Goal: Task Accomplishment & Management: Use online tool/utility

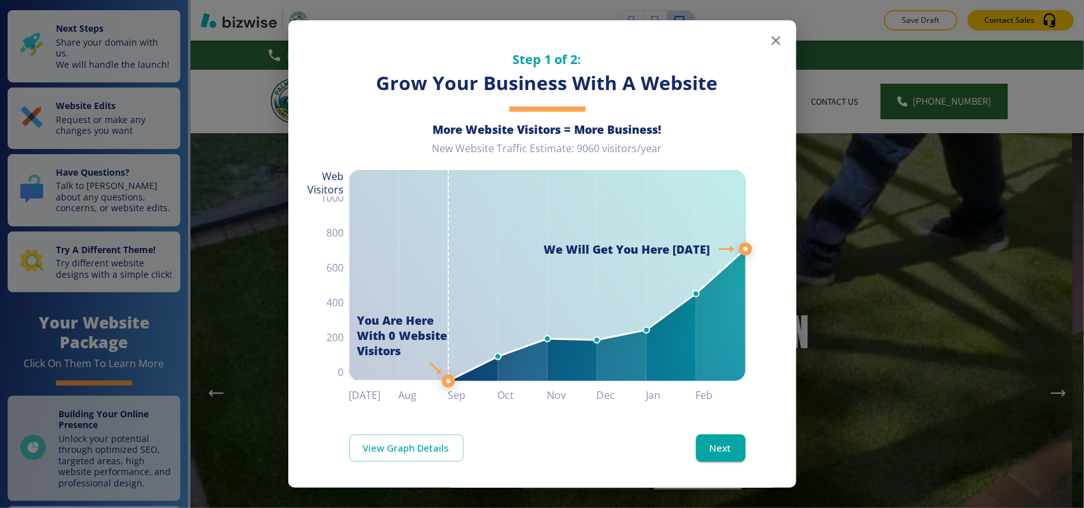
click at [768, 36] on icon "button" at bounding box center [775, 40] width 15 height 15
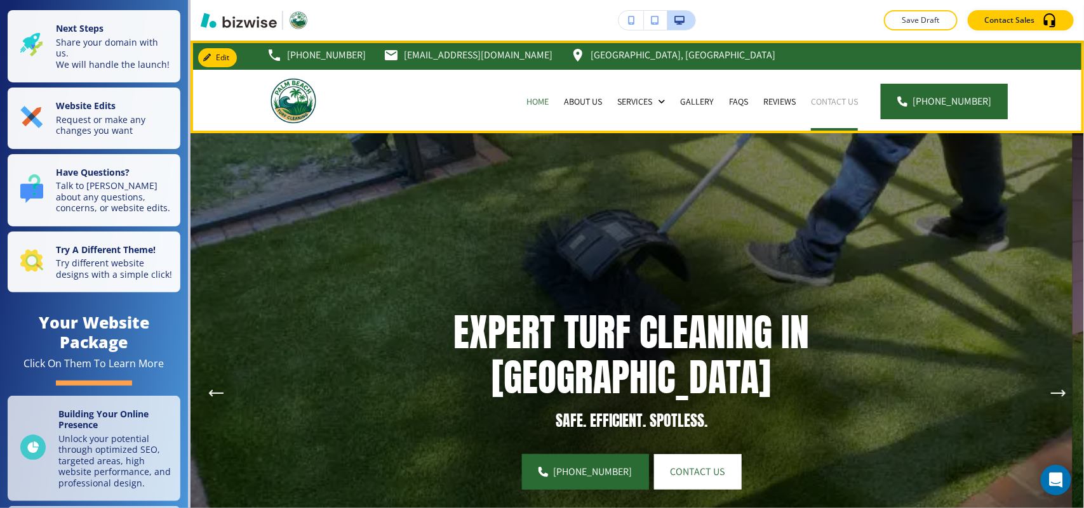
click at [826, 102] on p "Contact Us" at bounding box center [834, 101] width 47 height 13
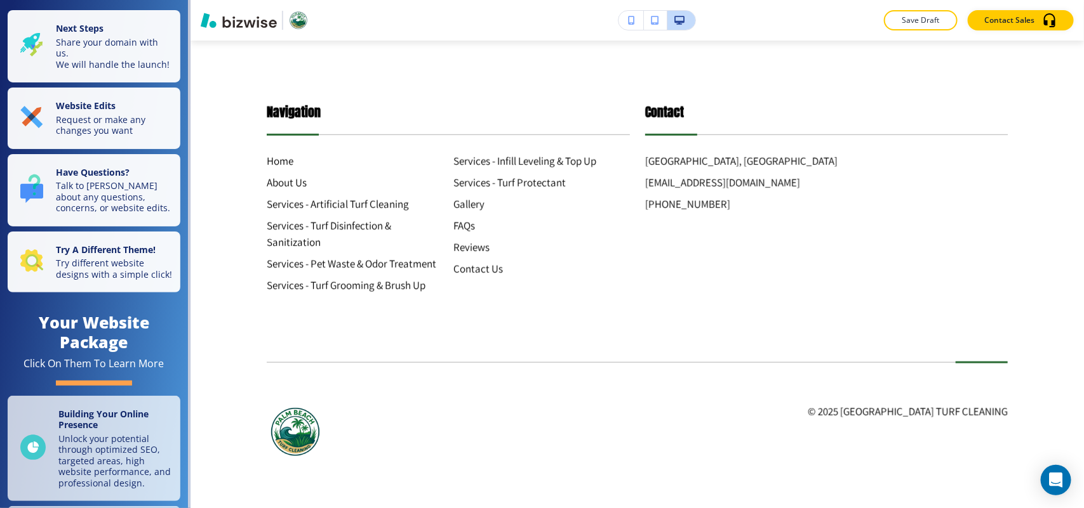
scroll to position [2763, 0]
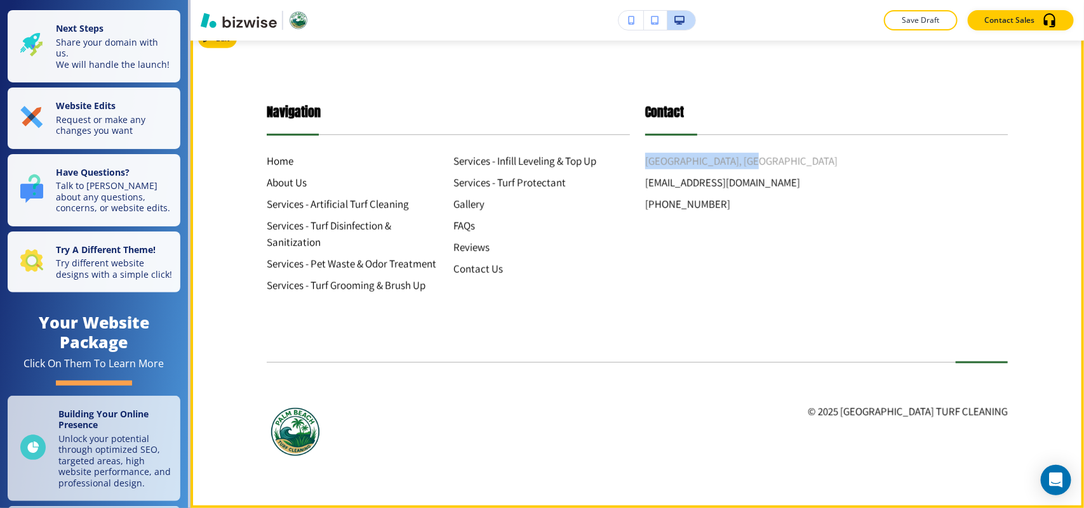
drag, startPoint x: 746, startPoint y: 164, endPoint x: 640, endPoint y: 160, distance: 106.1
click at [645, 160] on div "[GEOGRAPHIC_DATA] [EMAIL_ADDRESS][DOMAIN_NAME] [PHONE_NUMBER]" at bounding box center [826, 183] width 363 height 60
copy h6 "[GEOGRAPHIC_DATA], [GEOGRAPHIC_DATA]"
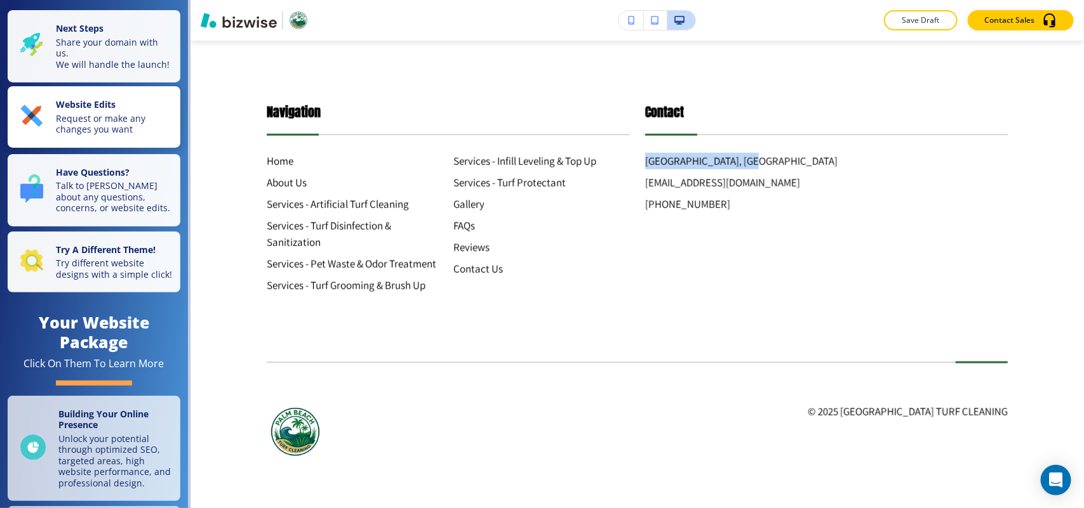
click at [110, 135] on p "Request or make any changes you want" at bounding box center [114, 124] width 117 height 22
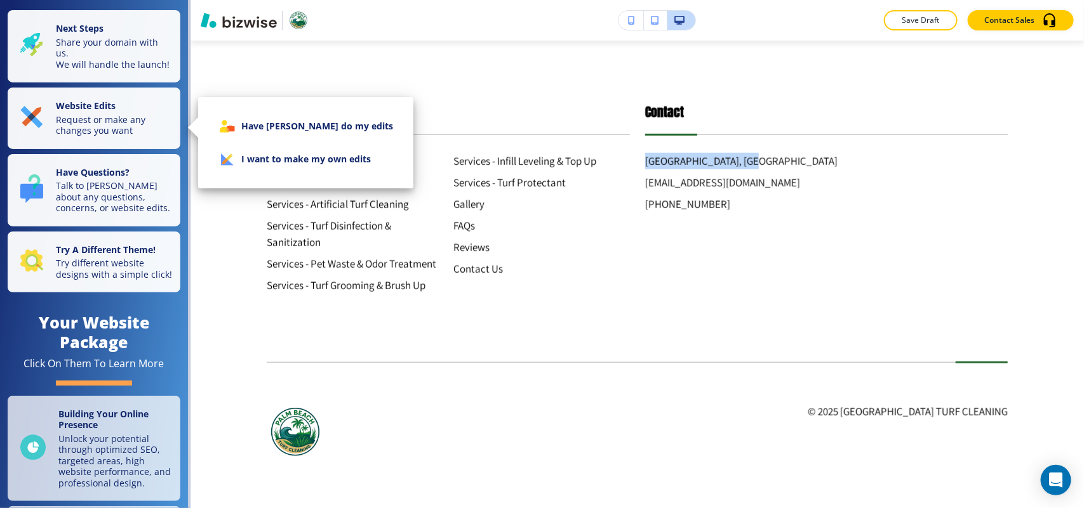
click at [284, 169] on li "I want to make my own edits" at bounding box center [305, 159] width 195 height 33
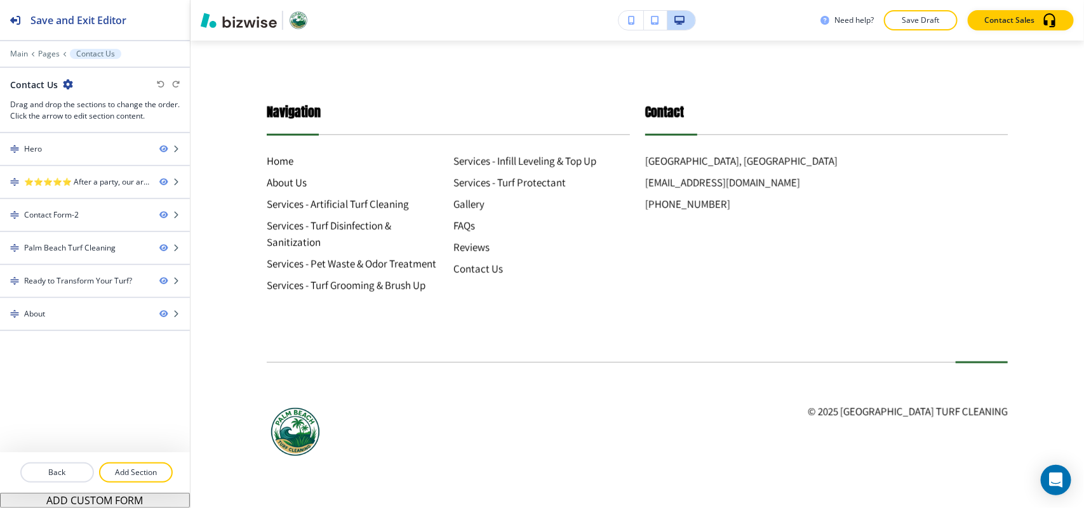
click at [39, 48] on div at bounding box center [95, 45] width 190 height 8
click at [44, 53] on p "Pages" at bounding box center [49, 54] width 22 height 9
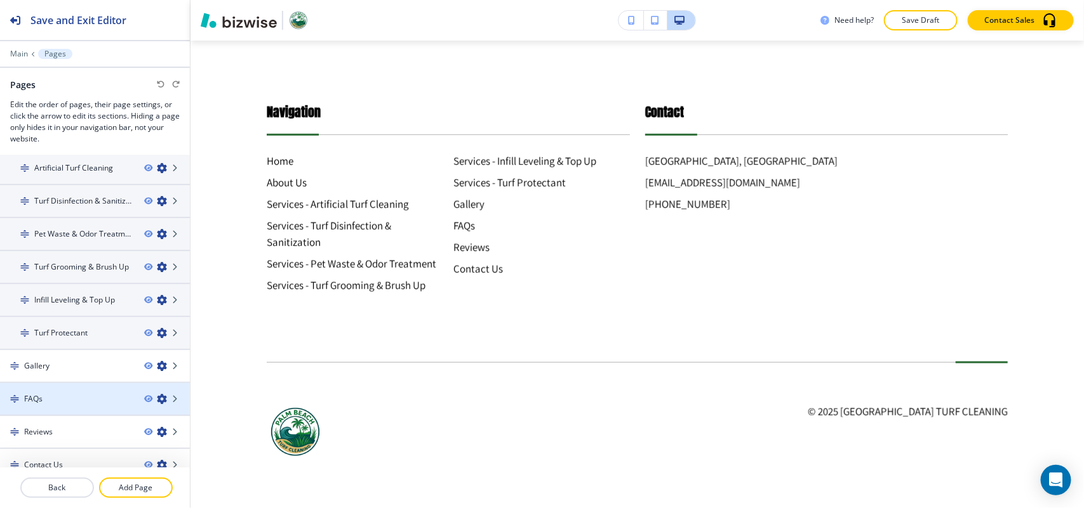
scroll to position [112, 0]
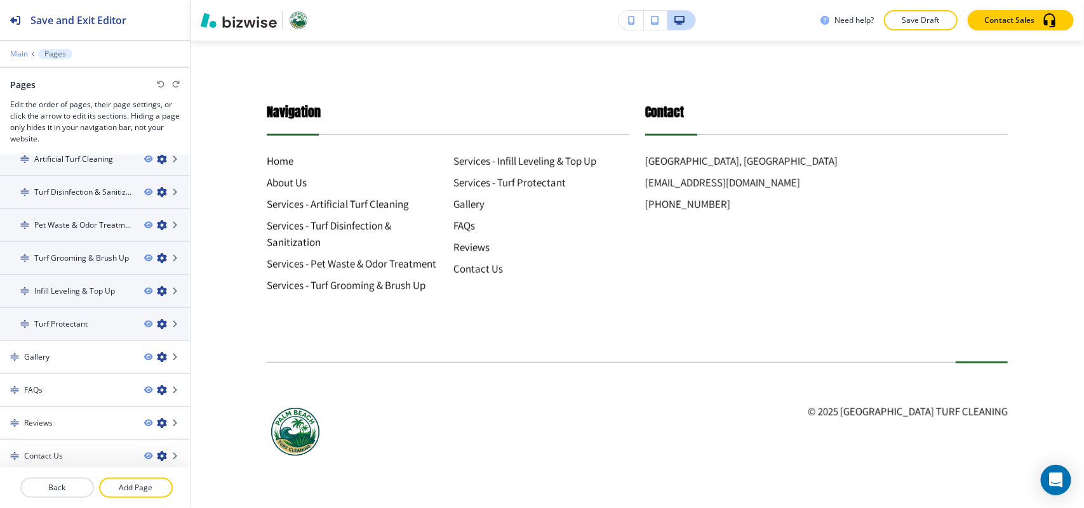
click at [23, 55] on p "Main" at bounding box center [19, 54] width 18 height 9
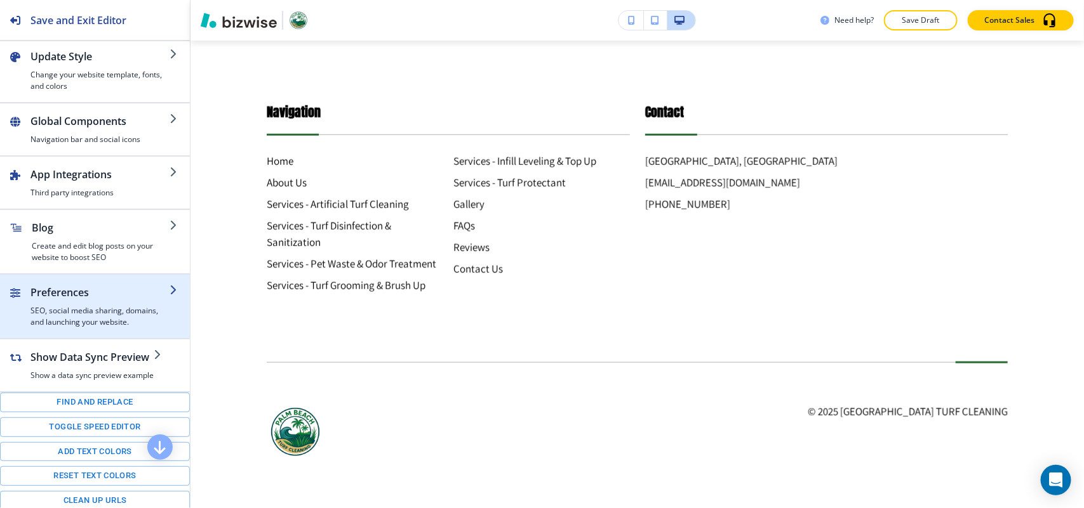
scroll to position [184, 0]
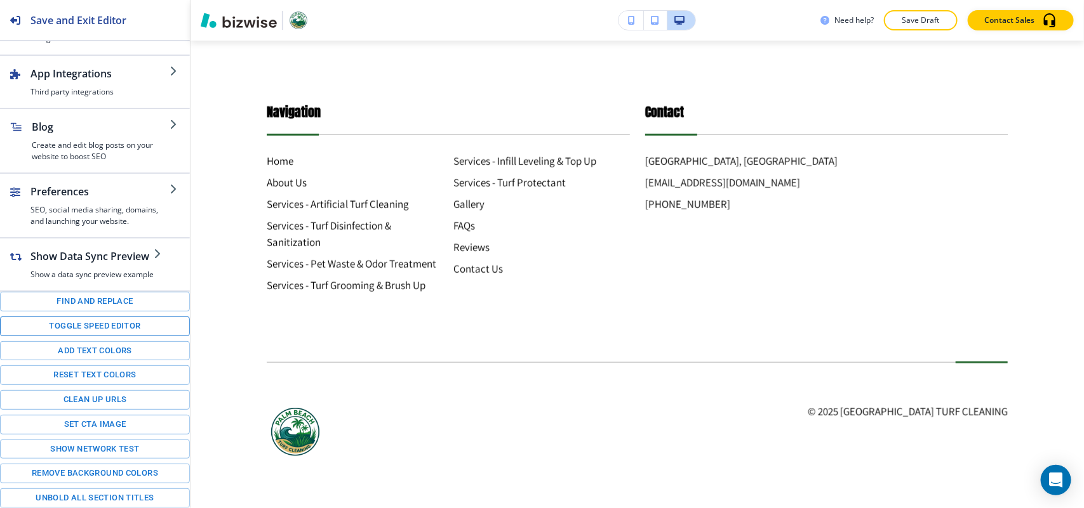
click at [87, 328] on button "Toggle speed editor" at bounding box center [95, 327] width 190 height 20
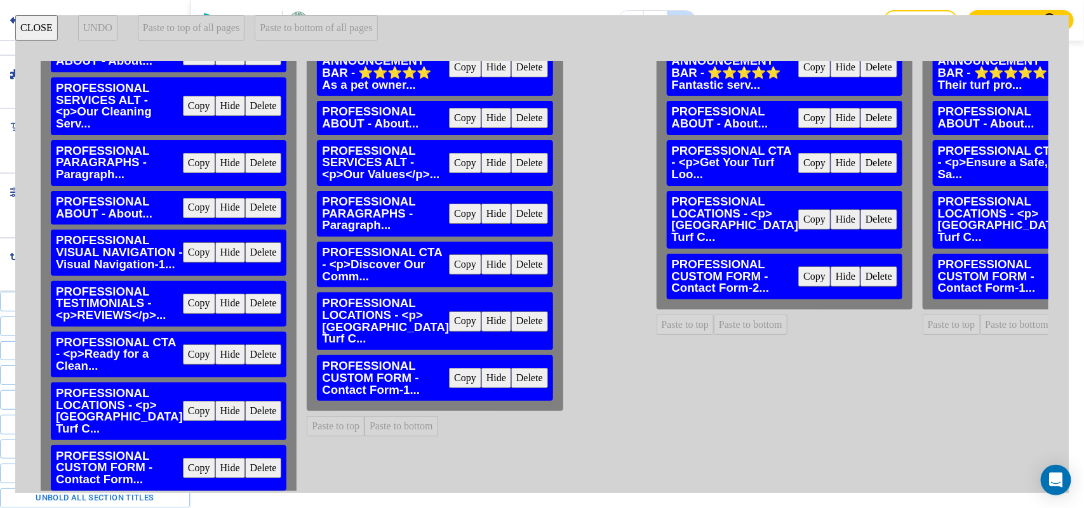
scroll to position [159, 0]
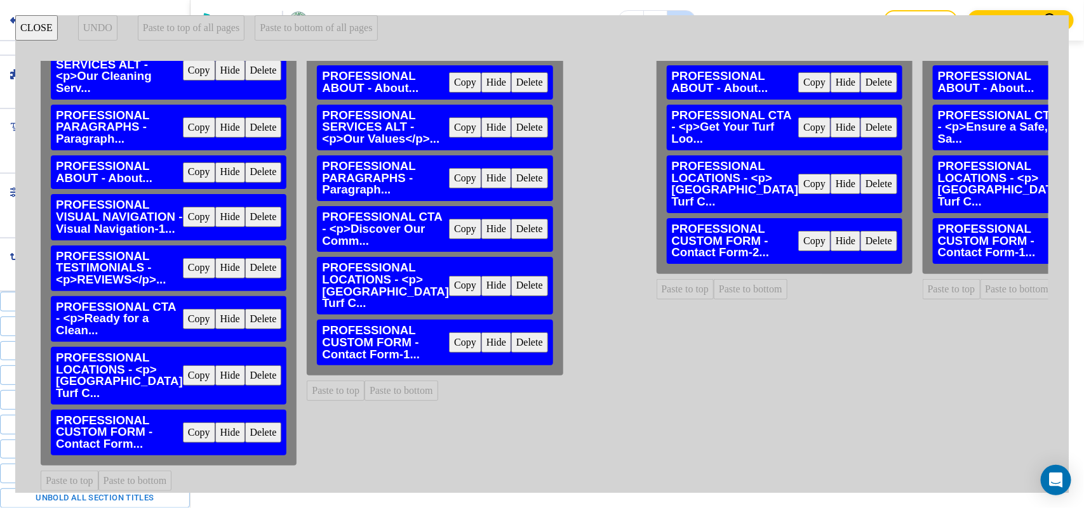
click at [449, 284] on button "Copy" at bounding box center [465, 286] width 32 height 20
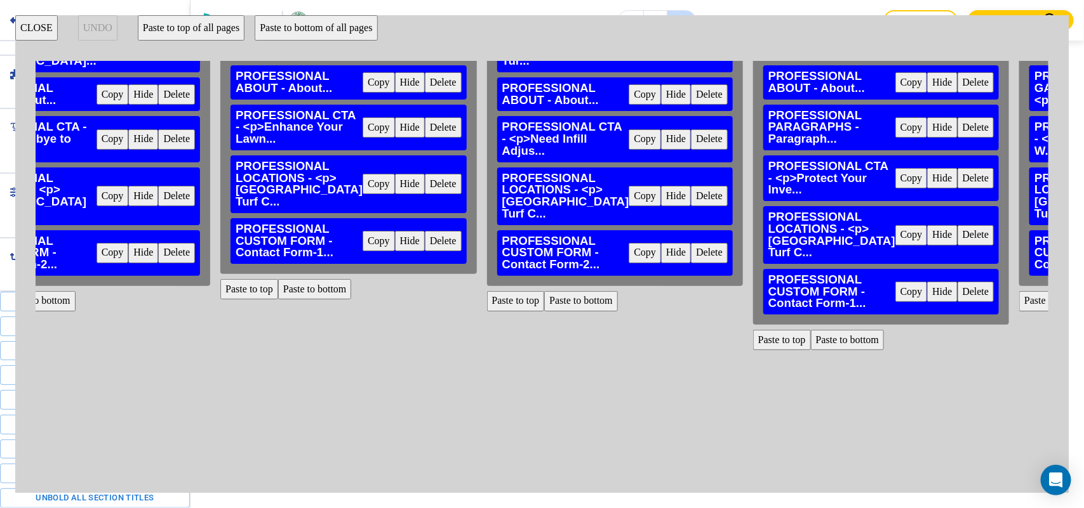
scroll to position [159, 1953]
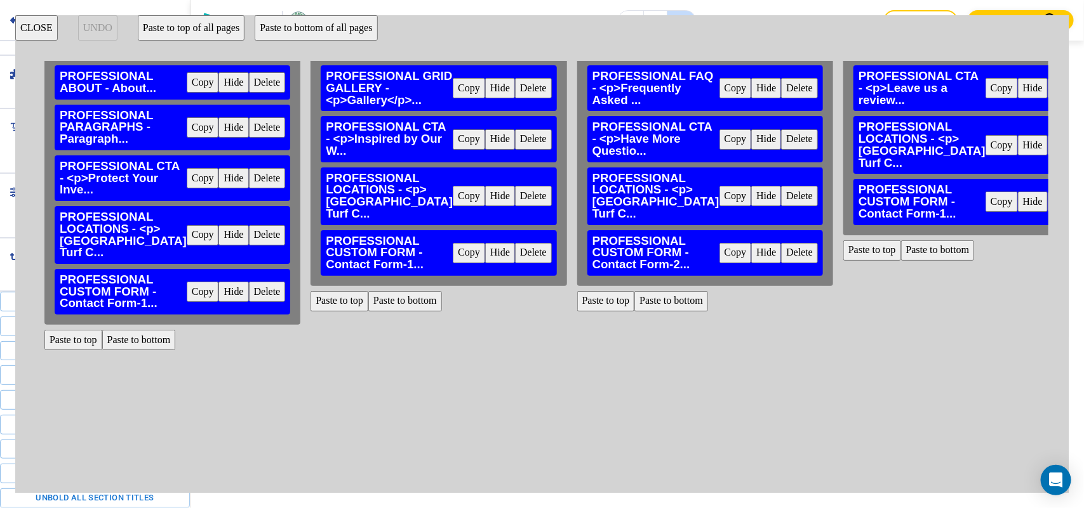
click at [39, 29] on button "CLOSE" at bounding box center [36, 27] width 43 height 25
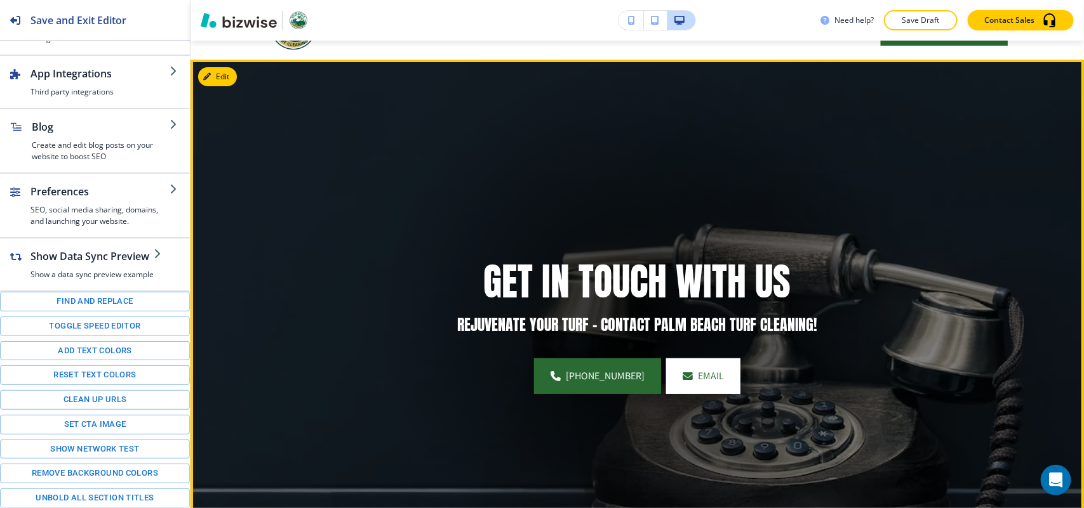
scroll to position [0, 0]
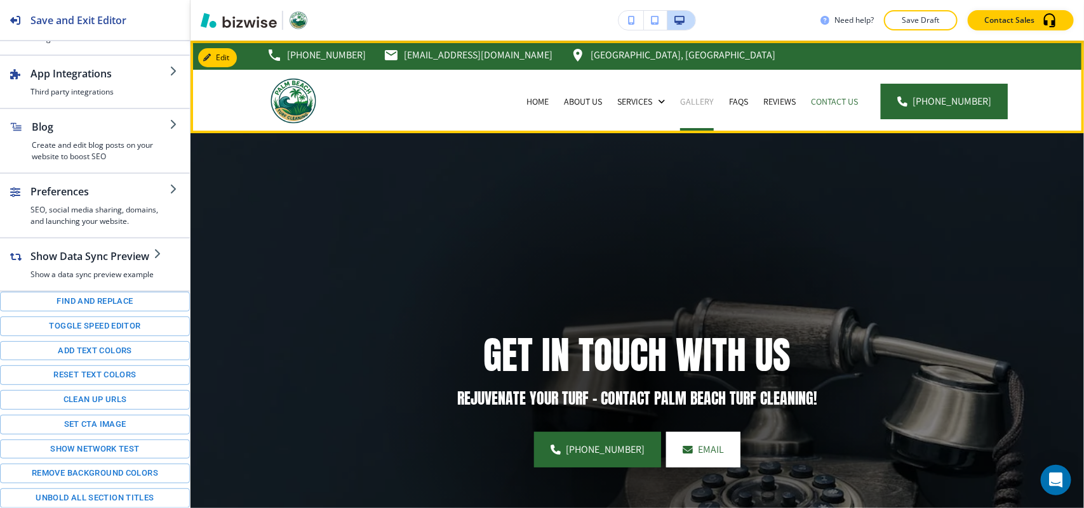
click at [708, 103] on p "Gallery" at bounding box center [697, 101] width 34 height 13
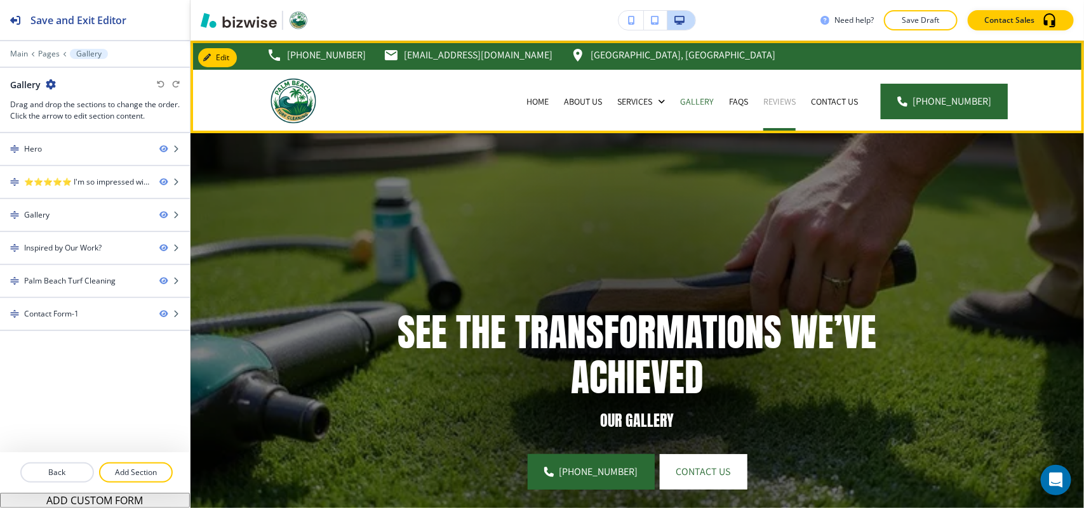
click at [795, 99] on p "Reviews" at bounding box center [779, 101] width 32 height 13
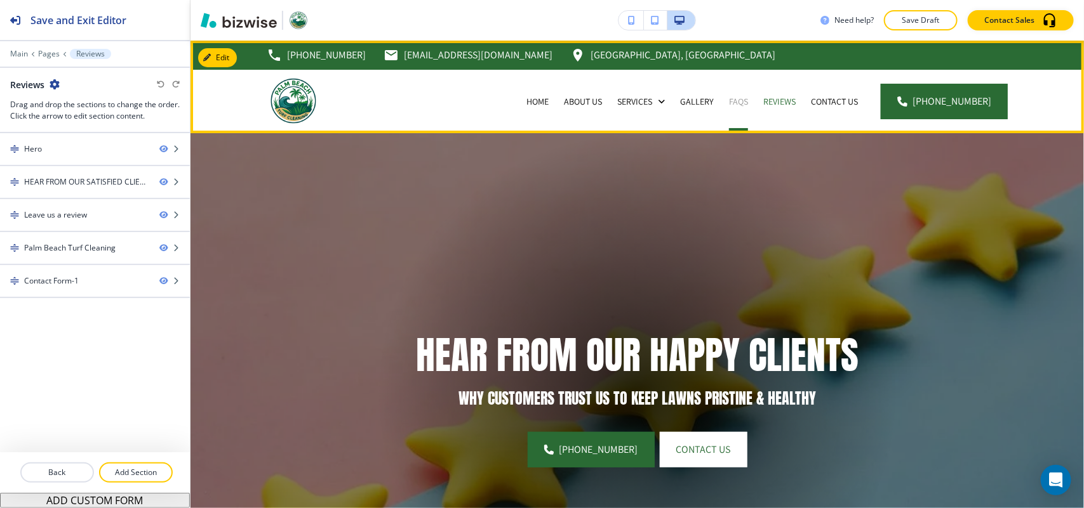
click at [740, 98] on p "FAQs" at bounding box center [738, 101] width 19 height 13
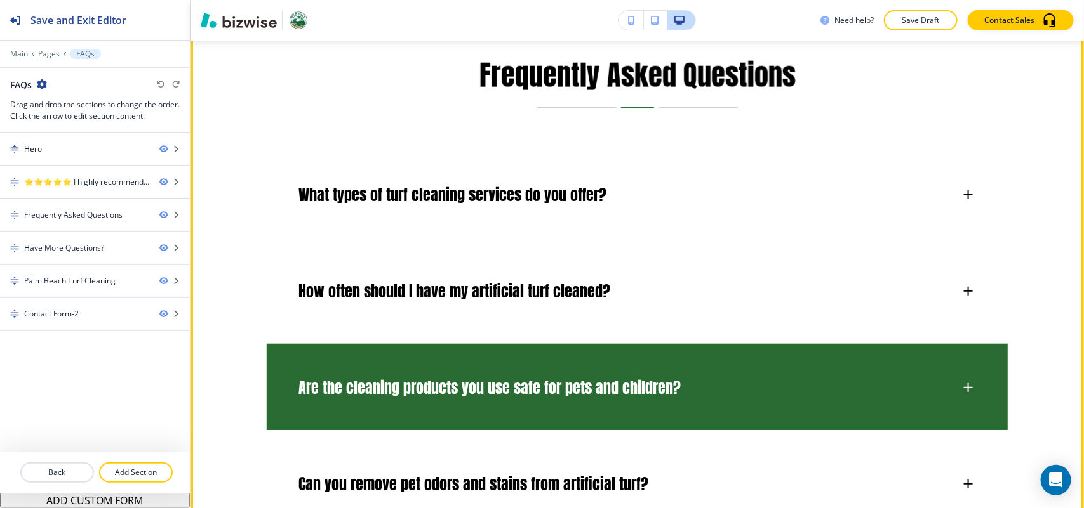
scroll to position [873, 0]
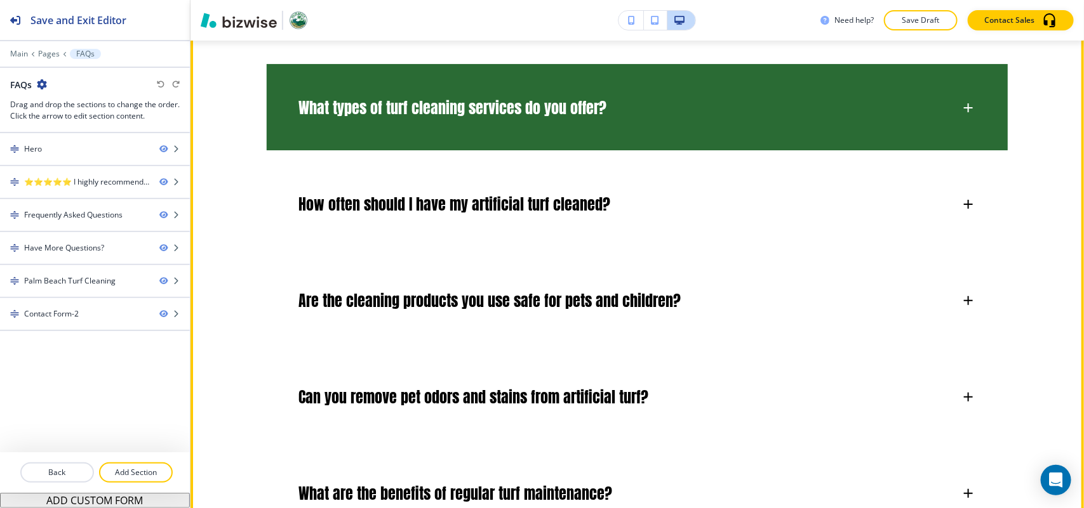
click at [601, 125] on div "What types of turf cleaning services do you offer?" at bounding box center [637, 101] width 741 height 75
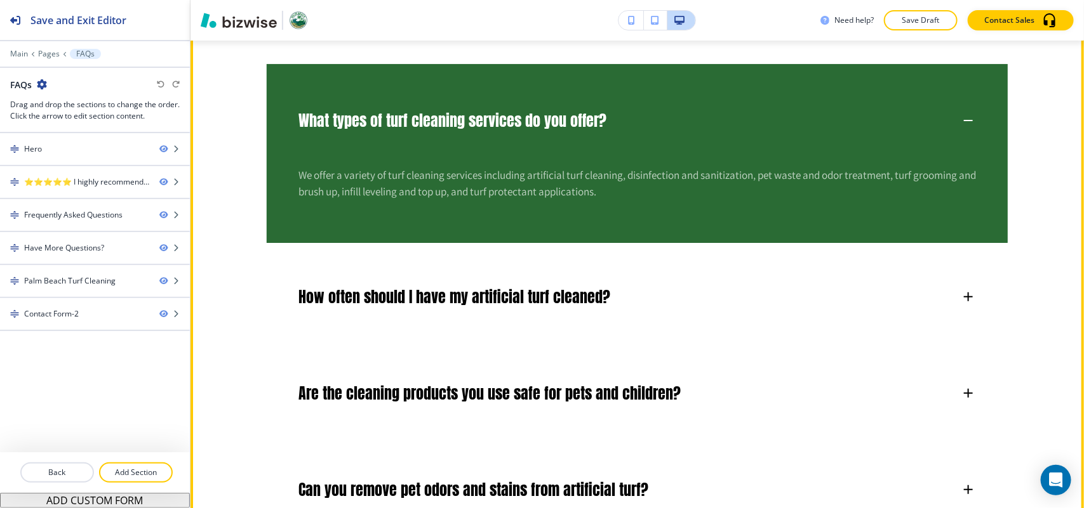
click at [603, 121] on h6 "What types of turf cleaning services do you offer?" at bounding box center [452, 120] width 308 height 19
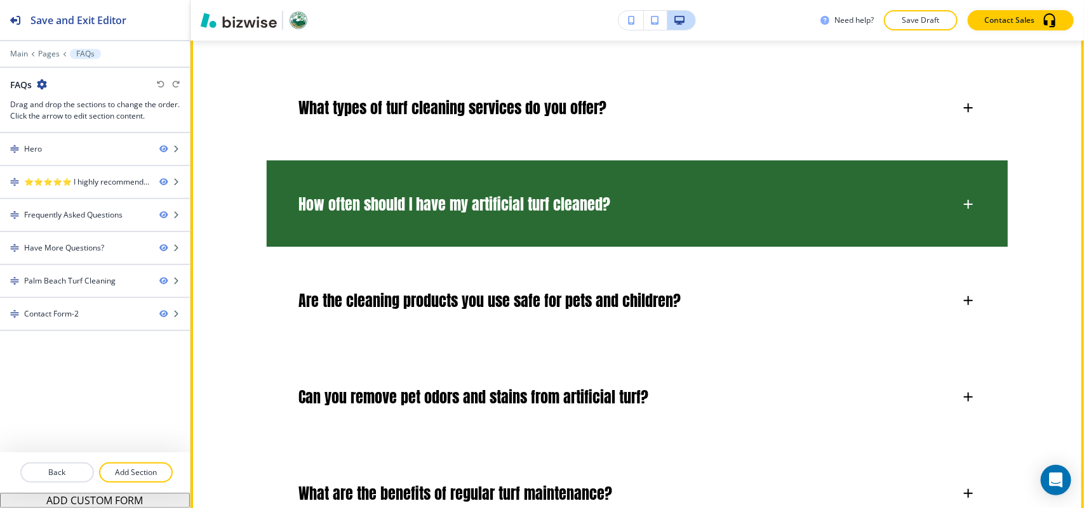
click at [589, 198] on h6 "How often should I have my artificial turf cleaned?" at bounding box center [454, 204] width 312 height 19
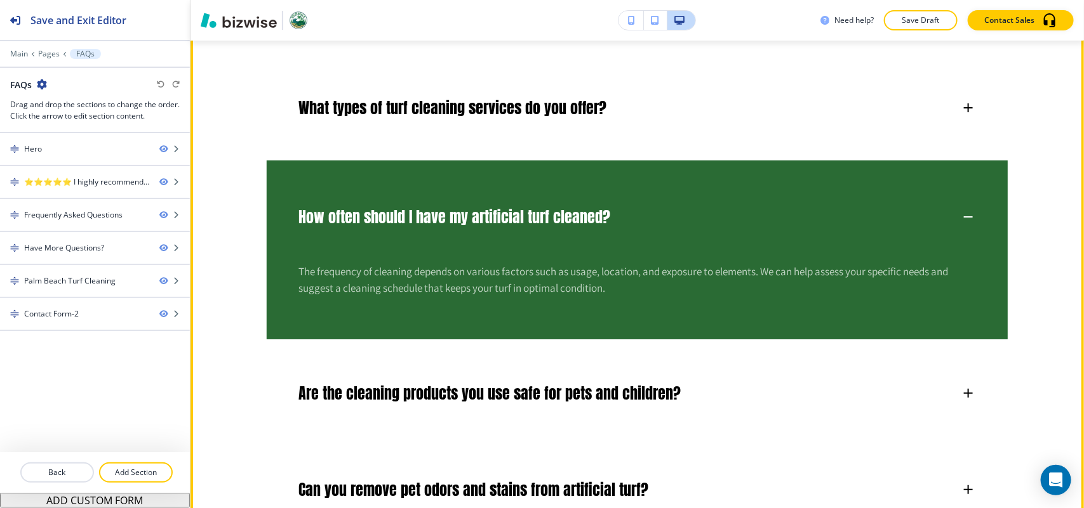
click at [589, 198] on div "How often should I have my artificial turf cleaned?" at bounding box center [637, 211] width 741 height 100
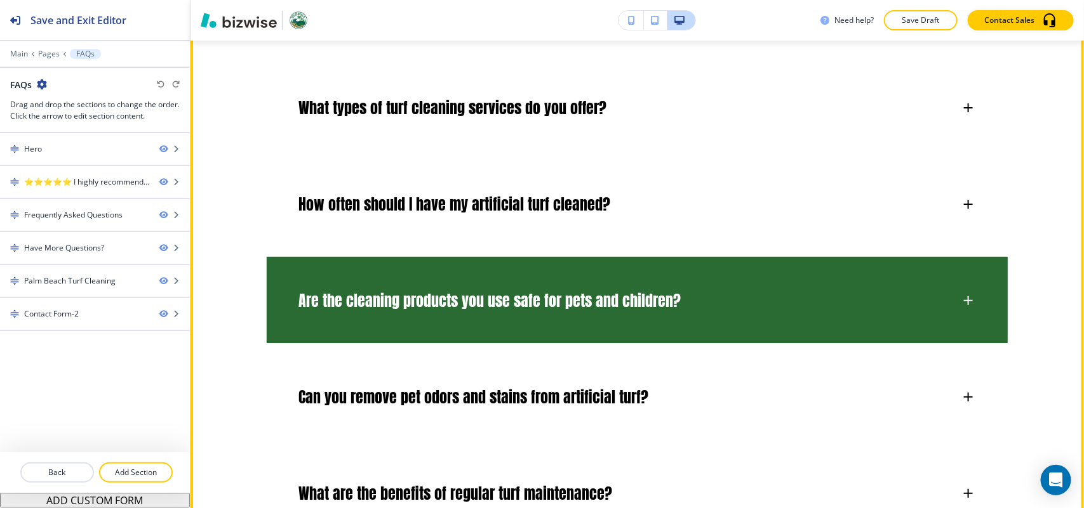
click at [627, 322] on div "Are the cleaning products you use safe for pets and children?" at bounding box center [637, 294] width 741 height 75
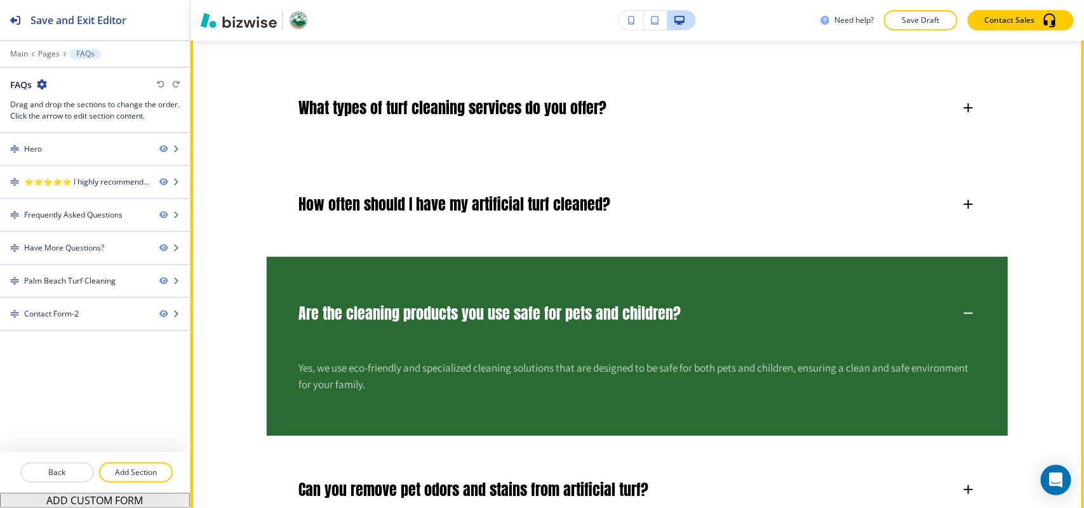
click at [627, 321] on h6 "Are the cleaning products you use safe for pets and children?" at bounding box center [489, 313] width 382 height 19
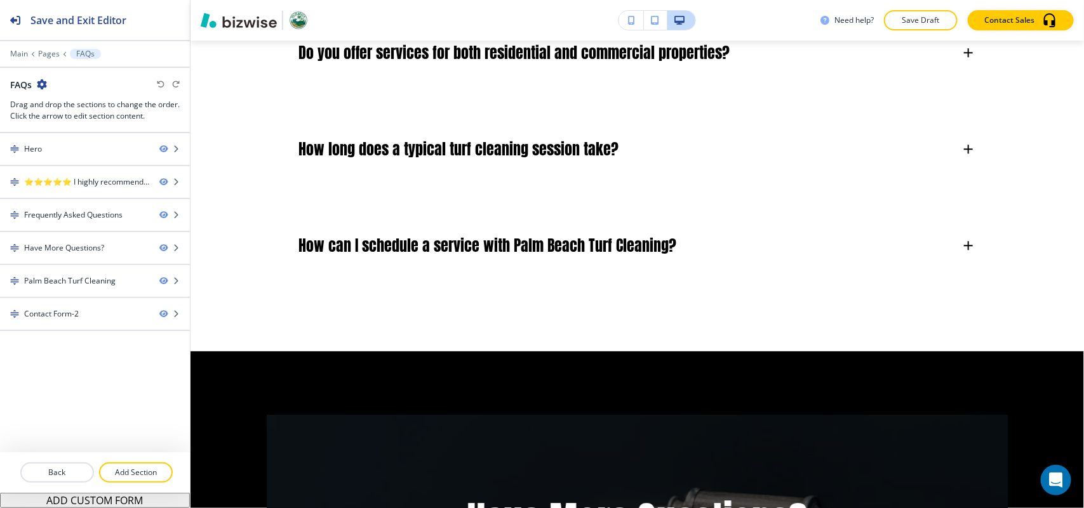
scroll to position [0, 0]
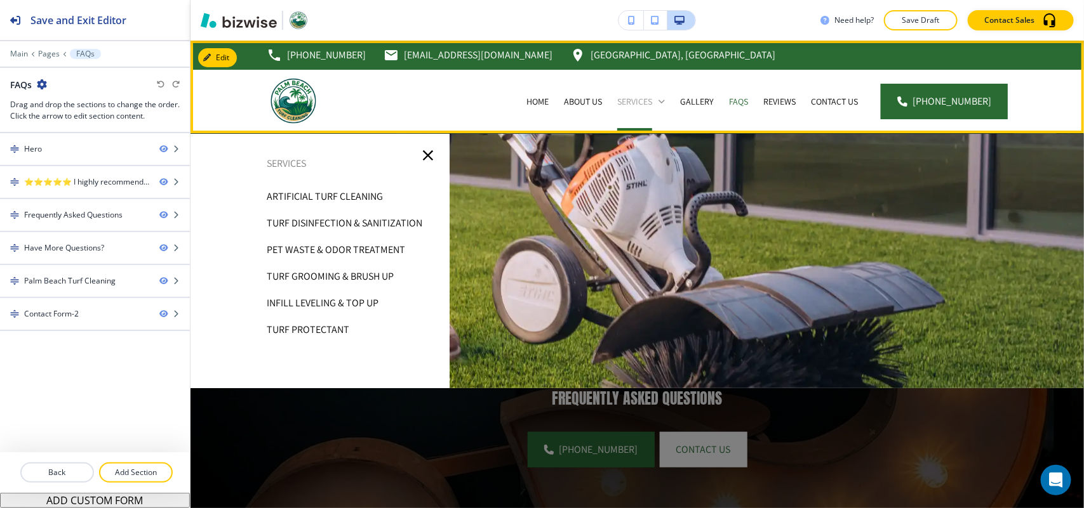
click at [652, 97] on p "Services" at bounding box center [634, 101] width 35 height 13
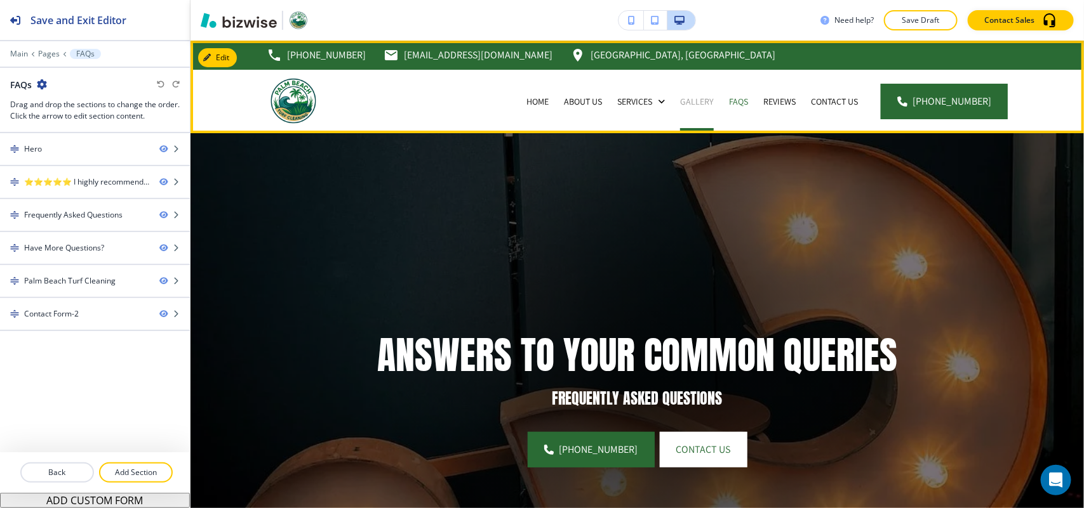
click at [700, 99] on p "Gallery" at bounding box center [697, 101] width 34 height 13
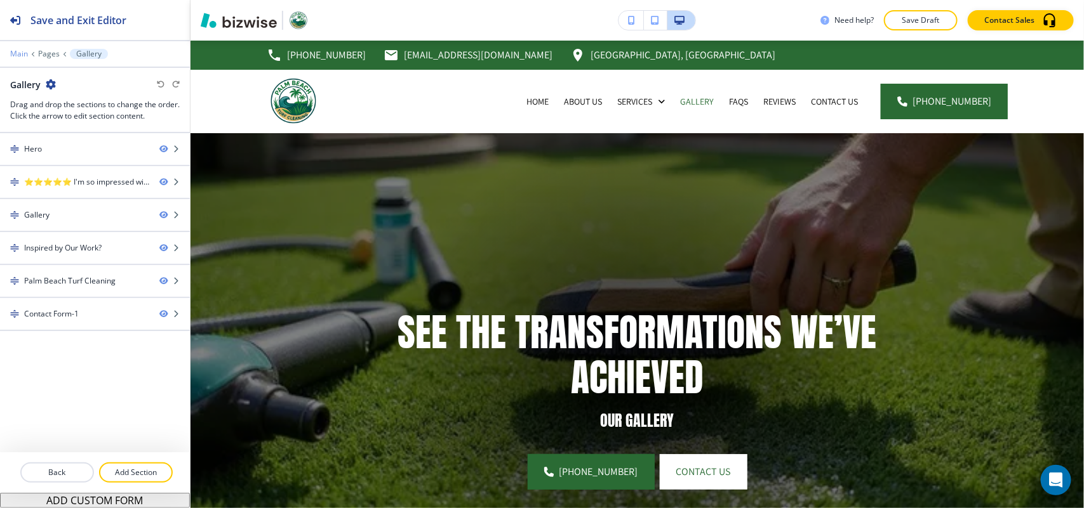
click at [20, 51] on p "Main" at bounding box center [19, 54] width 18 height 9
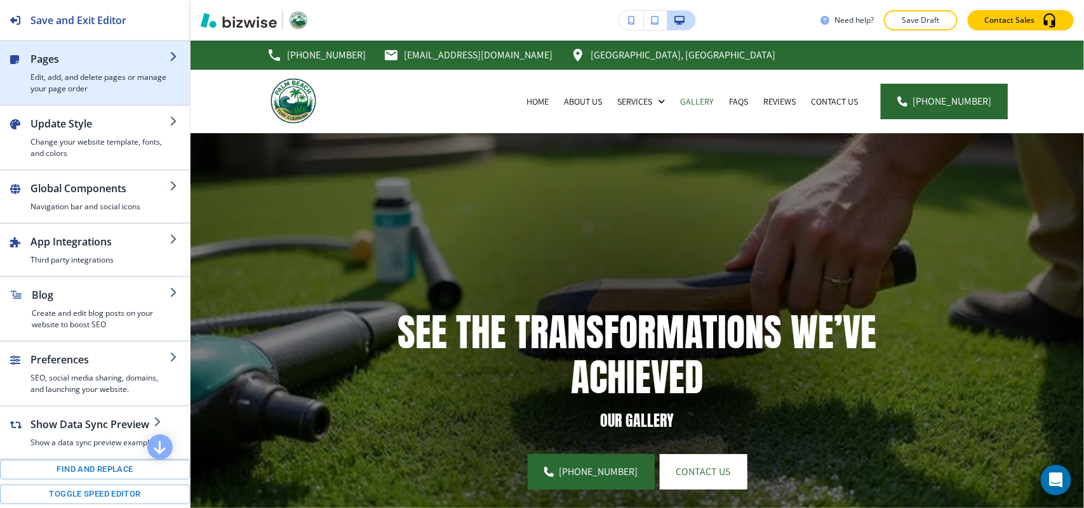
click at [96, 67] on div "button" at bounding box center [99, 69] width 139 height 5
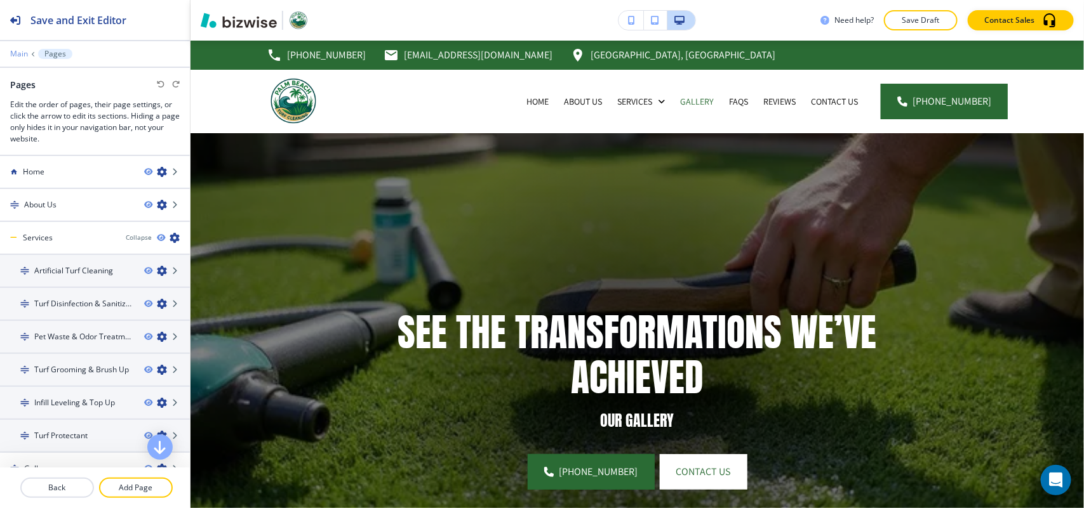
click at [16, 50] on p "Main" at bounding box center [19, 54] width 18 height 9
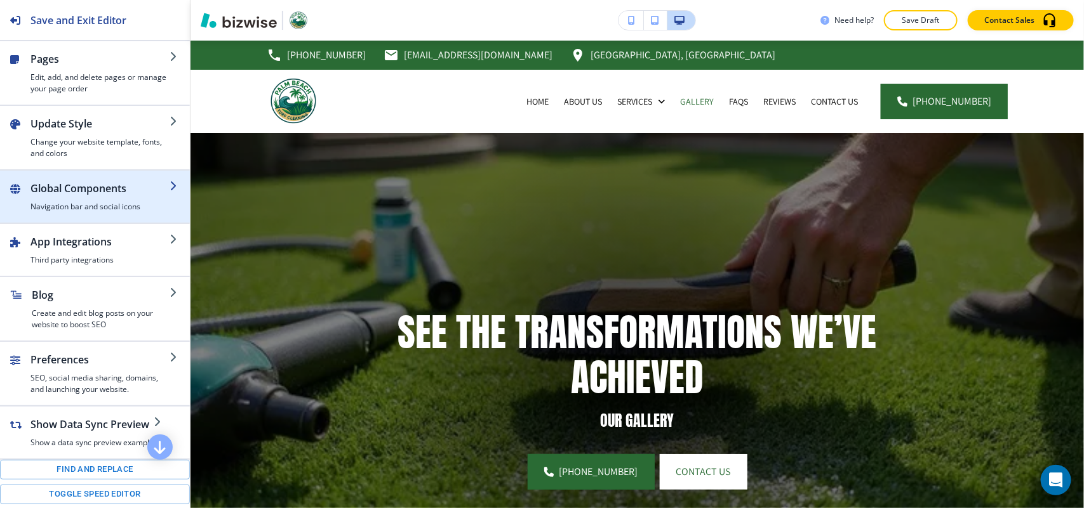
click at [74, 194] on h2 "Global Components" at bounding box center [99, 188] width 139 height 15
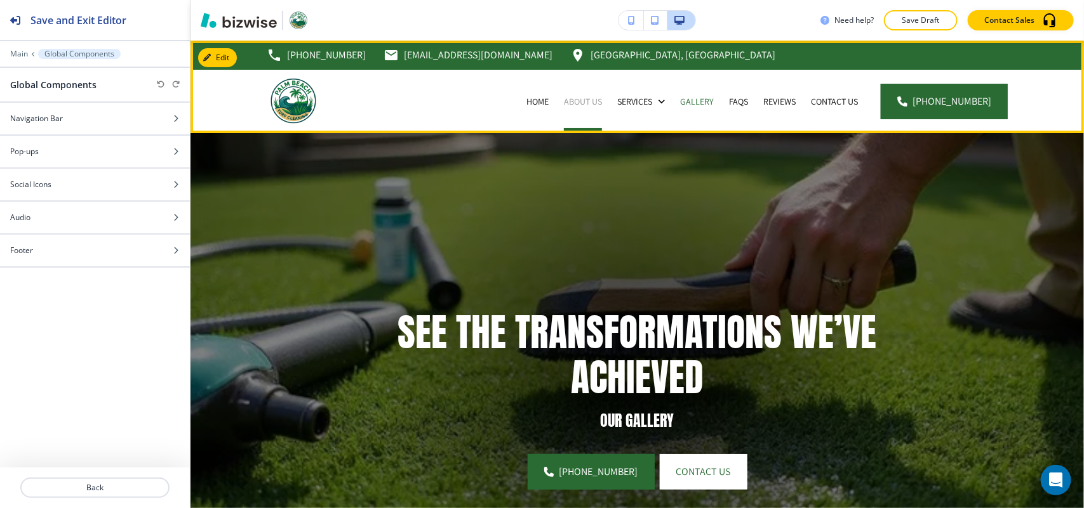
click at [584, 98] on p "About Us" at bounding box center [583, 101] width 38 height 13
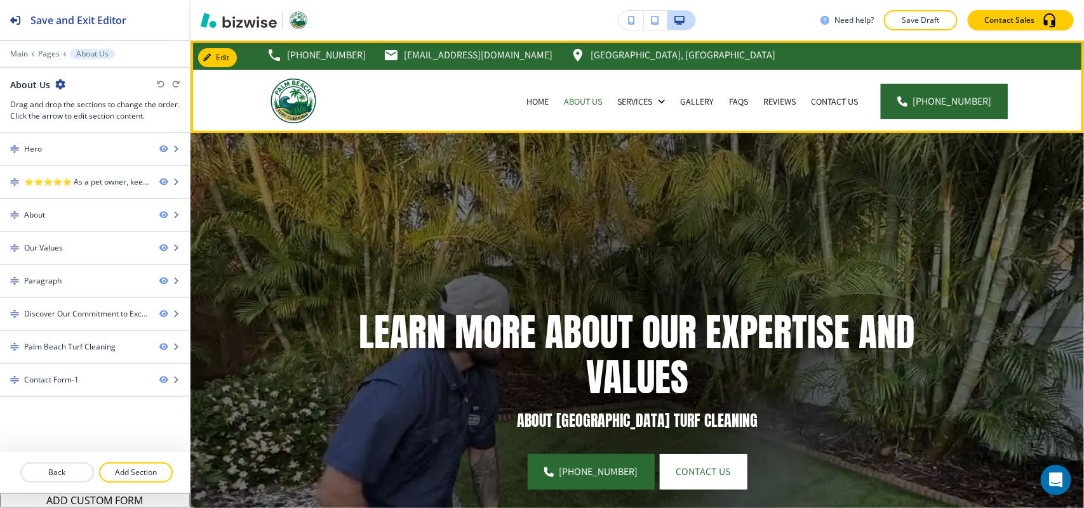
click at [652, 108] on div "Services" at bounding box center [640, 101] width 63 height 63
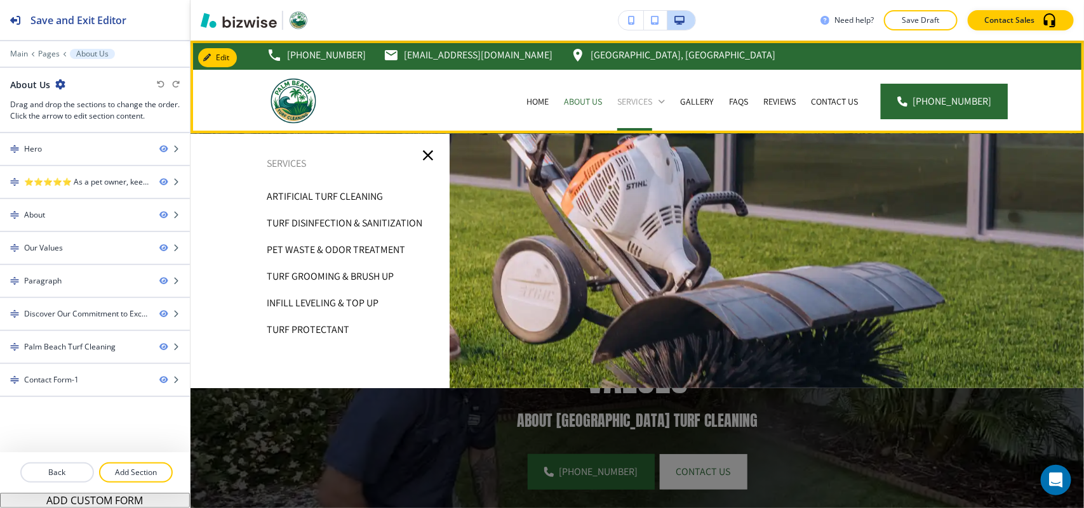
click at [652, 103] on p "Services" at bounding box center [634, 101] width 35 height 13
drag, startPoint x: 639, startPoint y: 103, endPoint x: 628, endPoint y: 106, distance: 10.6
click at [639, 102] on p "Services" at bounding box center [634, 101] width 35 height 13
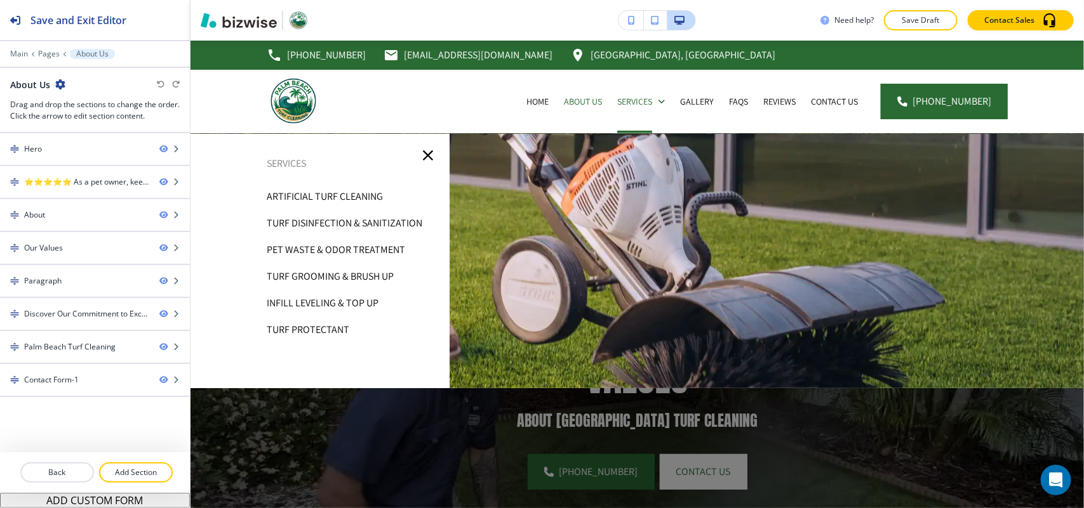
click at [299, 191] on p "Artificial Turf Cleaning" at bounding box center [325, 196] width 116 height 19
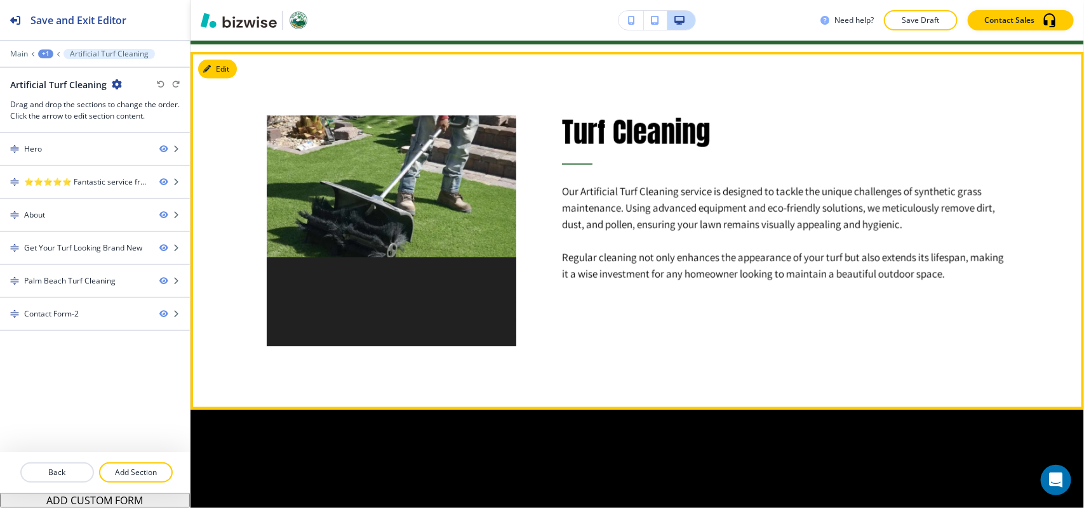
scroll to position [714, 0]
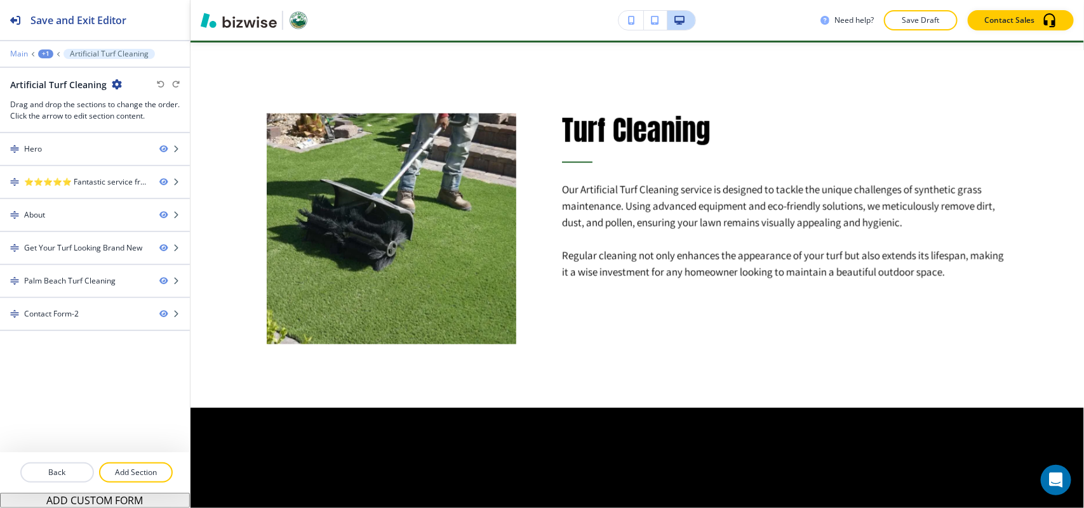
click at [25, 52] on p "Main" at bounding box center [19, 54] width 18 height 9
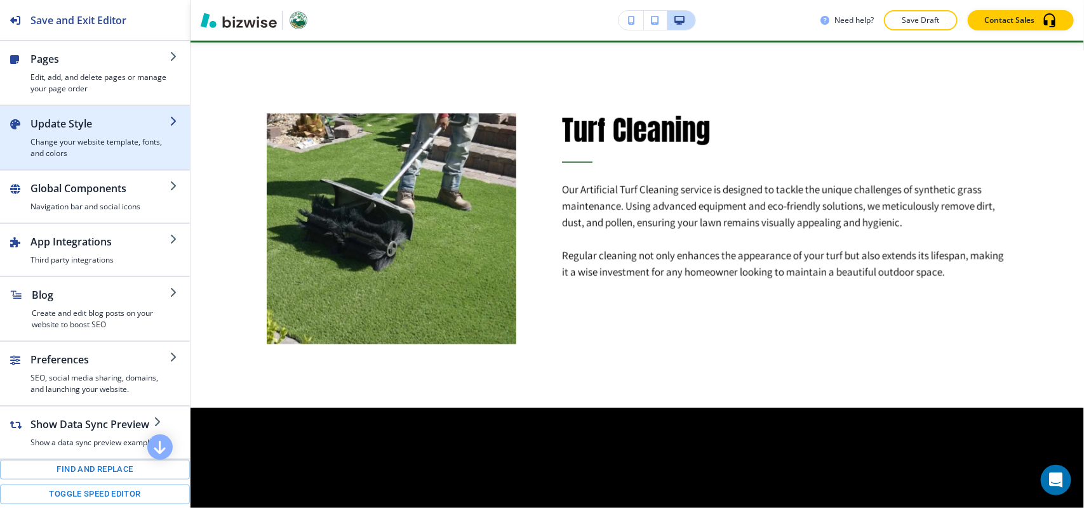
click at [77, 125] on h2 "Update Style" at bounding box center [99, 123] width 139 height 15
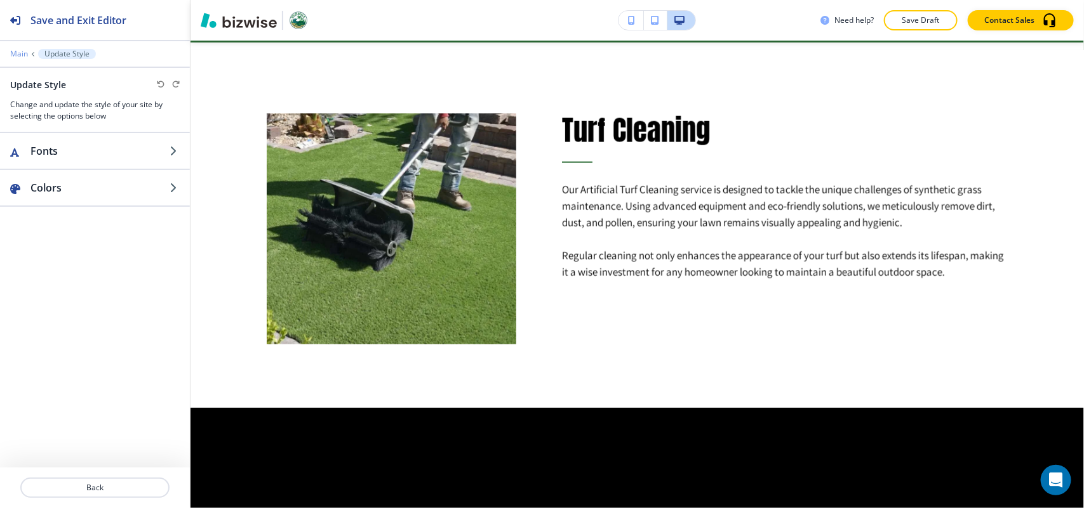
click at [19, 52] on p "Main" at bounding box center [19, 54] width 18 height 9
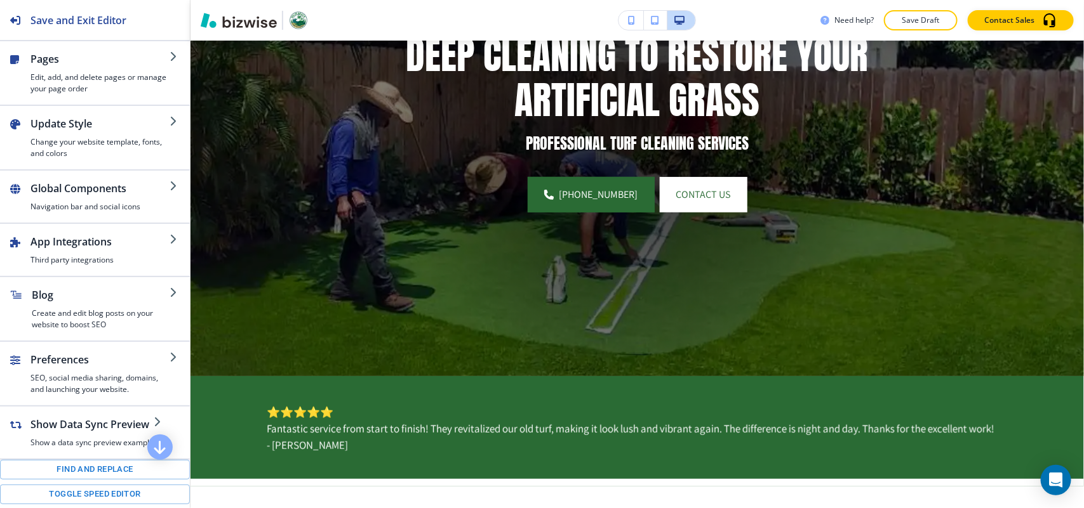
scroll to position [0, 0]
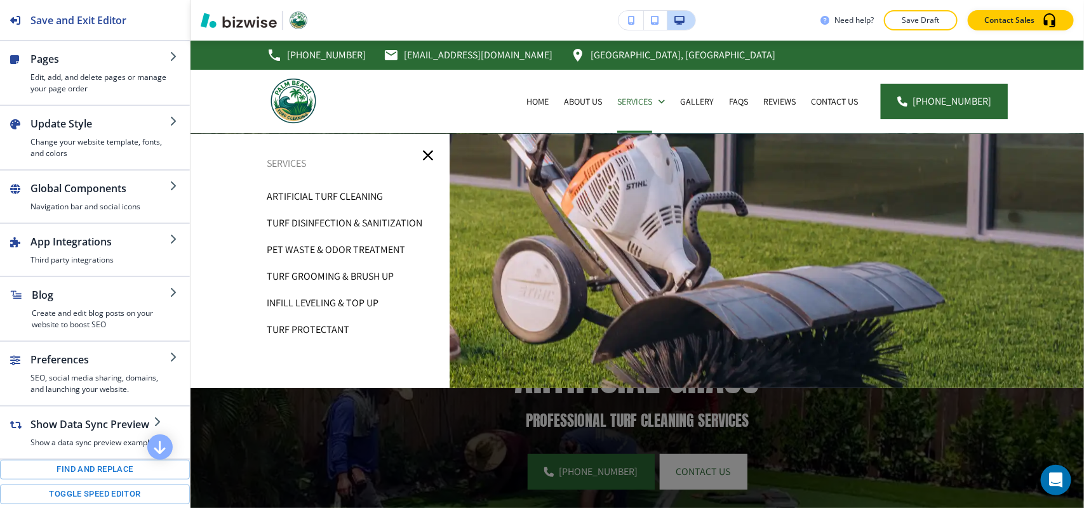
click at [344, 221] on p "Turf Disinfection & Sanitization" at bounding box center [345, 223] width 156 height 19
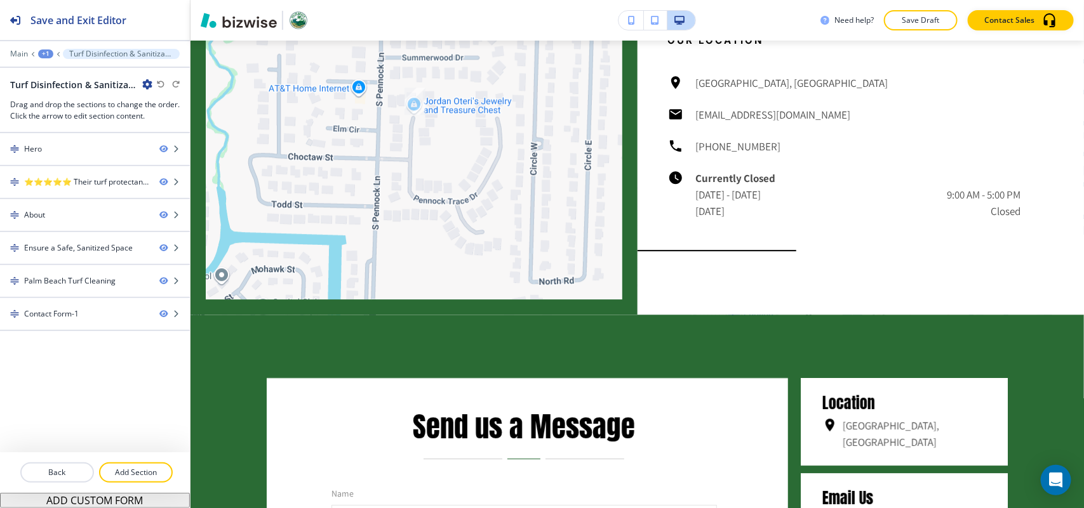
scroll to position [1706, 0]
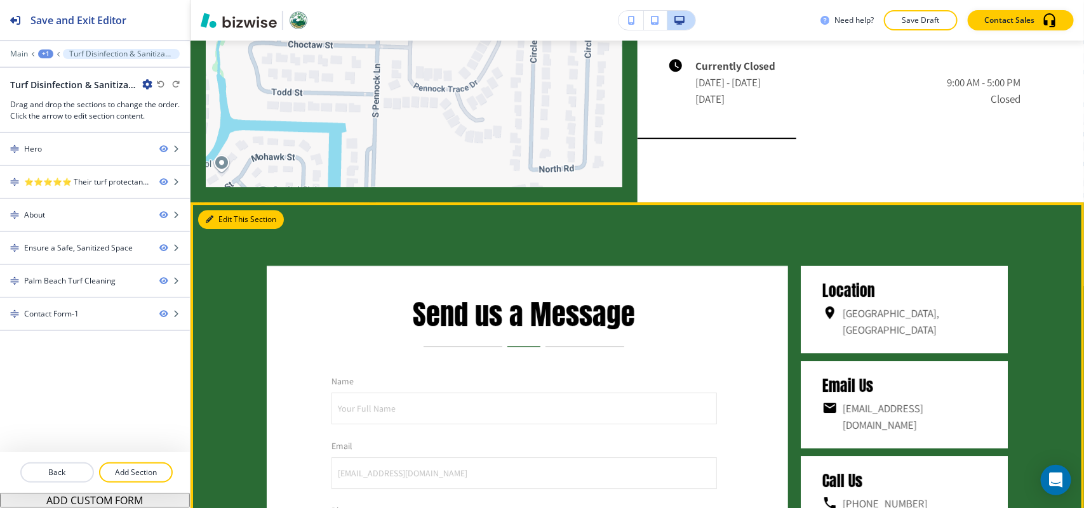
click at [227, 229] on button "Edit This Section" at bounding box center [241, 219] width 86 height 19
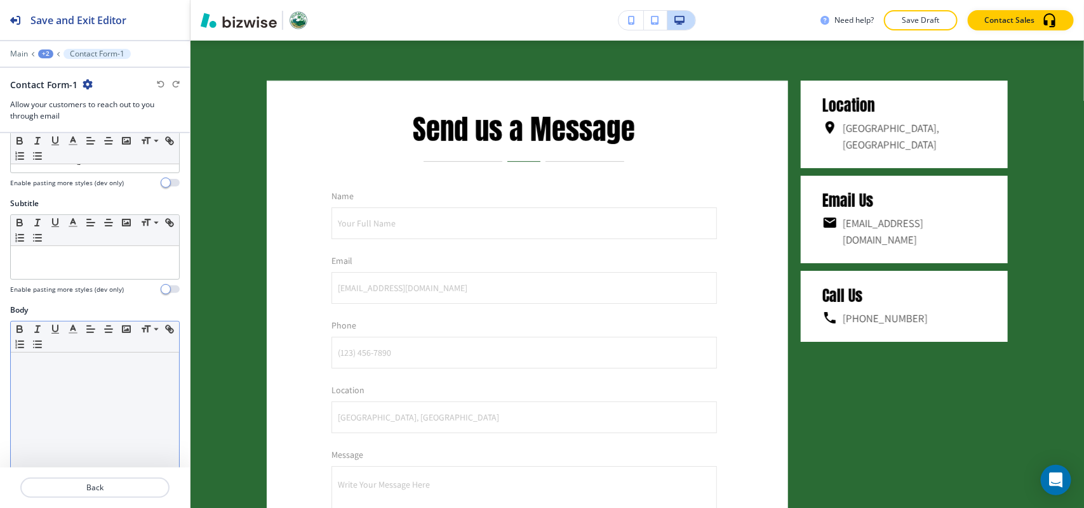
scroll to position [1894, 0]
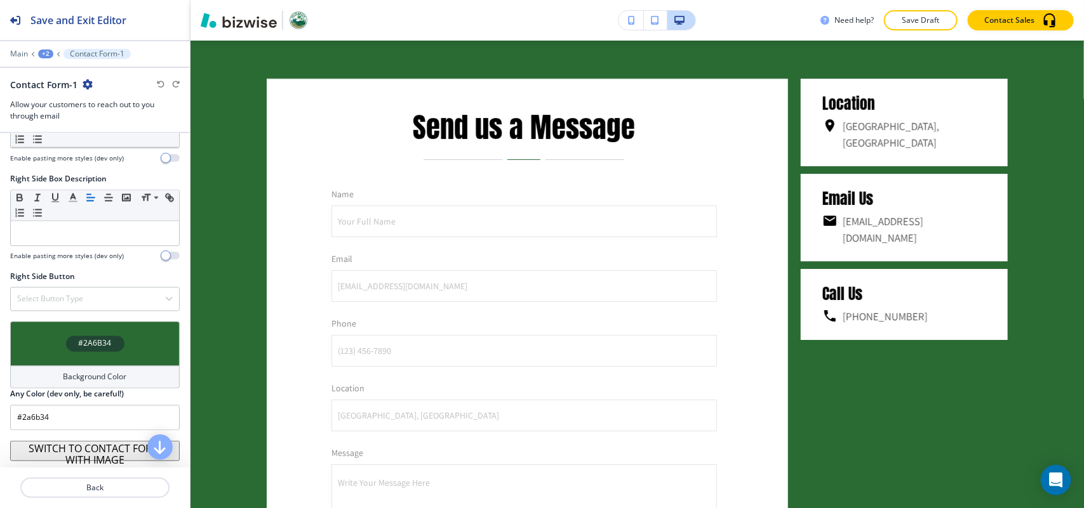
click at [46, 353] on div "#2A6B34" at bounding box center [94, 344] width 169 height 44
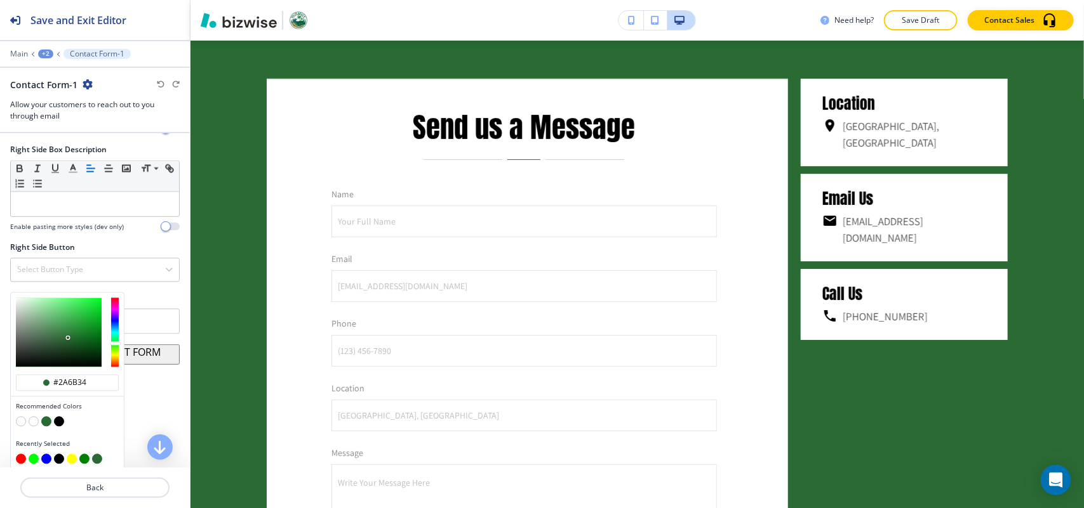
scroll to position [1087, 0]
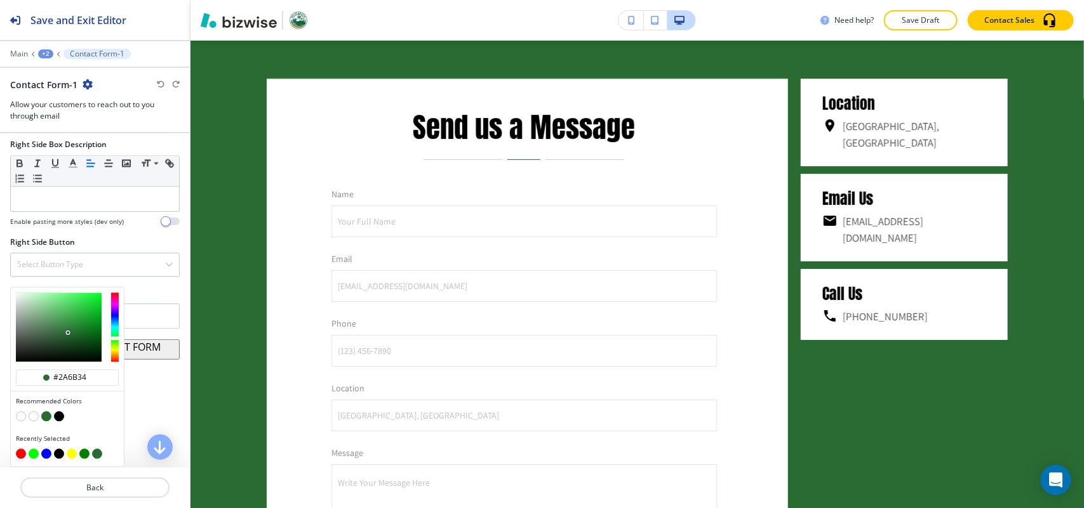
type input "#caf8d1"
click at [32, 295] on div at bounding box center [59, 327] width 86 height 69
type input "#caf8d1"
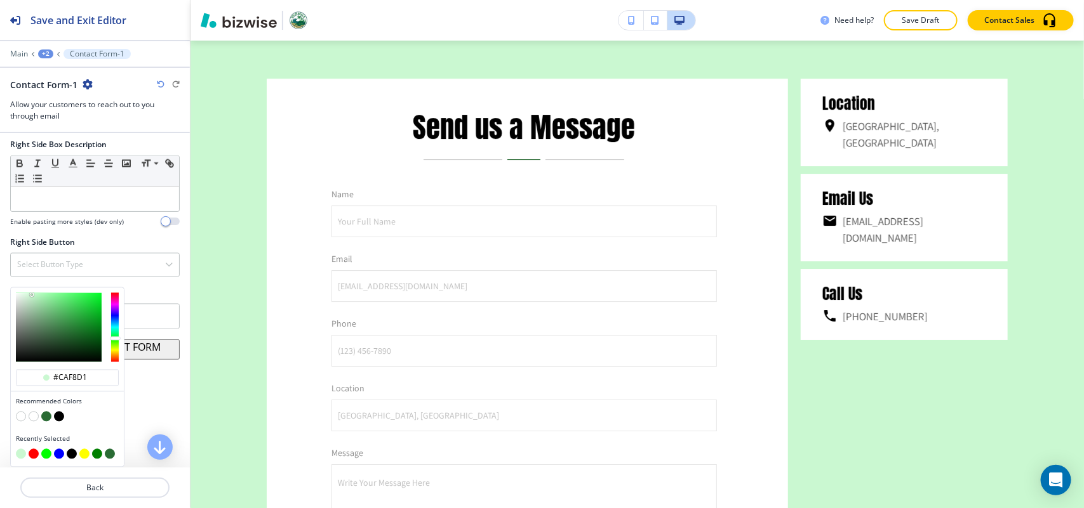
type input "#d8ffde"
click at [29, 293] on div at bounding box center [59, 327] width 86 height 69
type input "#d8ffde"
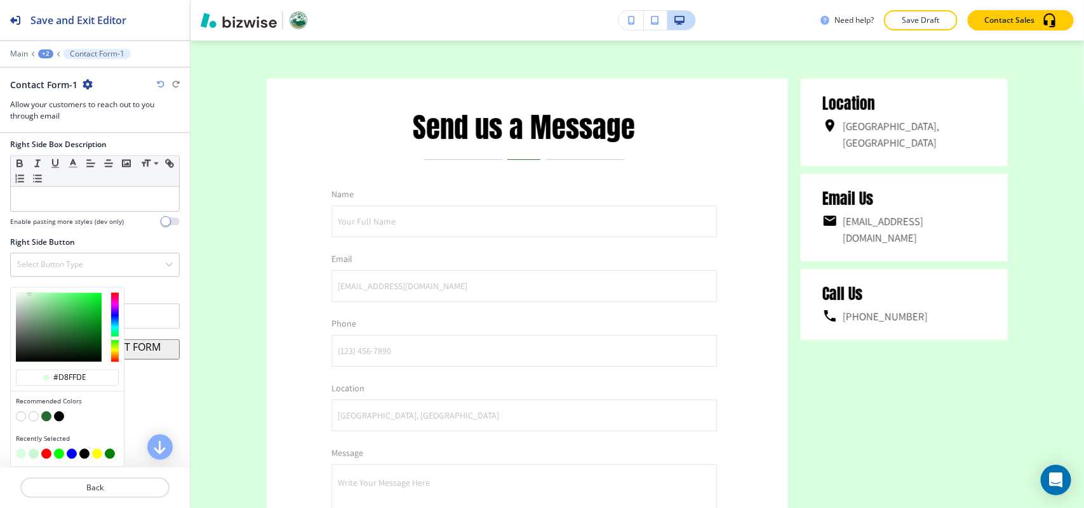
type input "#c8d9cb"
click at [23, 303] on div at bounding box center [59, 327] width 86 height 69
type input "#c8d9cb"
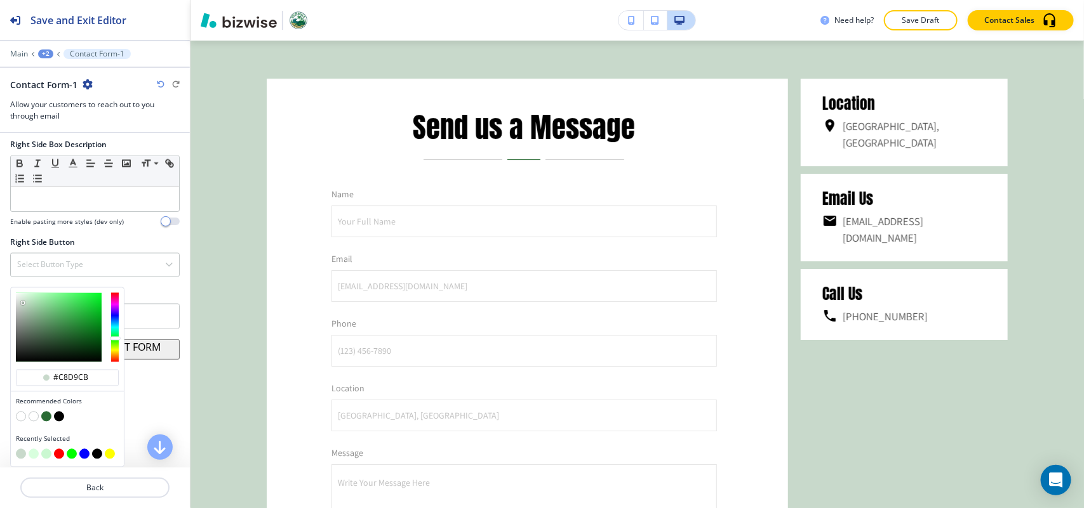
type input "#d1dcd2"
click at [20, 303] on div at bounding box center [59, 327] width 86 height 69
type input "#d1dcd2"
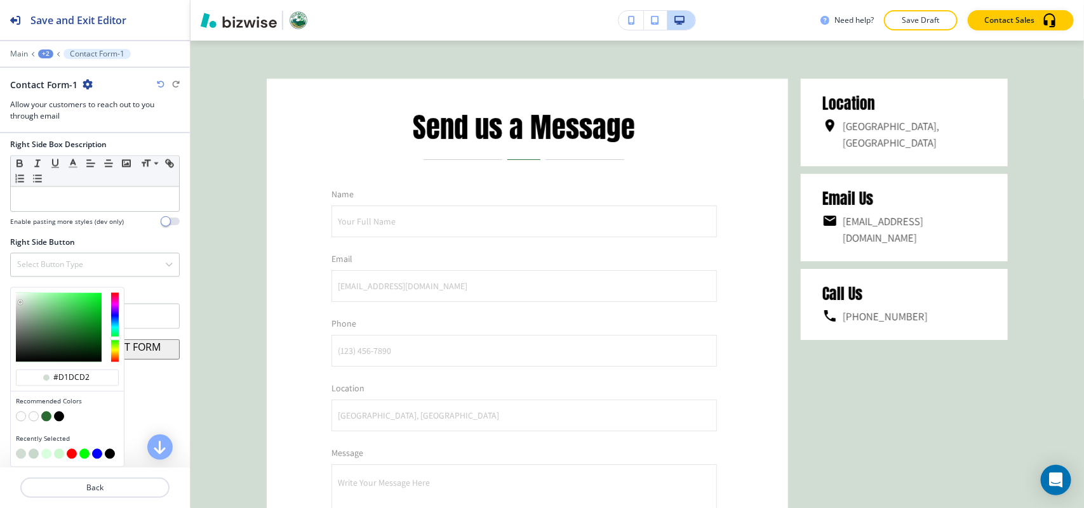
type input "#d7dcd8"
click at [18, 303] on div at bounding box center [59, 327] width 86 height 69
type input "#d7dcd8"
type input "#d0f5d6"
click at [29, 296] on div at bounding box center [59, 327] width 86 height 69
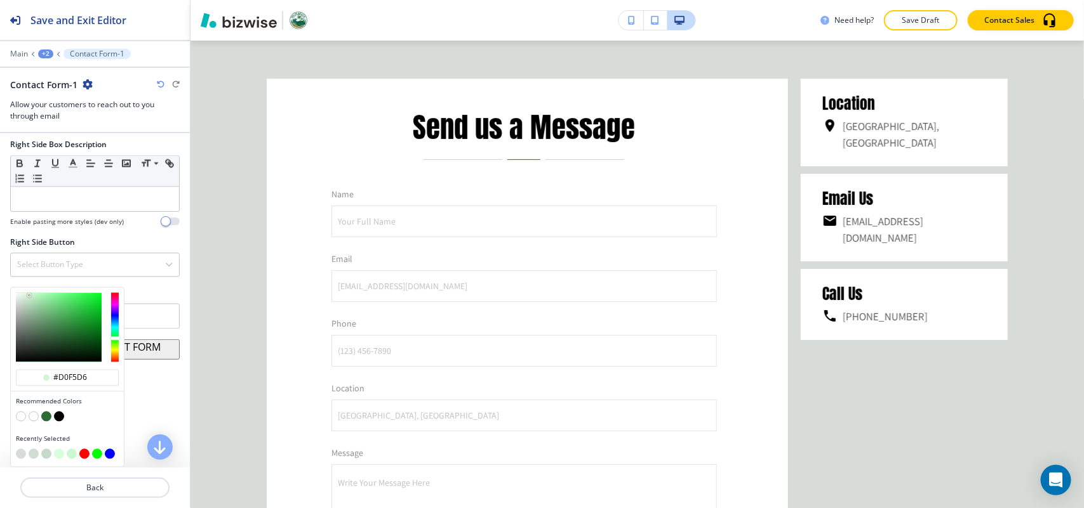
type input "#d0f5d6"
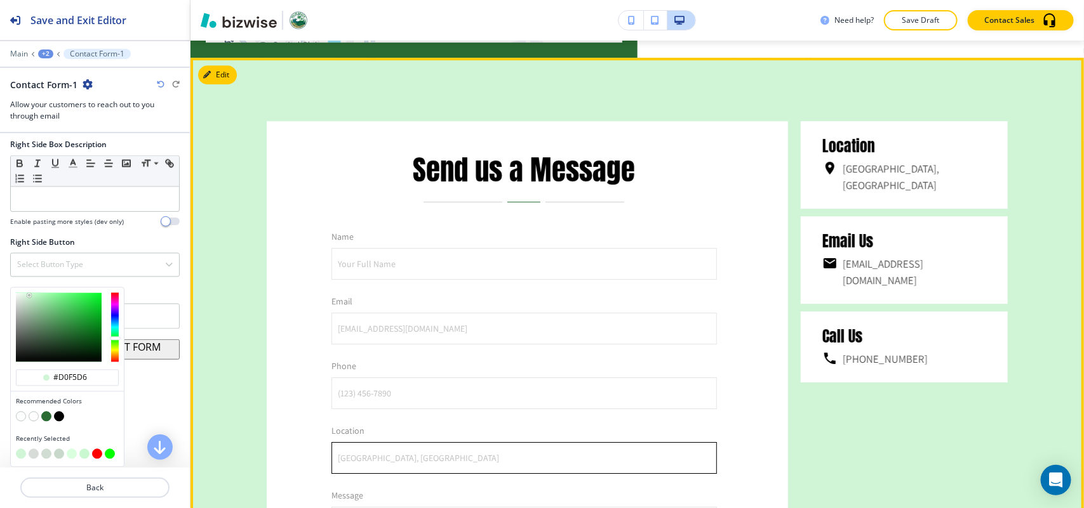
scroll to position [1735, 0]
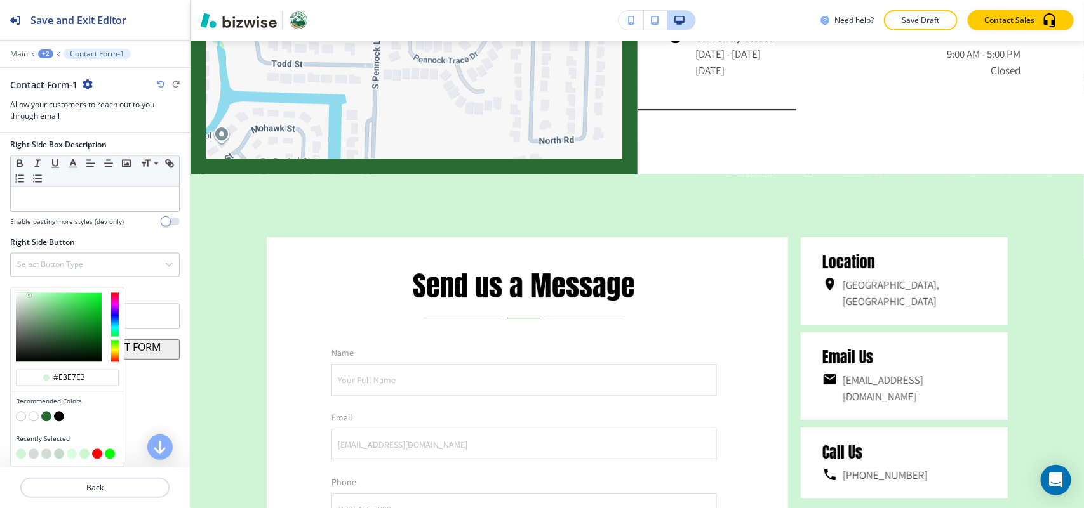
type input "#e4e7e5"
click at [17, 300] on div at bounding box center [59, 327] width 86 height 69
type input "#e4e7e5"
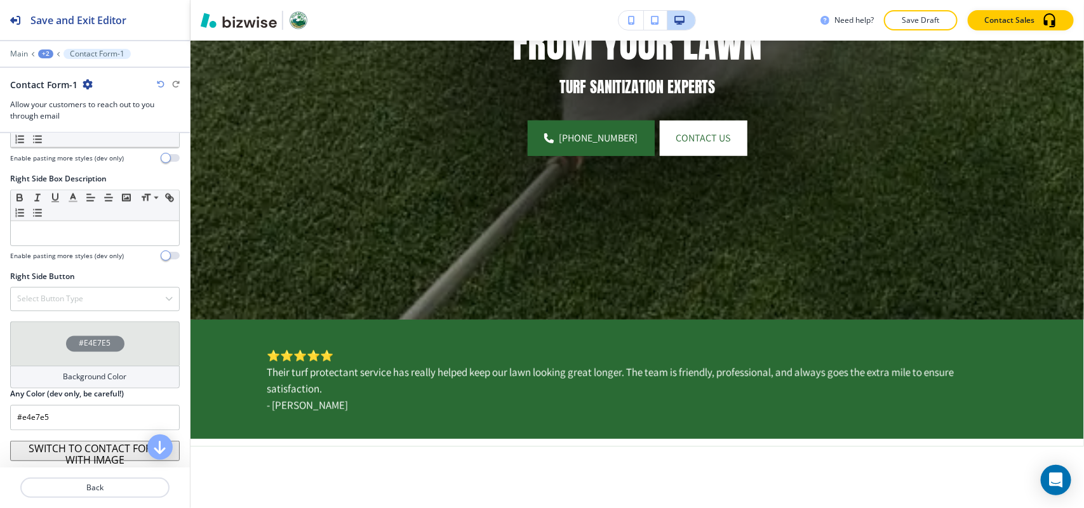
scroll to position [0, 0]
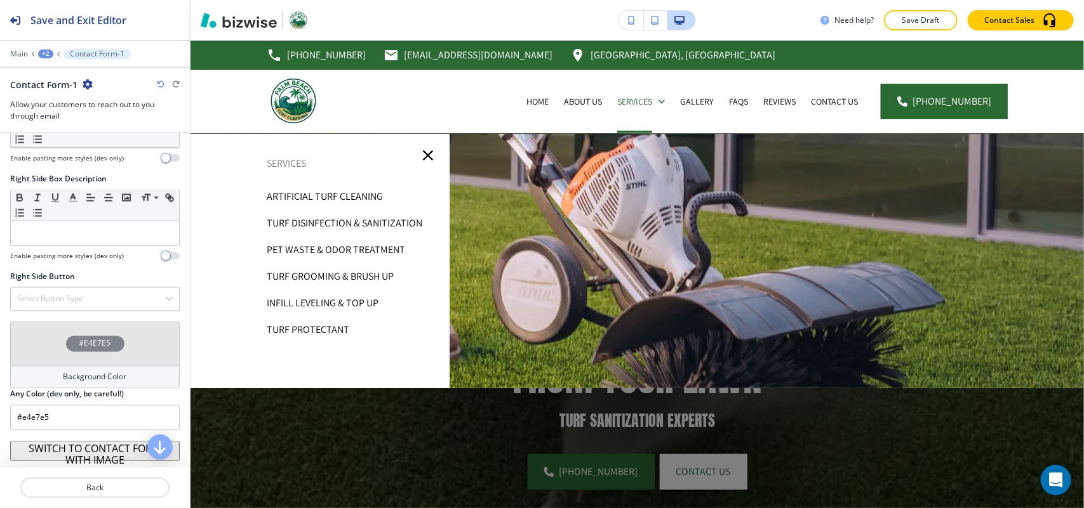
click at [310, 224] on p "Turf Disinfection & Sanitization" at bounding box center [345, 223] width 156 height 19
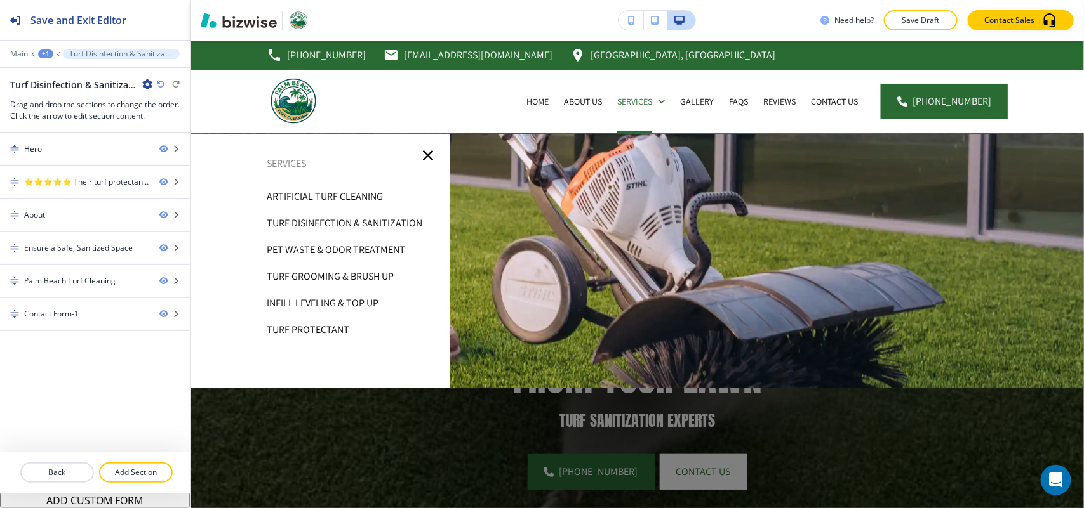
click at [347, 229] on p "Turf Disinfection & Sanitization" at bounding box center [345, 223] width 156 height 19
click at [370, 251] on p "Pet Waste & Odor Treatment" at bounding box center [336, 250] width 138 height 19
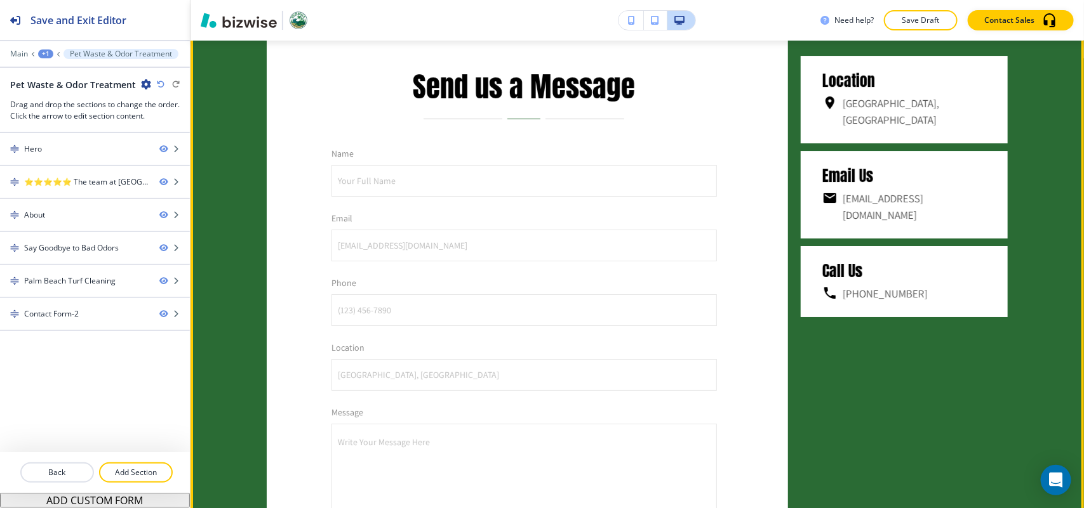
scroll to position [1825, 0]
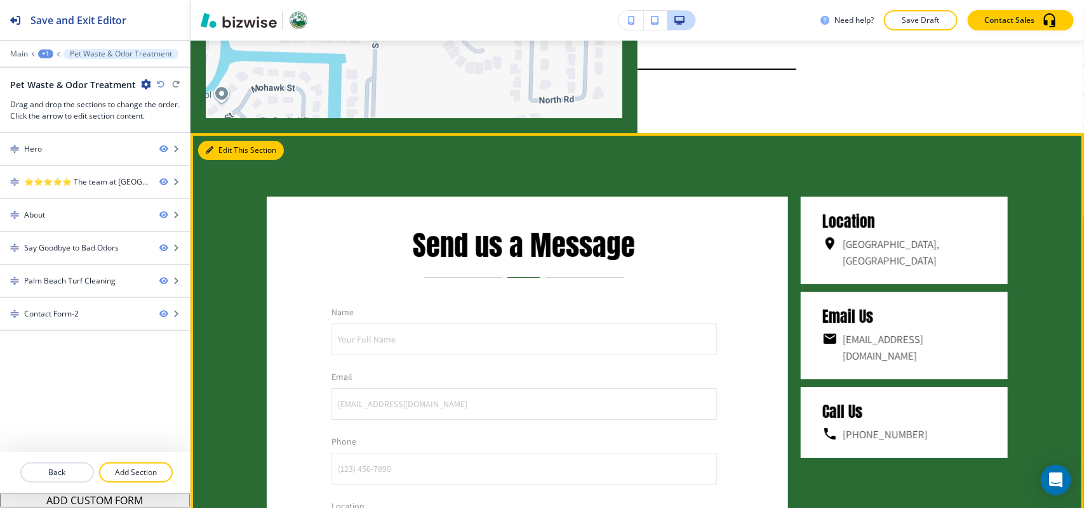
click at [218, 160] on button "Edit This Section" at bounding box center [241, 150] width 86 height 19
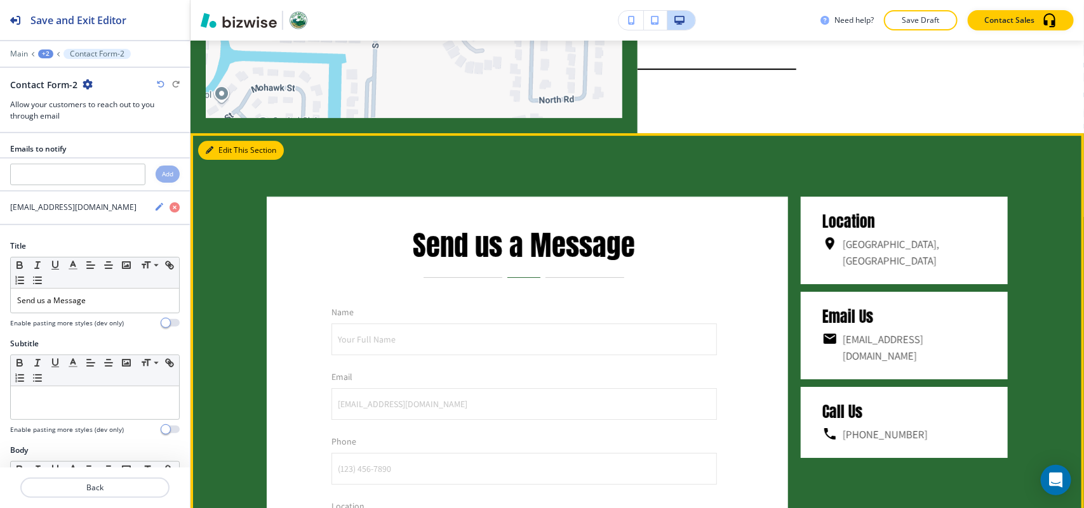
scroll to position [1953, 0]
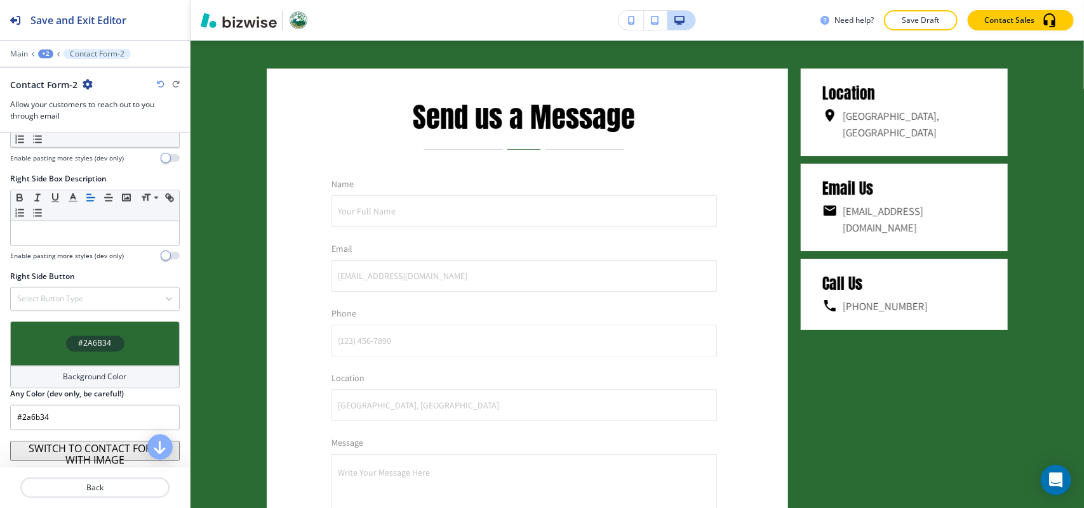
click at [39, 349] on div "#2A6B34" at bounding box center [94, 344] width 169 height 44
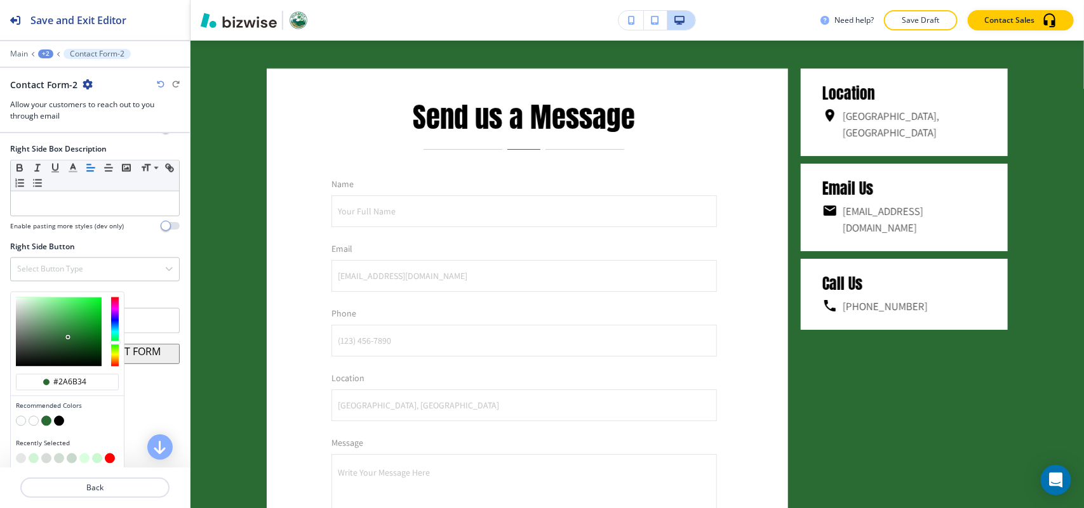
scroll to position [1087, 0]
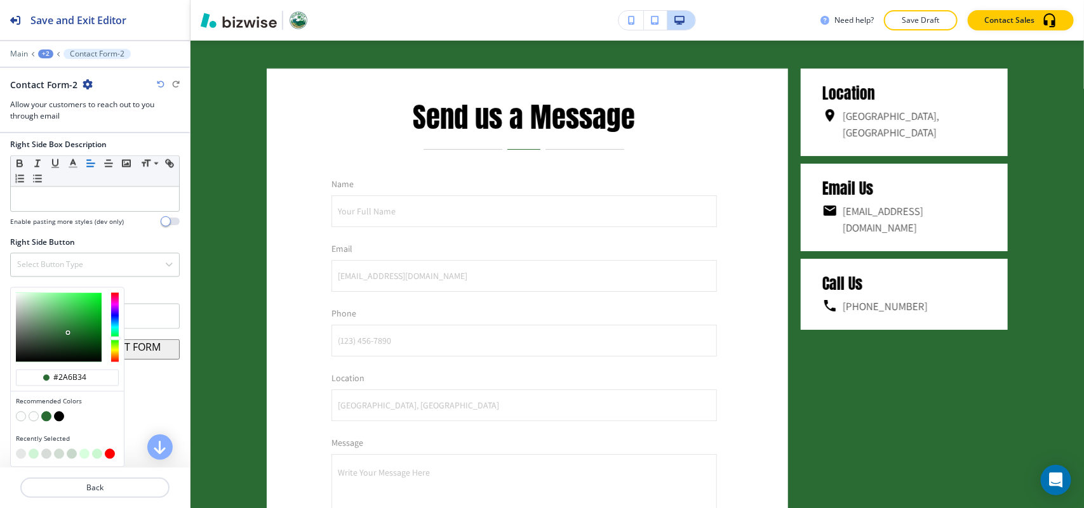
click at [20, 454] on button "button" at bounding box center [21, 454] width 10 height 10
type input "#e4e7e5"
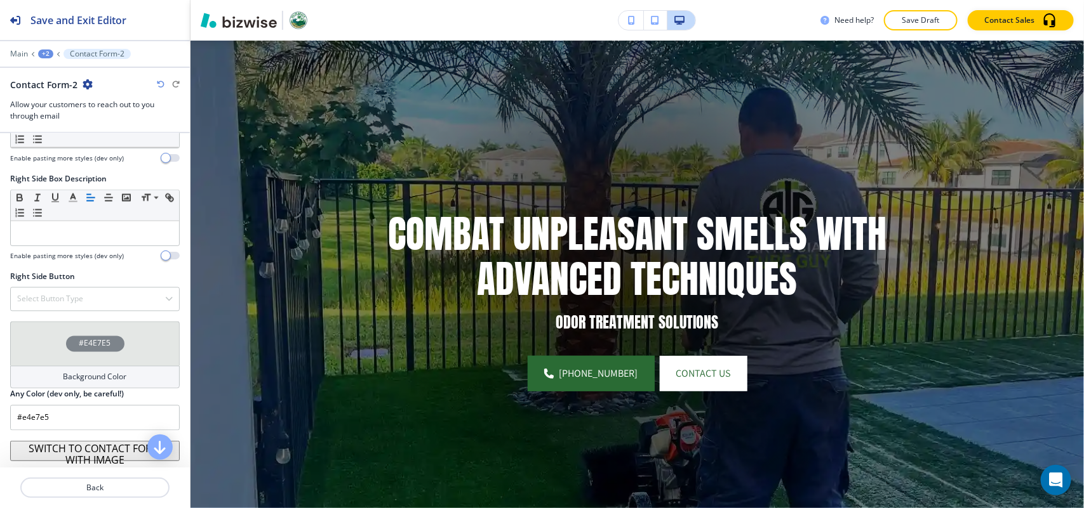
scroll to position [0, 0]
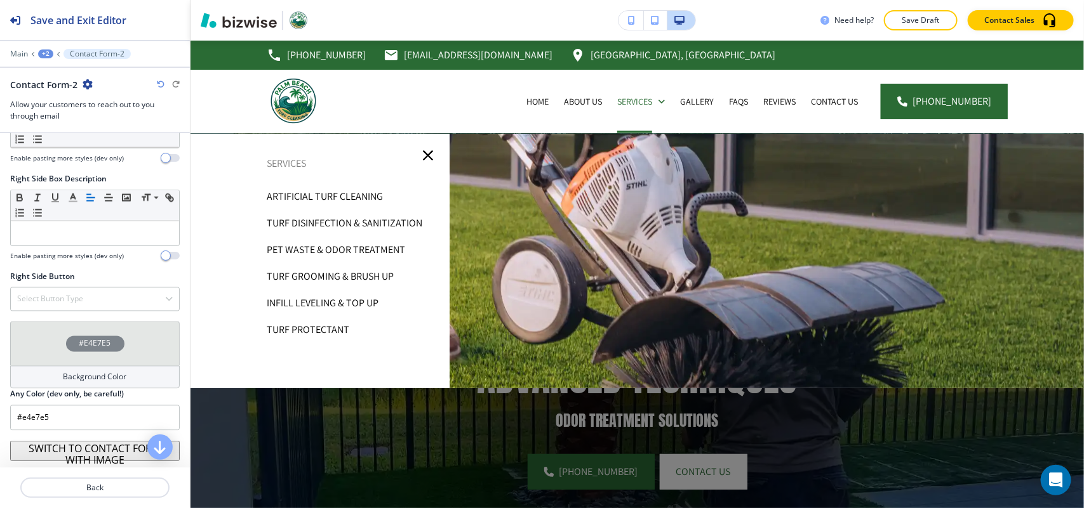
click at [300, 329] on p "Turf Protectant" at bounding box center [308, 330] width 83 height 19
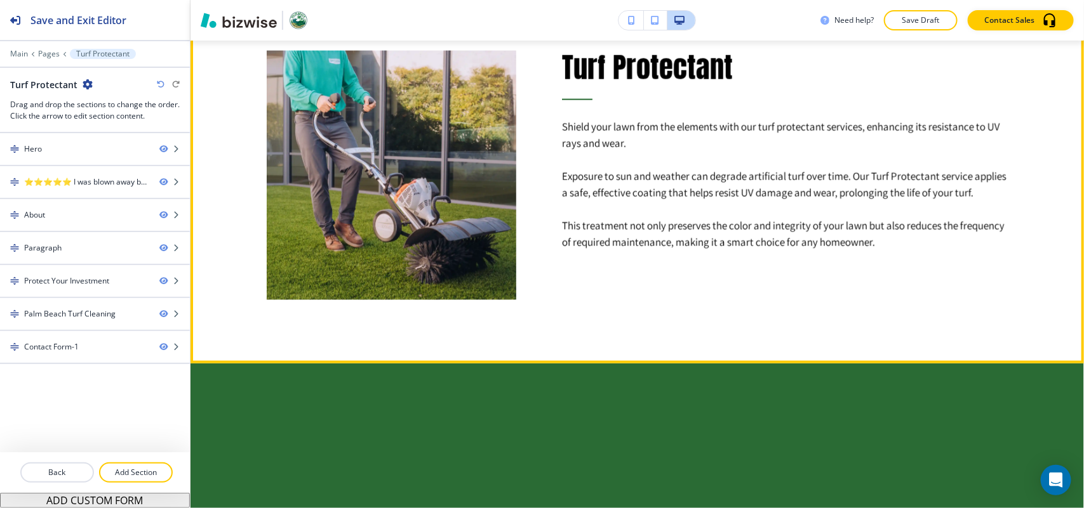
scroll to position [1111, 0]
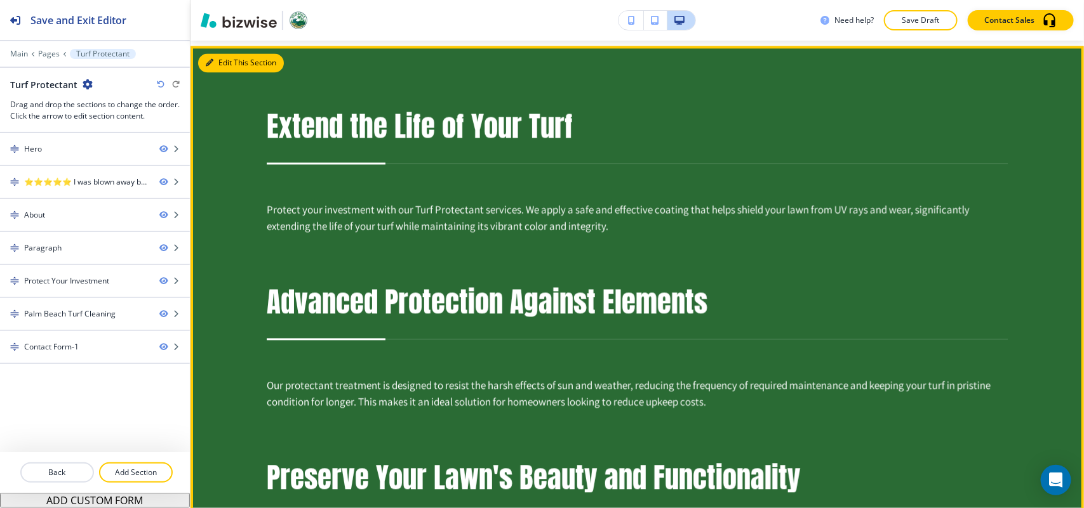
click at [211, 54] on button "Edit This Section" at bounding box center [241, 63] width 86 height 19
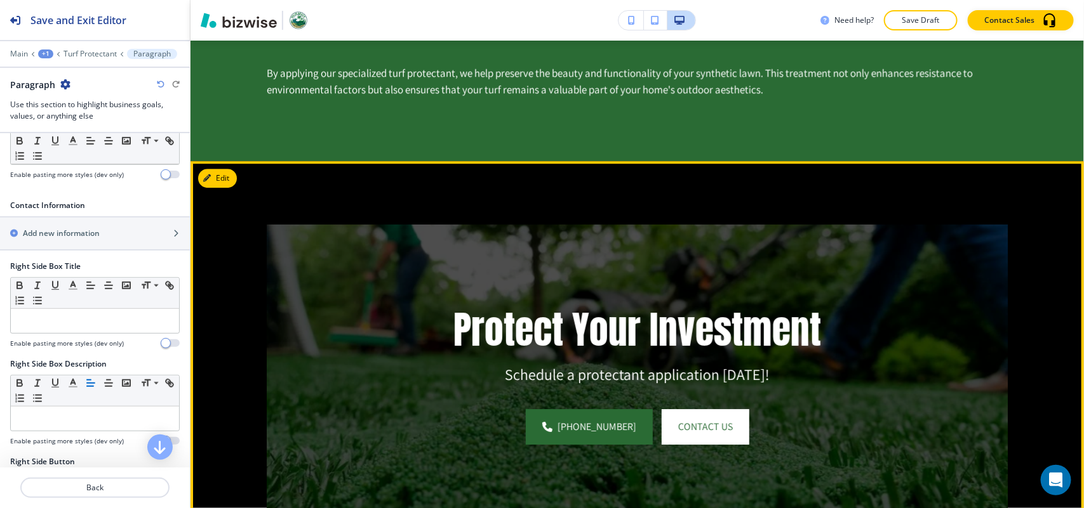
scroll to position [1509, 0]
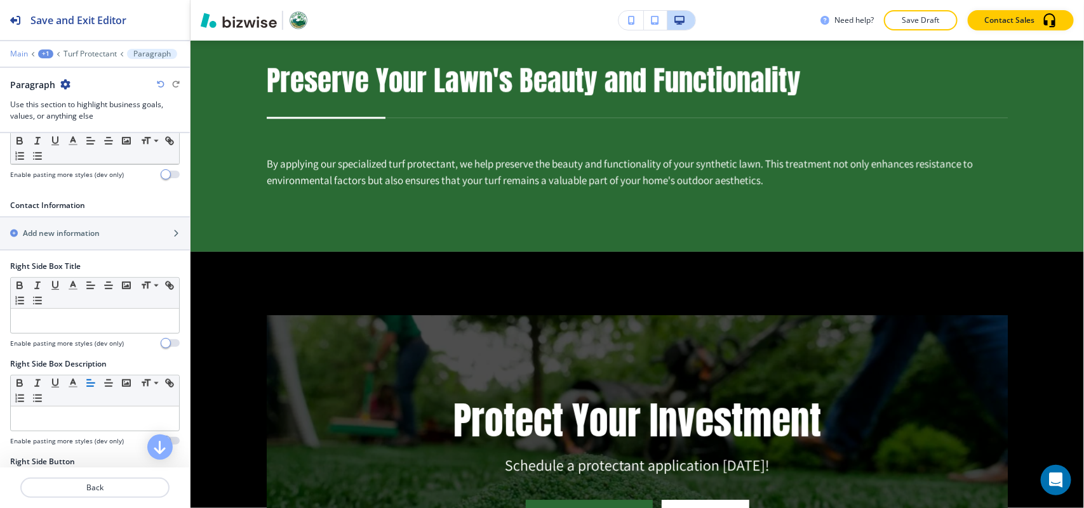
click at [26, 51] on p "Main" at bounding box center [19, 54] width 18 height 9
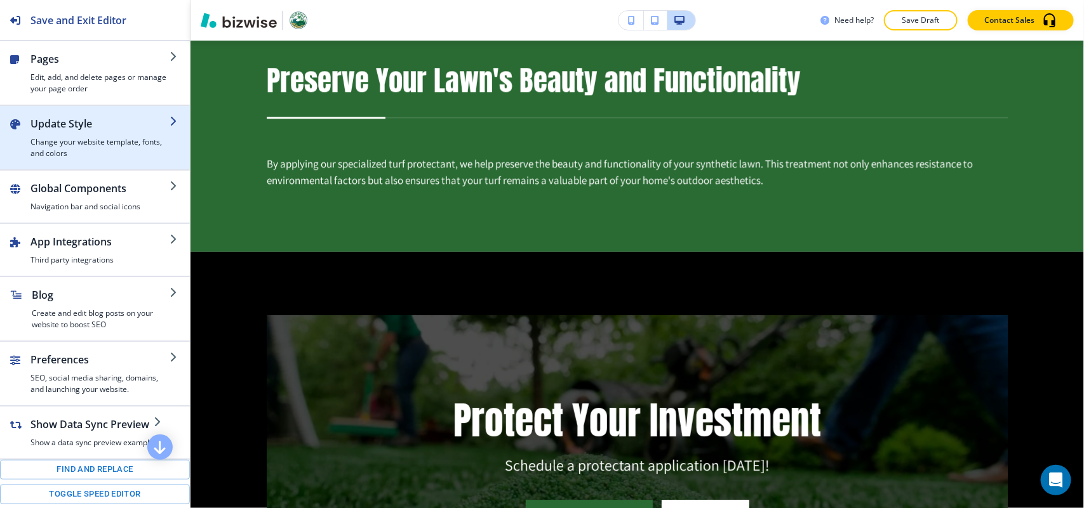
click at [69, 128] on h2 "Update Style" at bounding box center [99, 123] width 139 height 15
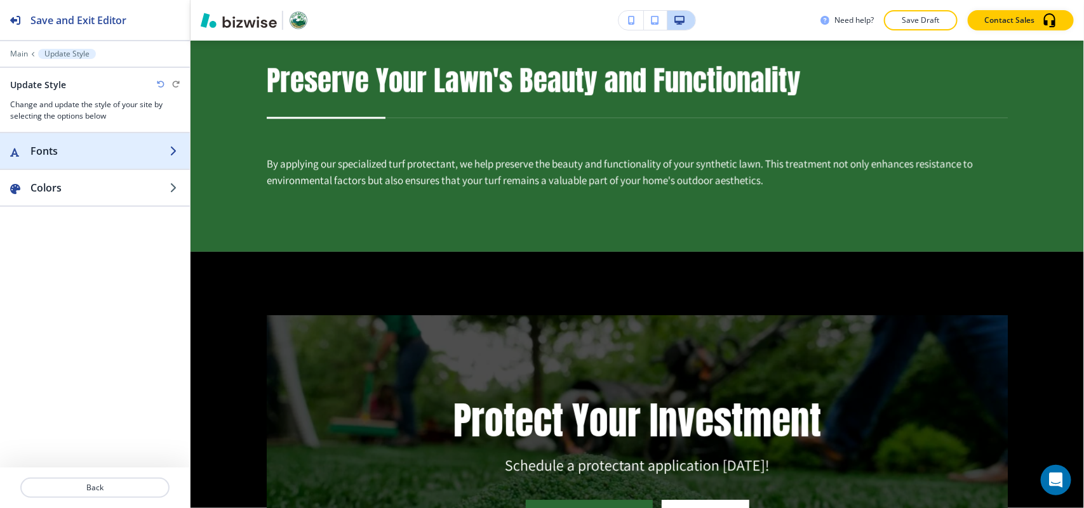
click at [68, 157] on h2 "Fonts" at bounding box center [99, 150] width 139 height 15
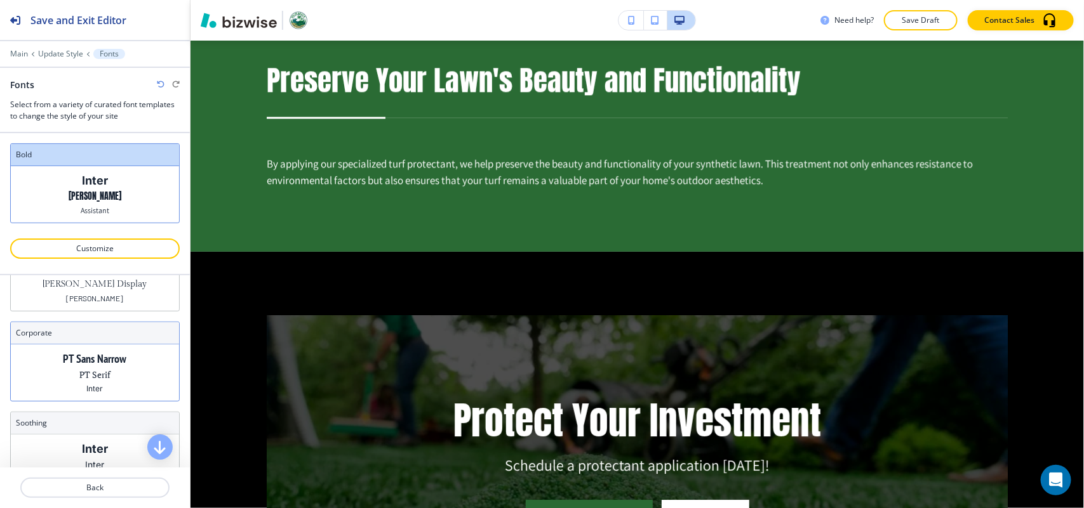
scroll to position [32, 0]
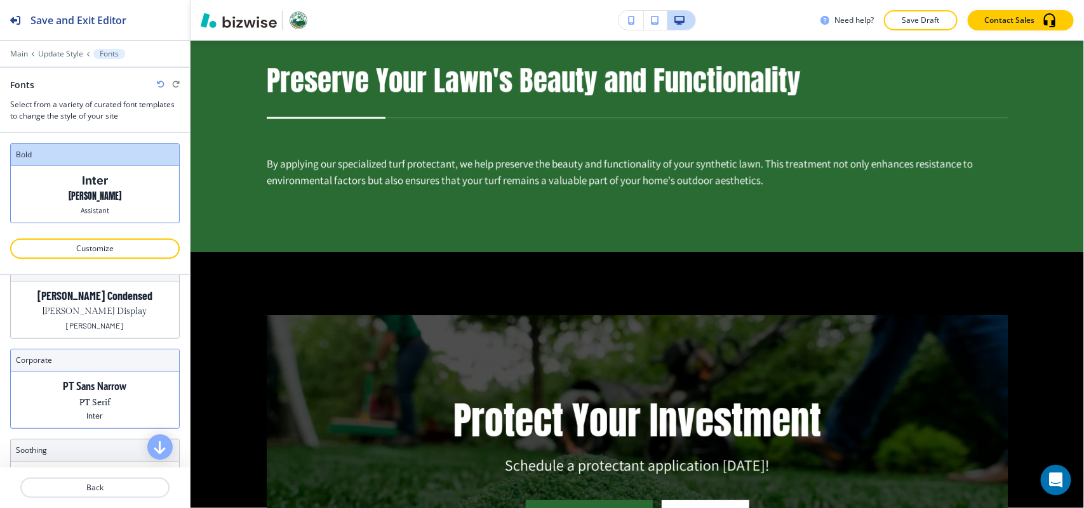
click at [117, 393] on p "PT Sans Narrow" at bounding box center [94, 386] width 63 height 13
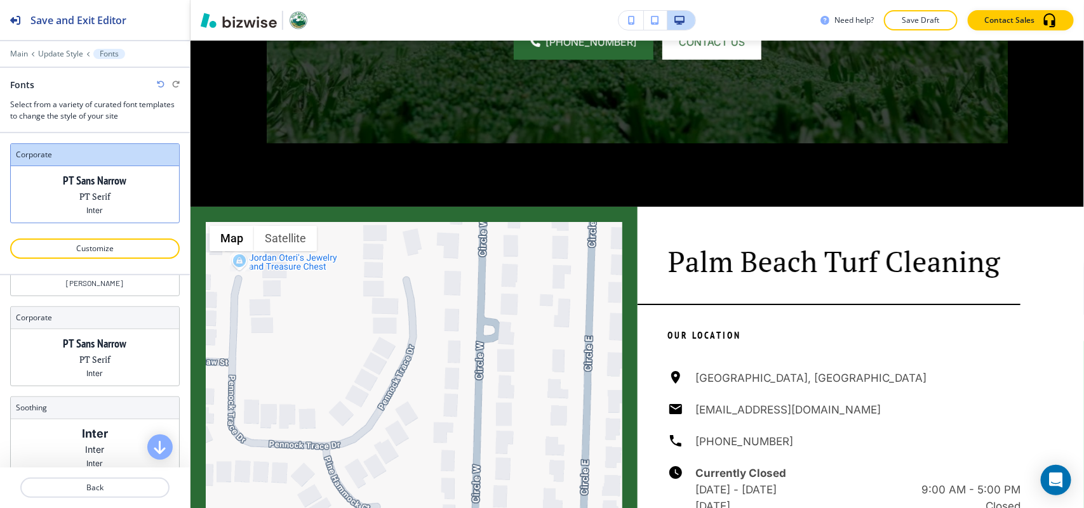
scroll to position [111, 0]
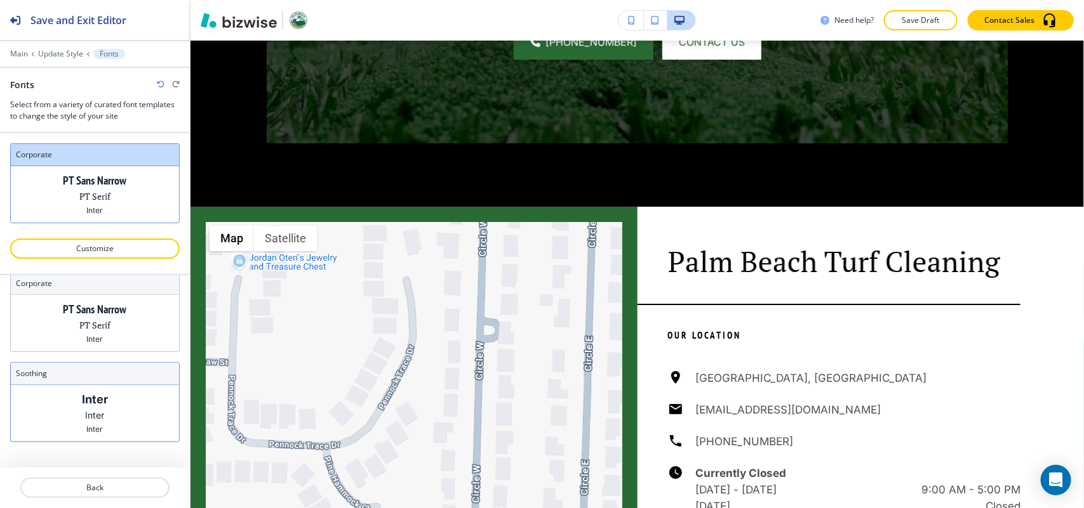
click at [71, 405] on div "Inter Inter Inter" at bounding box center [95, 413] width 168 height 56
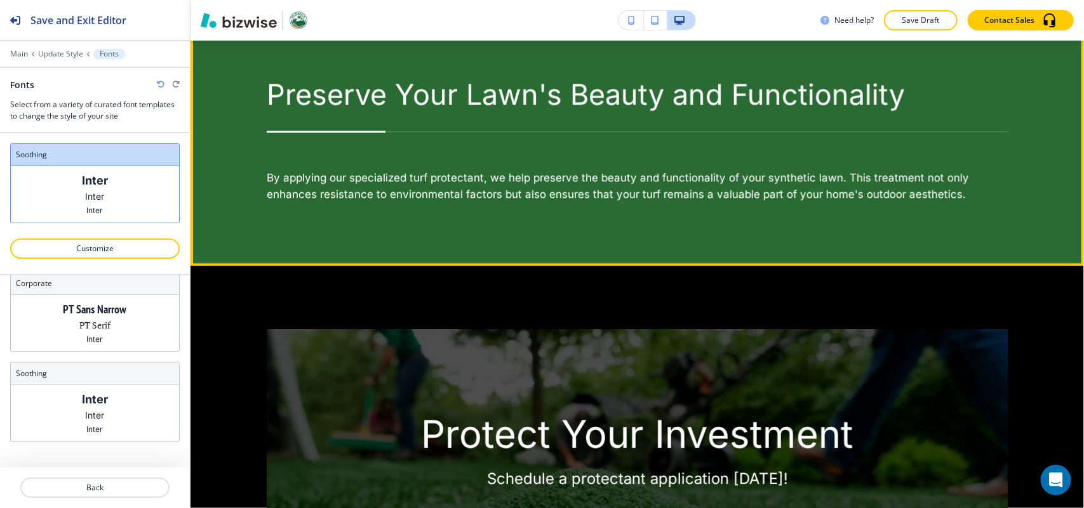
scroll to position [1509, 0]
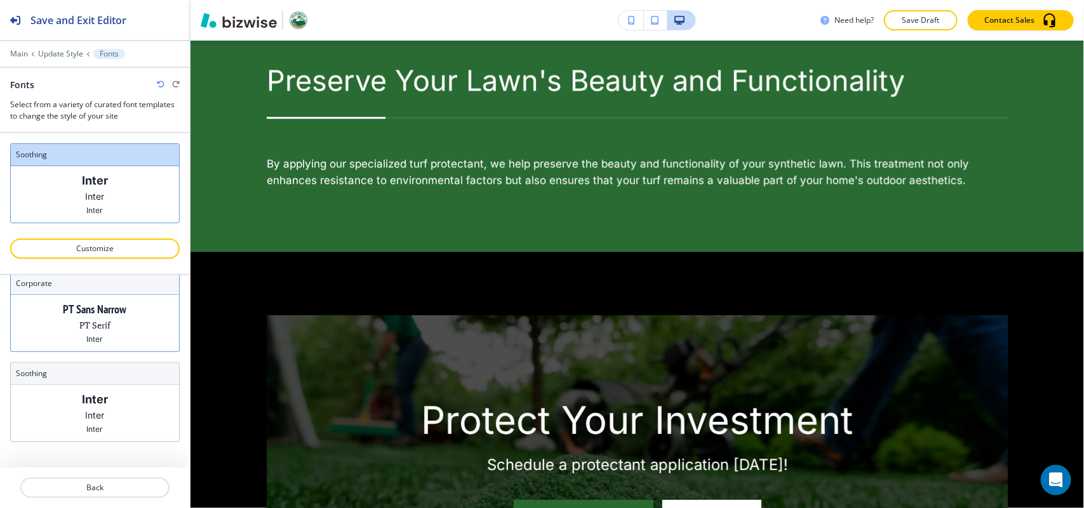
click at [86, 348] on div "PT Sans Narrow PT Serif Inter" at bounding box center [95, 323] width 168 height 56
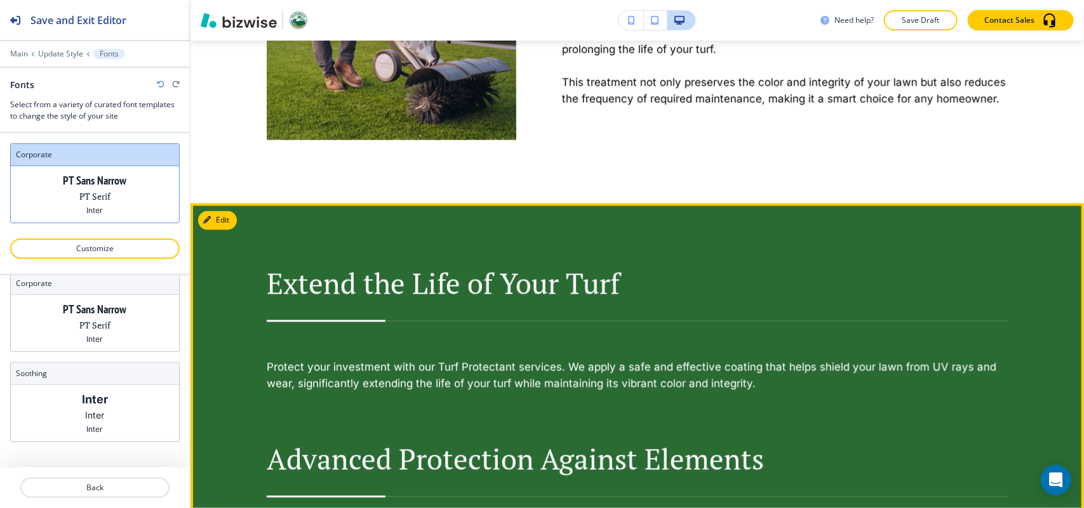
click at [229, 211] on button "Edit" at bounding box center [217, 220] width 39 height 19
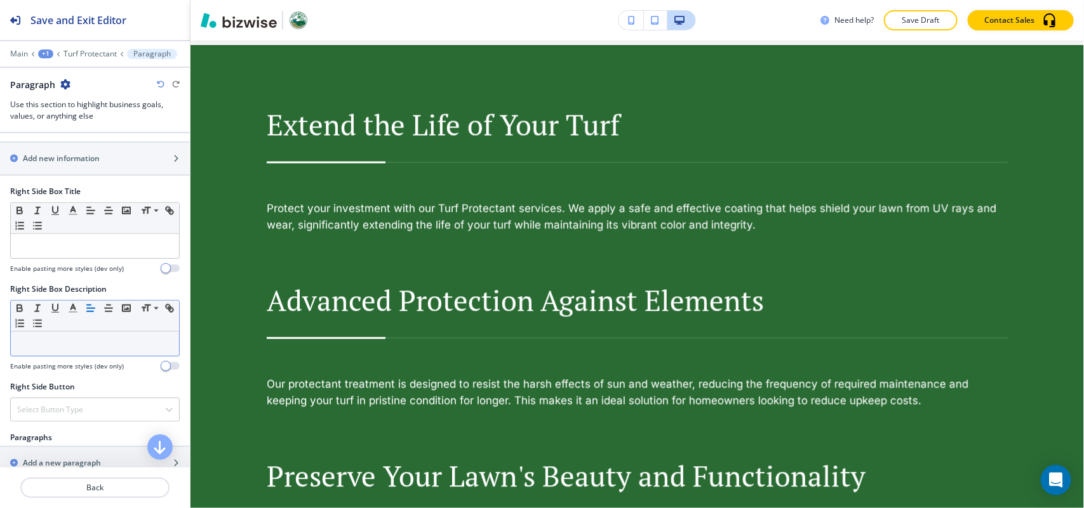
scroll to position [476, 0]
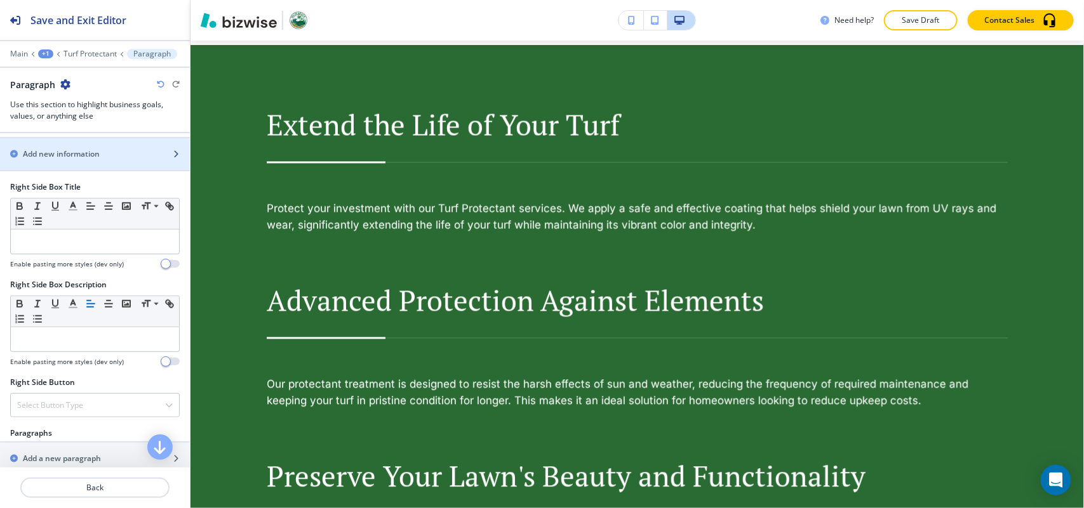
click at [76, 156] on h2 "Add new information" at bounding box center [61, 154] width 77 height 11
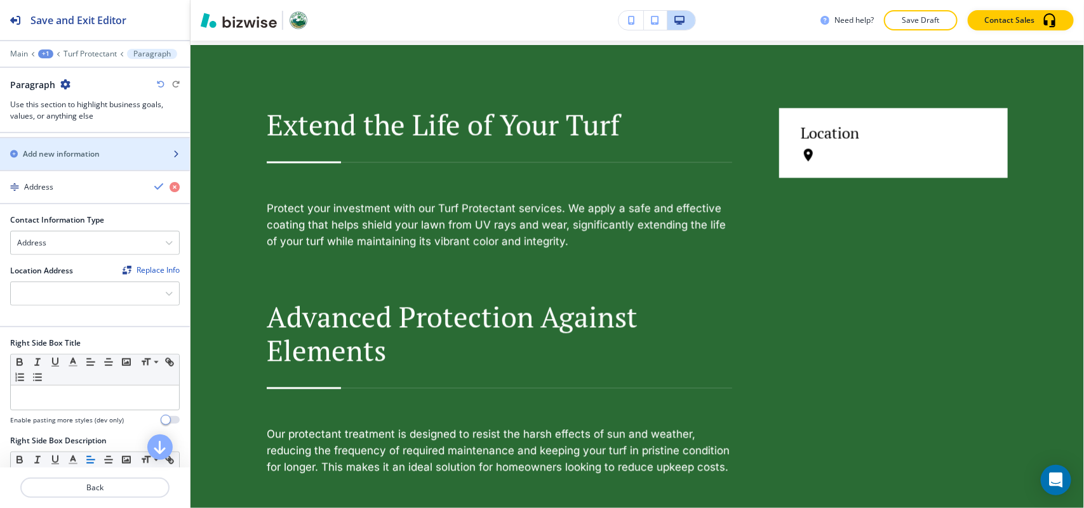
click at [76, 156] on h2 "Add new information" at bounding box center [61, 154] width 77 height 11
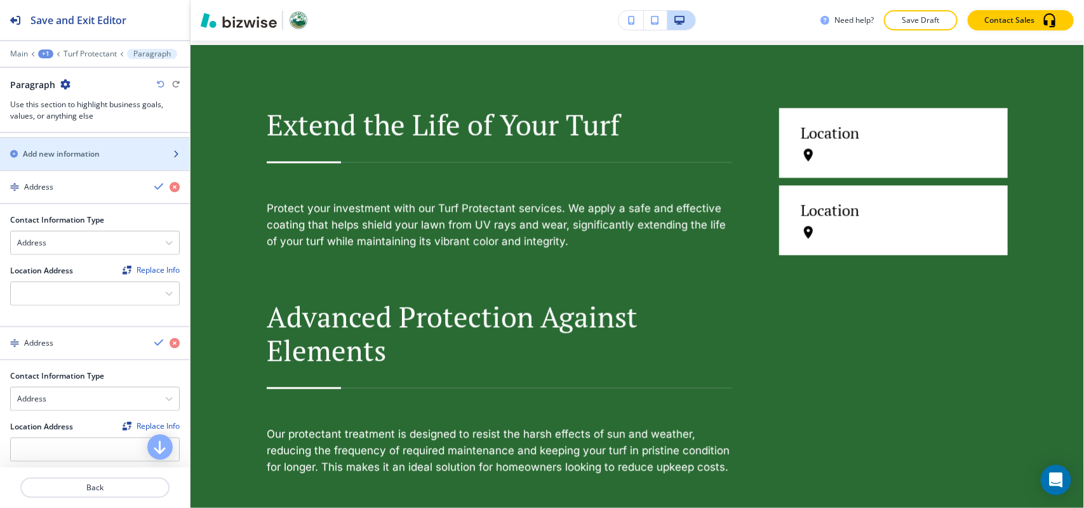
click at [76, 156] on h2 "Add new information" at bounding box center [61, 154] width 77 height 11
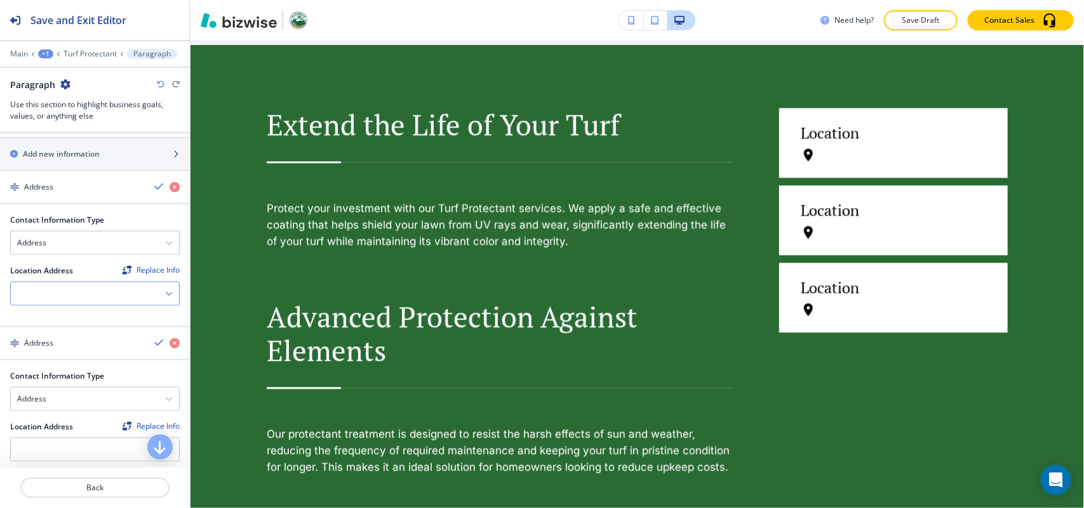
click at [55, 294] on div at bounding box center [95, 293] width 168 height 23
click at [52, 315] on h4 "[GEOGRAPHIC_DATA], [GEOGRAPHIC_DATA]" at bounding box center [95, 321] width 156 height 23
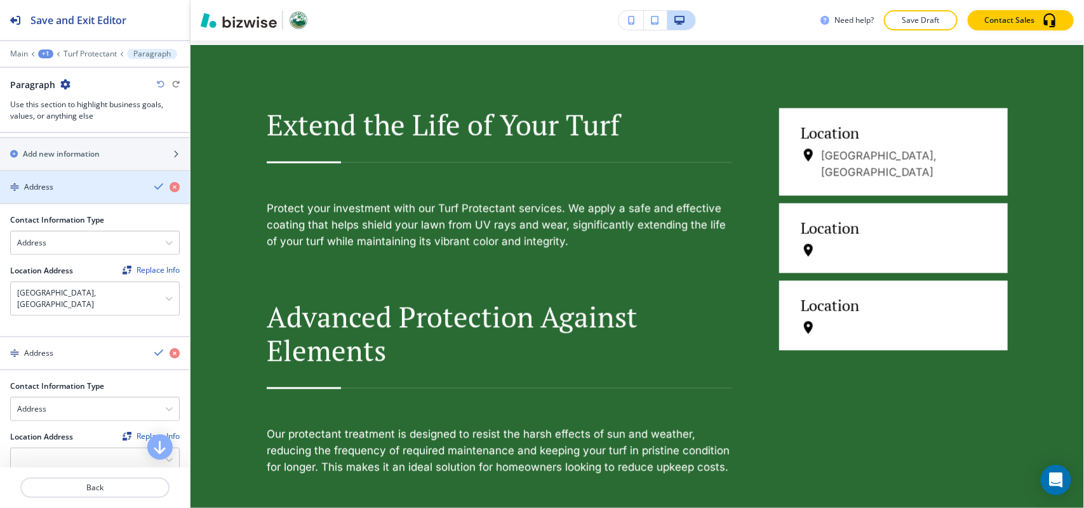
click at [65, 189] on div "Address" at bounding box center [72, 187] width 144 height 11
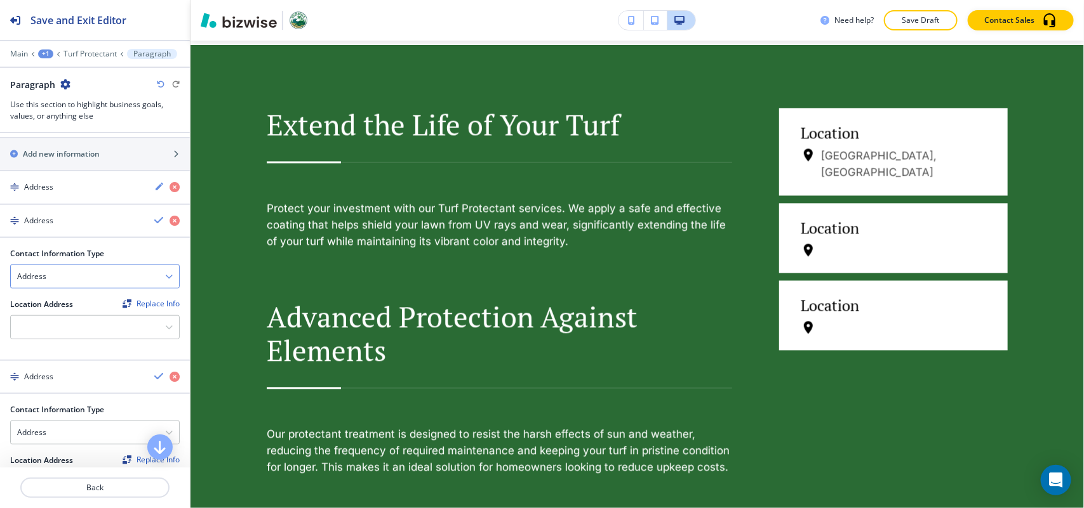
click at [59, 280] on div "Address" at bounding box center [95, 276] width 168 height 23
click at [58, 305] on h4 "Email Address" at bounding box center [95, 298] width 156 height 11
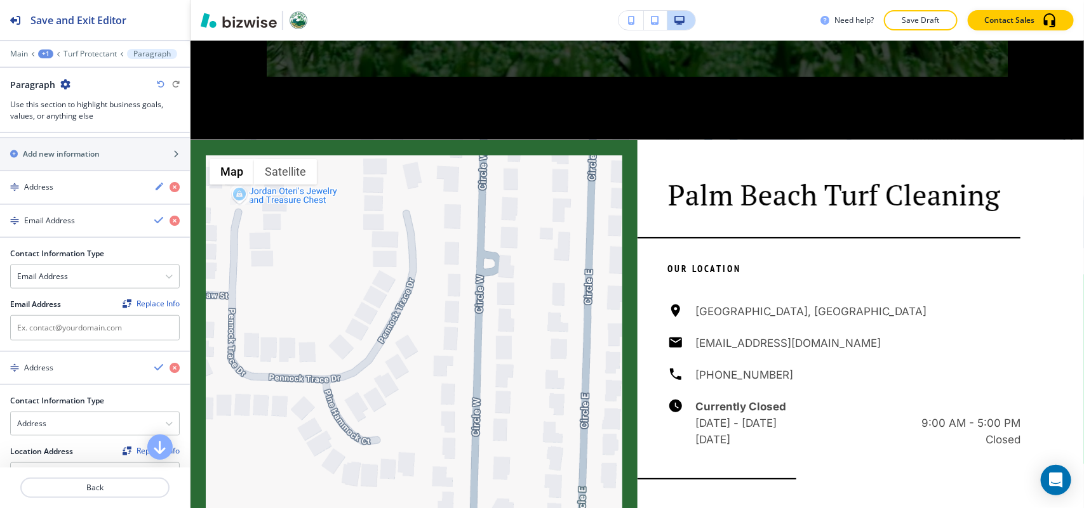
scroll to position [2382, 0]
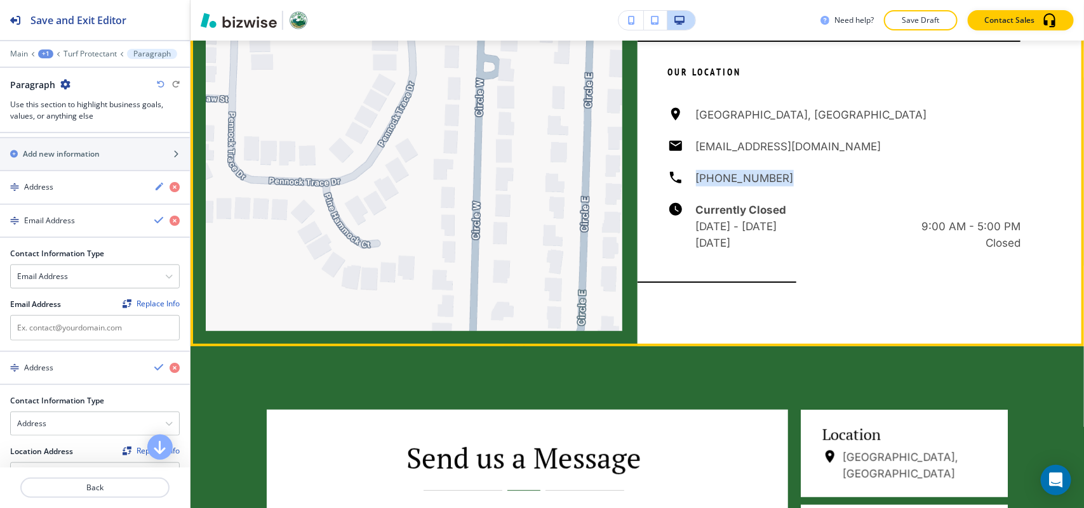
drag, startPoint x: 753, startPoint y: 189, endPoint x: 686, endPoint y: 187, distance: 66.7
click at [686, 187] on div "[GEOGRAPHIC_DATA] [EMAIL_ADDRESS][DOMAIN_NAME] [PHONE_NUMBER] Currently Closed …" at bounding box center [844, 179] width 353 height 145
copy h6 "[PHONE_NUMBER]"
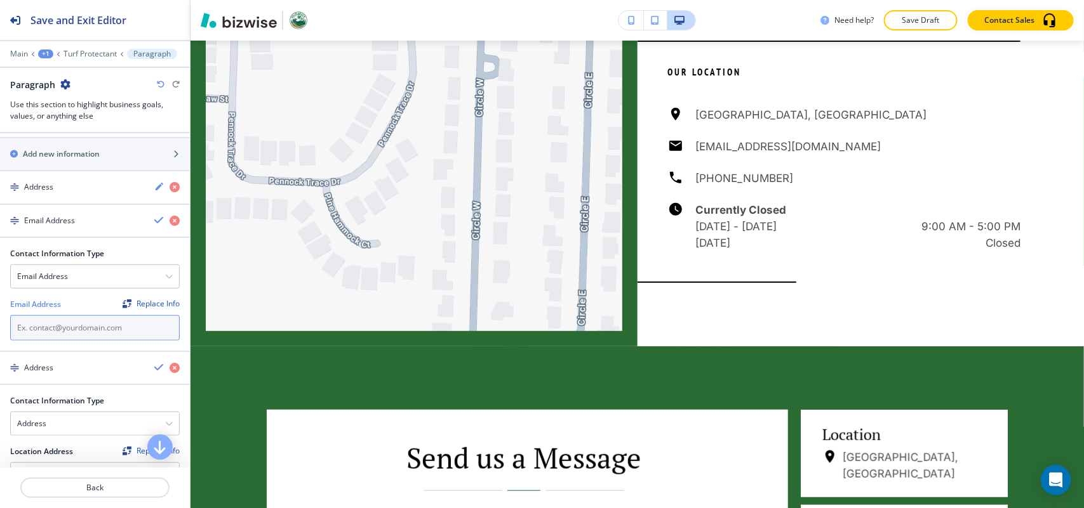
click at [56, 341] on input "text" at bounding box center [94, 327] width 169 height 25
paste input "[PHONE_NUMBER]"
drag, startPoint x: 84, startPoint y: 338, endPoint x: 0, endPoint y: 337, distance: 84.4
click at [0, 337] on div "Contact Information Type Email Address Address Phone Number Email Address Repla…" at bounding box center [95, 299] width 190 height 103
paste input "[EMAIL_ADDRESS][DOMAIN_NAME]"
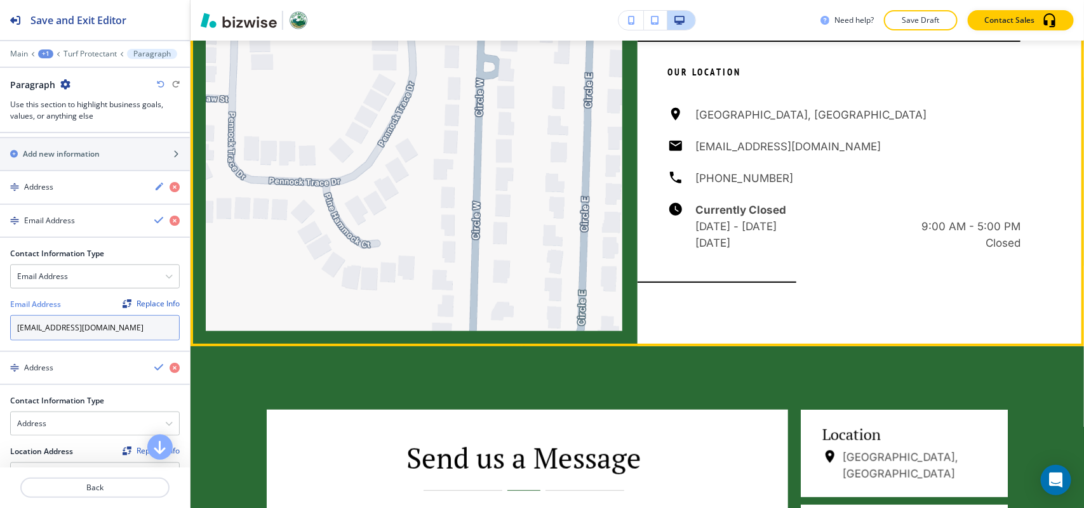
type input "[EMAIL_ADDRESS][DOMAIN_NAME]"
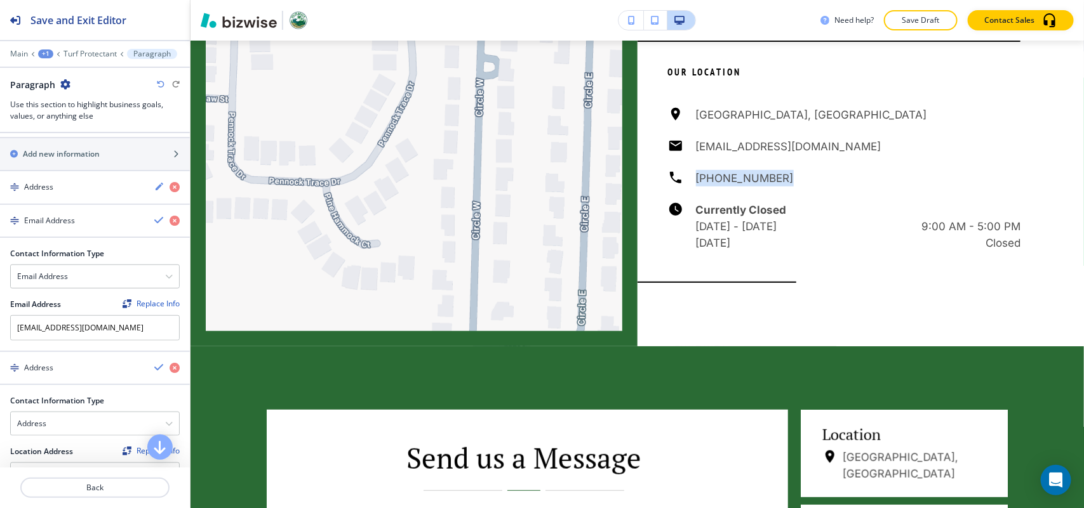
drag, startPoint x: 780, startPoint y: 189, endPoint x: 682, endPoint y: 191, distance: 97.1
click at [682, 191] on div "[GEOGRAPHIC_DATA] [EMAIL_ADDRESS][DOMAIN_NAME] [PHONE_NUMBER] Currently Closed …" at bounding box center [844, 179] width 353 height 145
copy h6 "[PHONE_NUMBER]"
click at [55, 218] on h4 "Email Address" at bounding box center [49, 220] width 51 height 11
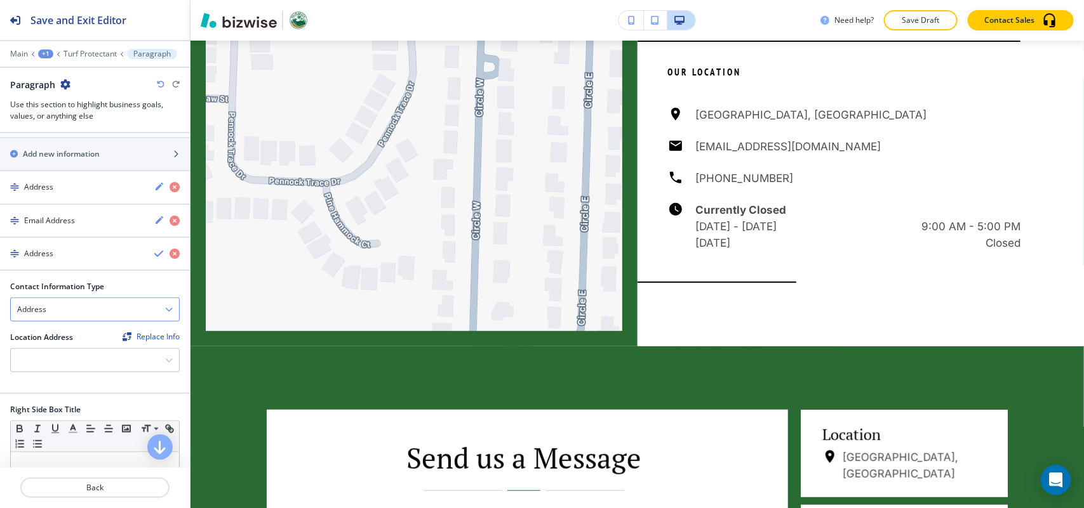
click at [58, 312] on div "Address" at bounding box center [95, 309] width 168 height 23
click at [55, 356] on h4 "Phone Number" at bounding box center [95, 353] width 156 height 11
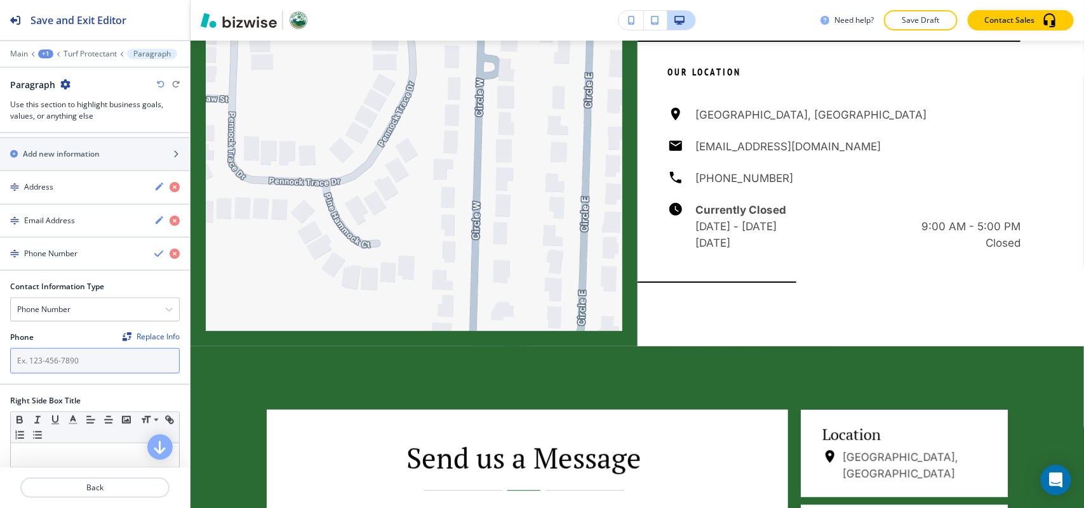
click at [56, 357] on input "text" at bounding box center [94, 360] width 169 height 25
paste input "[PHONE_NUMBER]"
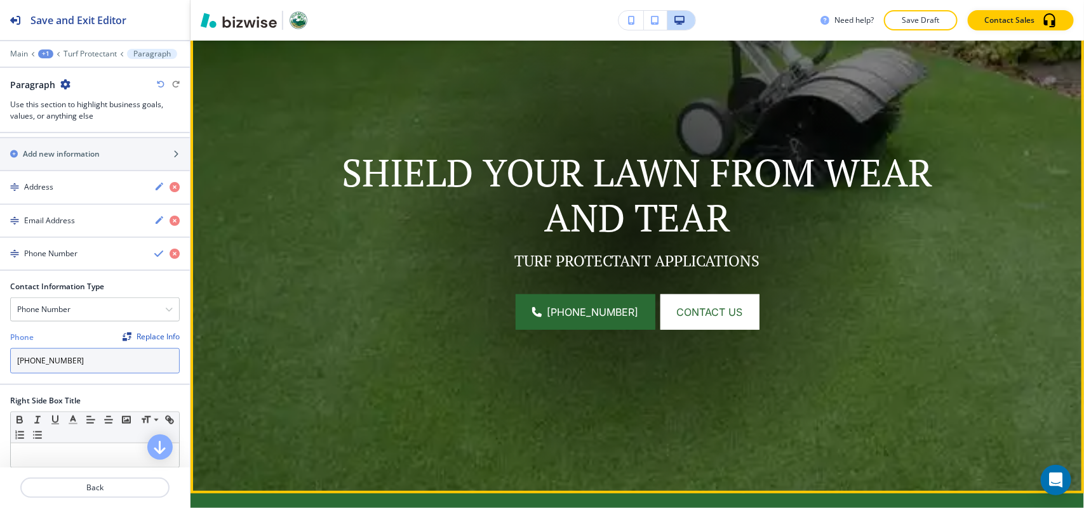
scroll to position [0, 0]
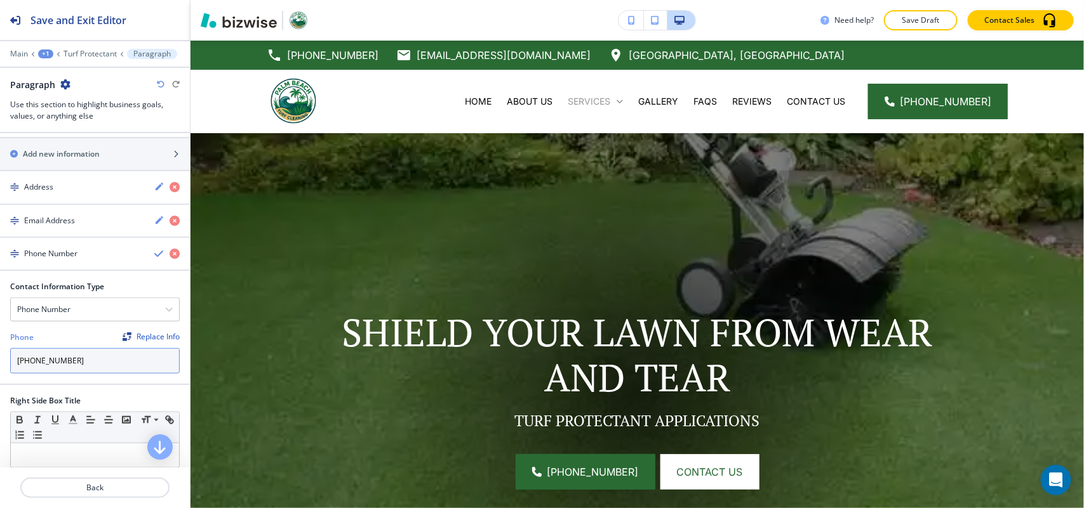
type input "[PHONE_NUMBER]"
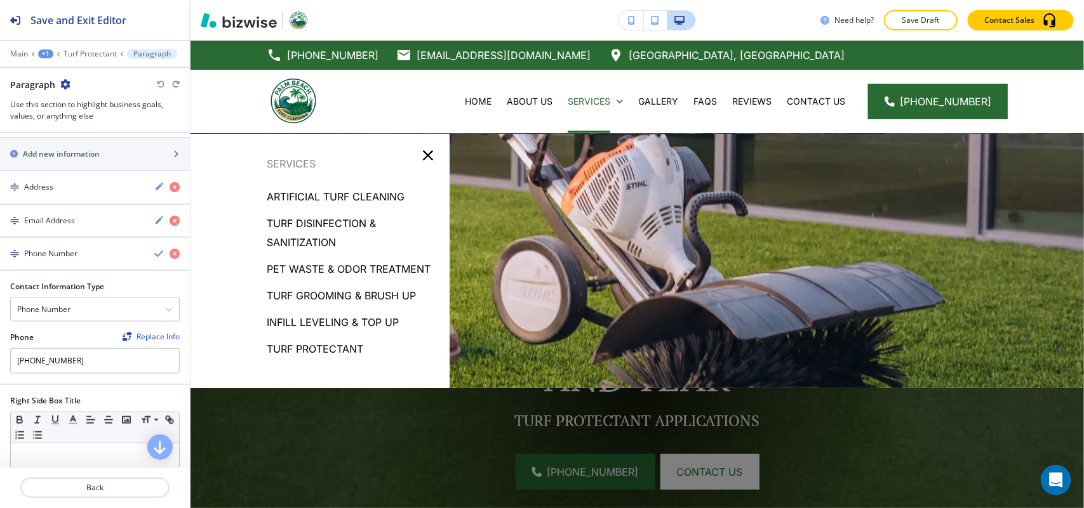
click at [337, 321] on p "Infill Leveling & Top Up" at bounding box center [333, 322] width 132 height 19
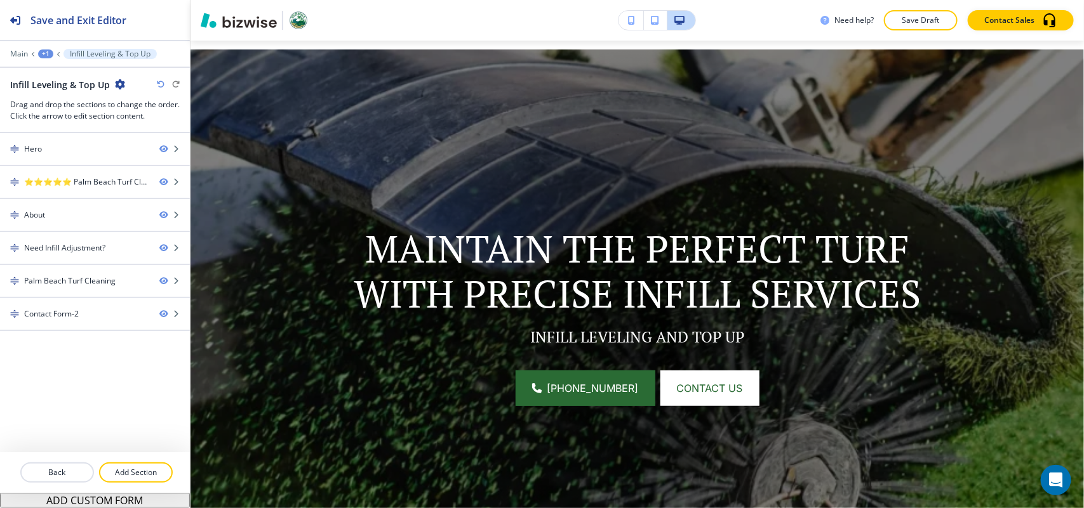
scroll to position [79, 0]
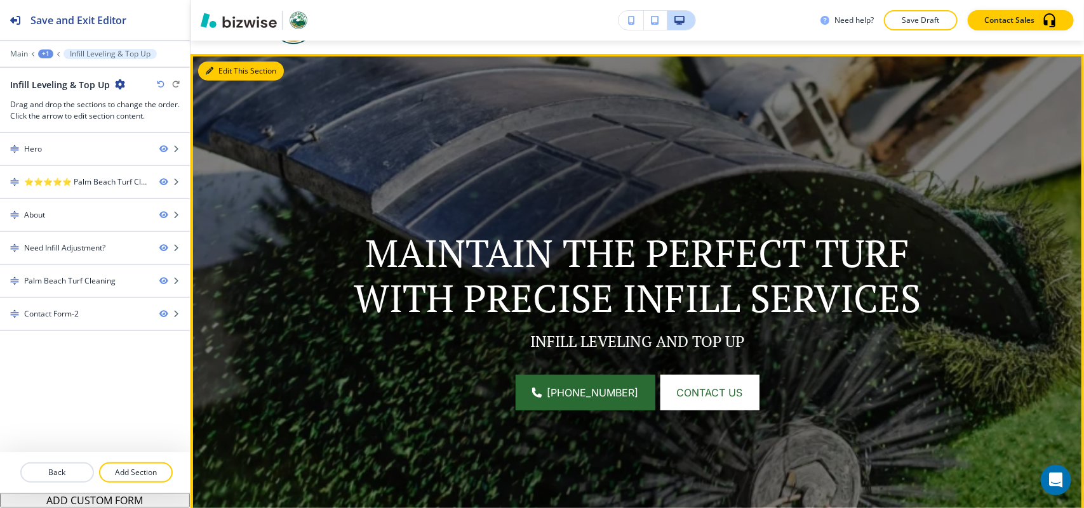
click at [219, 73] on button "Edit This Section" at bounding box center [241, 71] width 86 height 19
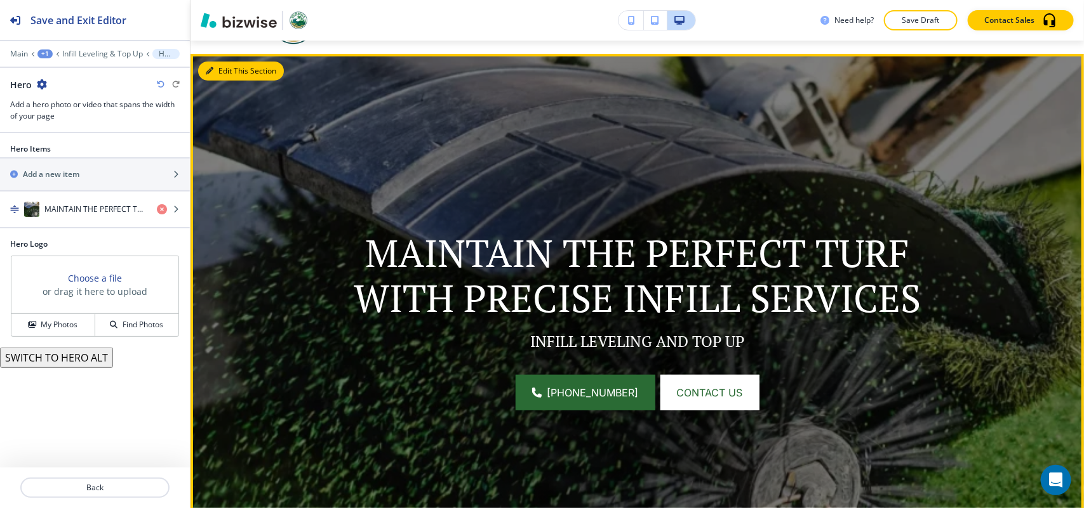
scroll to position [93, 0]
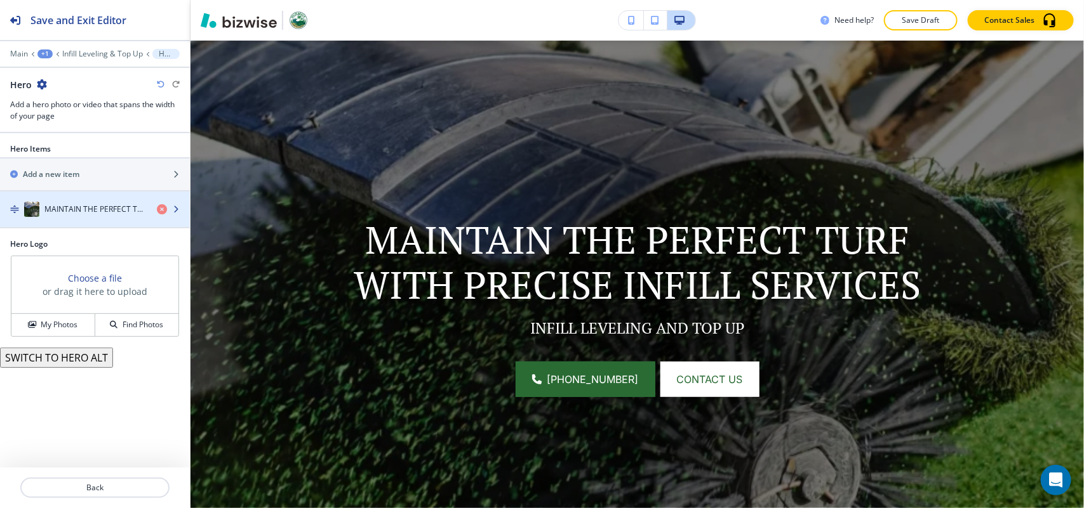
click at [95, 209] on h4 "MAINTAIN THE PERFECT TURF WITH PRECISE INFILL SERVICES" at bounding box center [95, 209] width 102 height 11
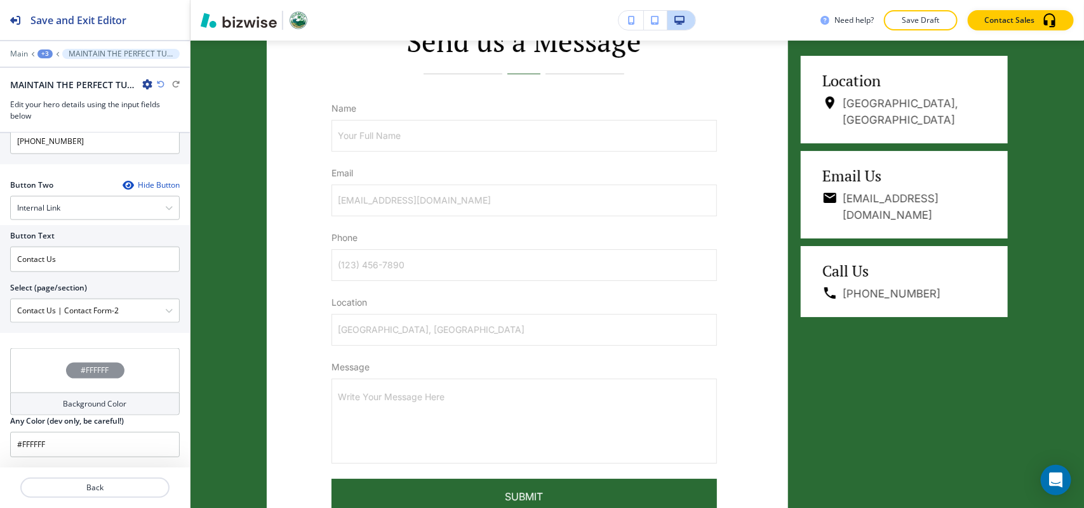
scroll to position [1861, 0]
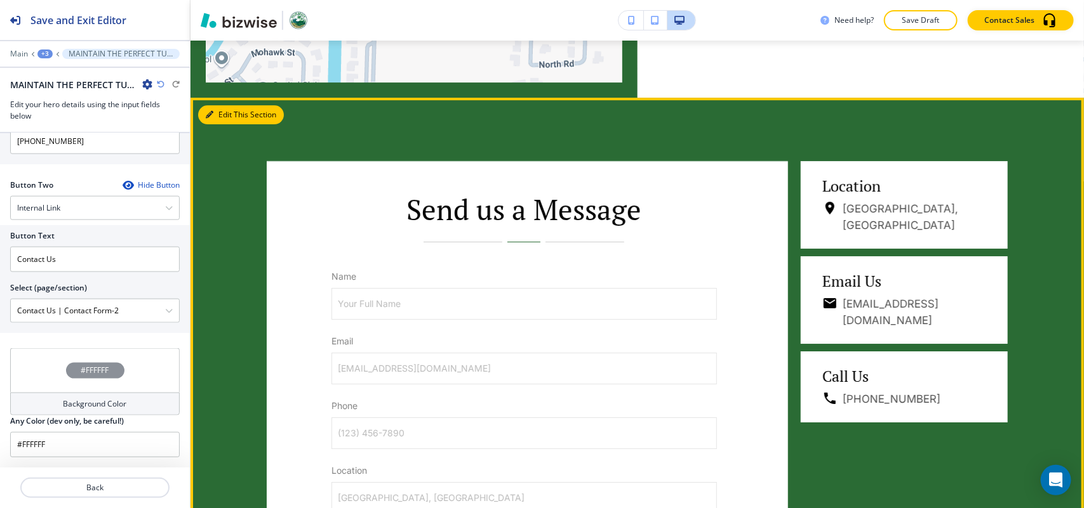
click at [227, 124] on button "Edit This Section" at bounding box center [241, 114] width 86 height 19
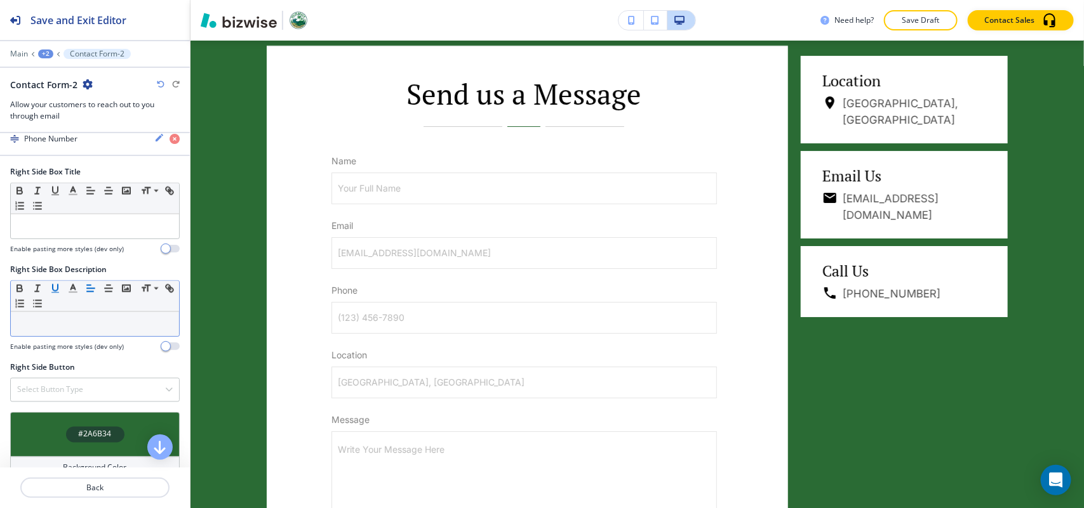
scroll to position [1051, 0]
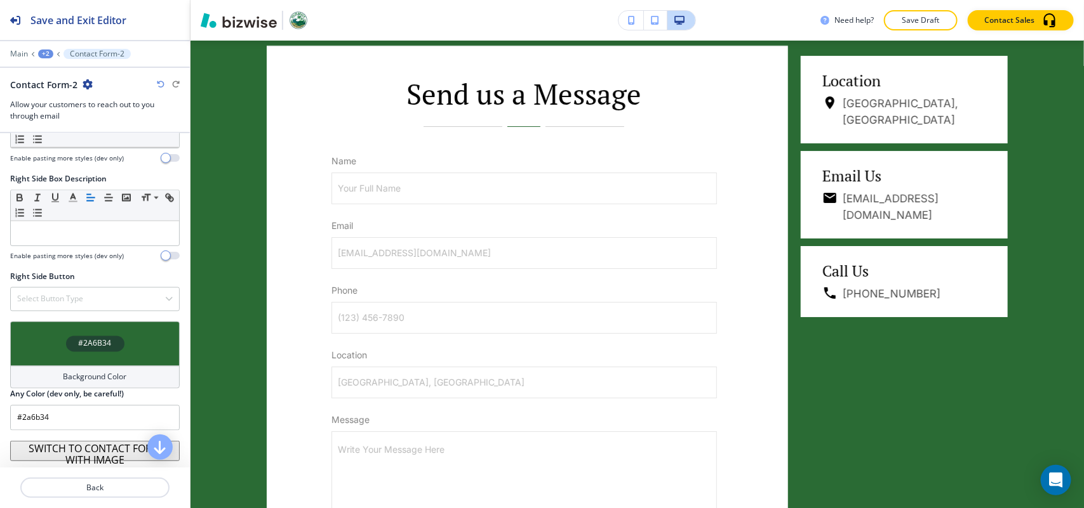
click at [53, 324] on div "#2A6B34" at bounding box center [94, 344] width 169 height 44
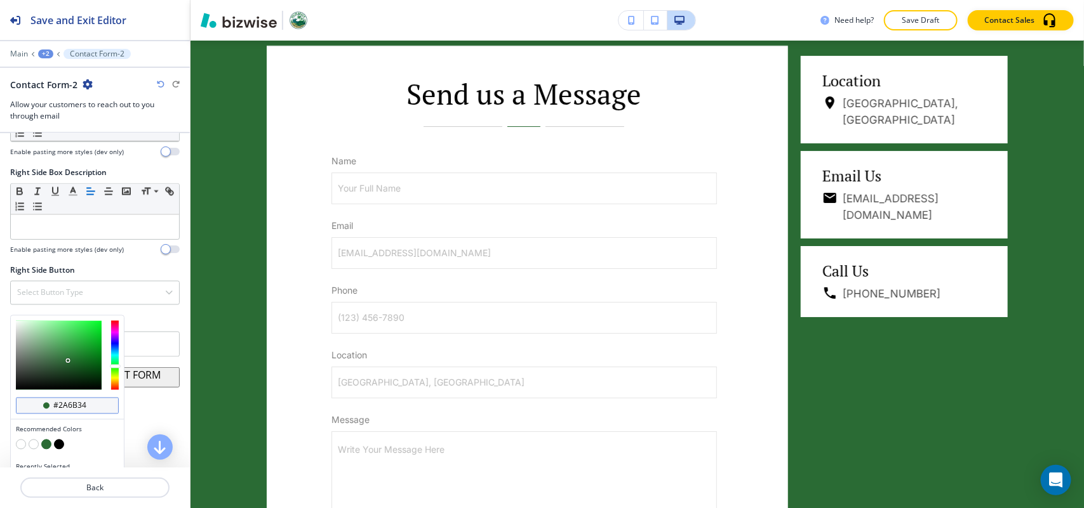
scroll to position [1, 0]
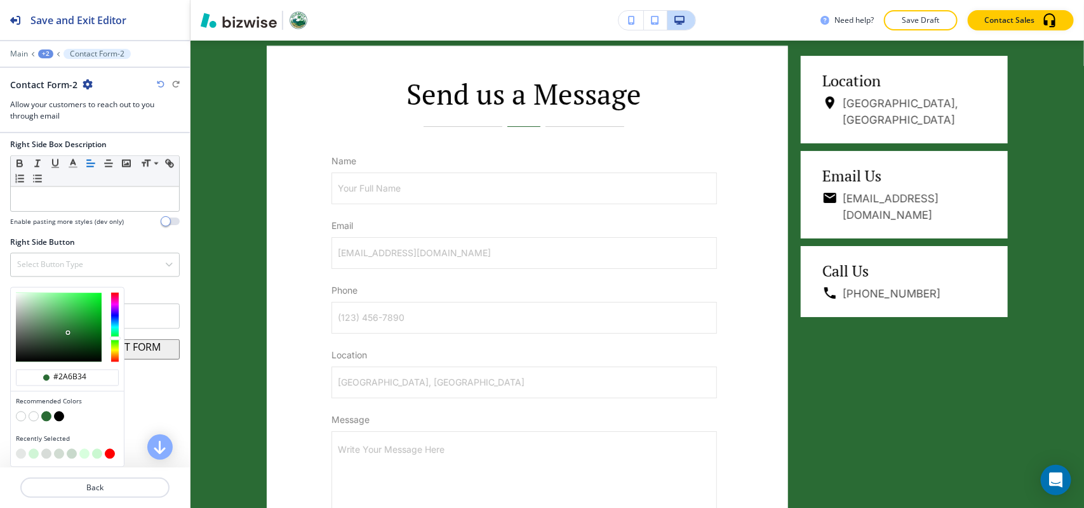
click at [23, 454] on button "button" at bounding box center [21, 454] width 10 height 10
type input "#e4e7e5"
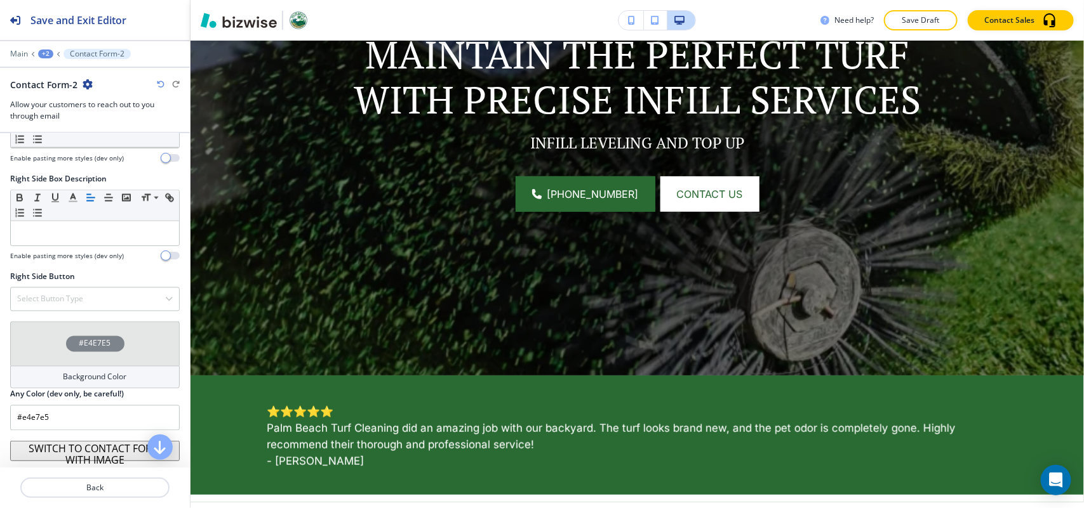
scroll to position [0, 0]
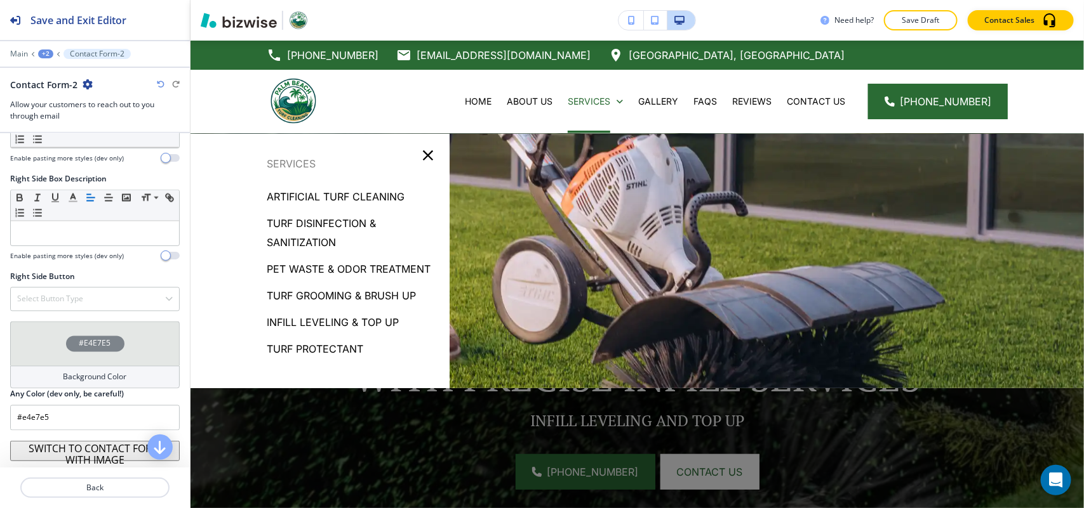
click at [361, 296] on p "Turf Grooming & Brush Up" at bounding box center [341, 295] width 149 height 19
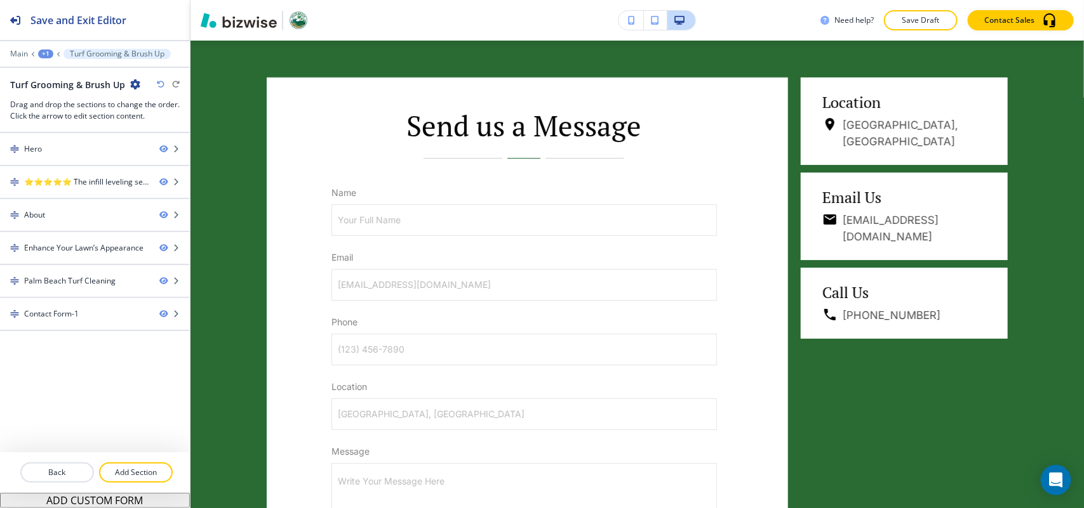
scroll to position [1950, 0]
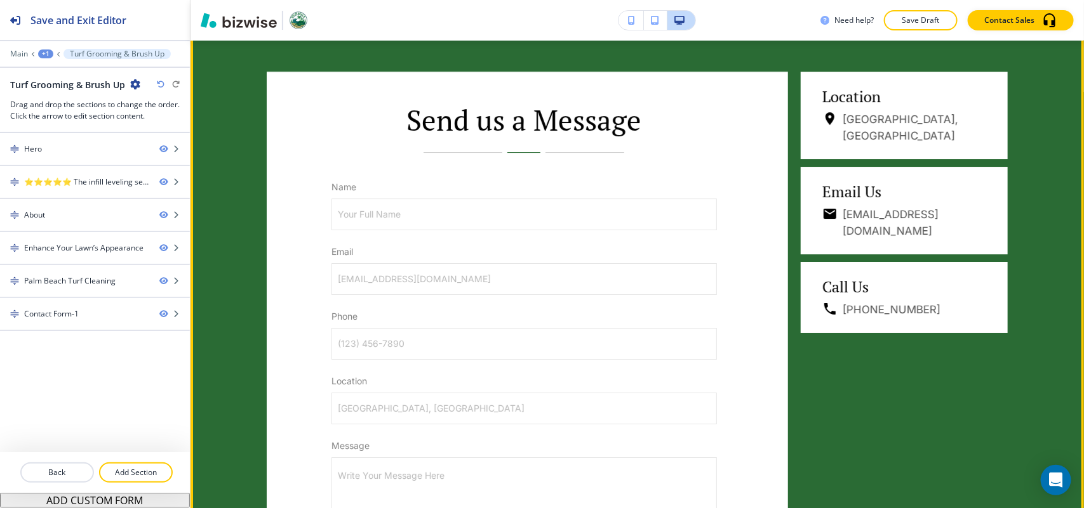
click at [218, 35] on button "Edit This Section" at bounding box center [241, 25] width 86 height 19
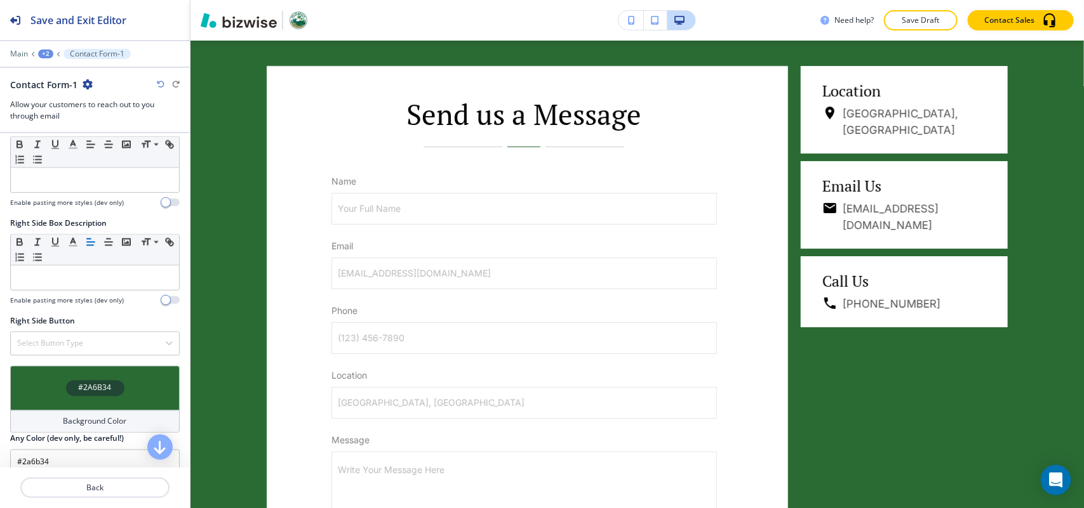
scroll to position [1051, 0]
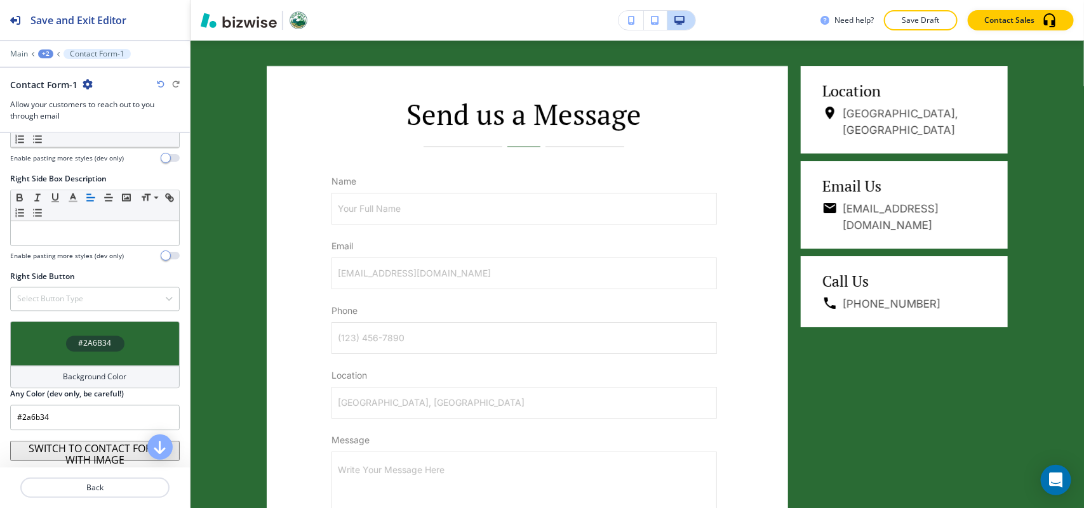
click at [40, 345] on div "#2A6B34" at bounding box center [94, 344] width 169 height 44
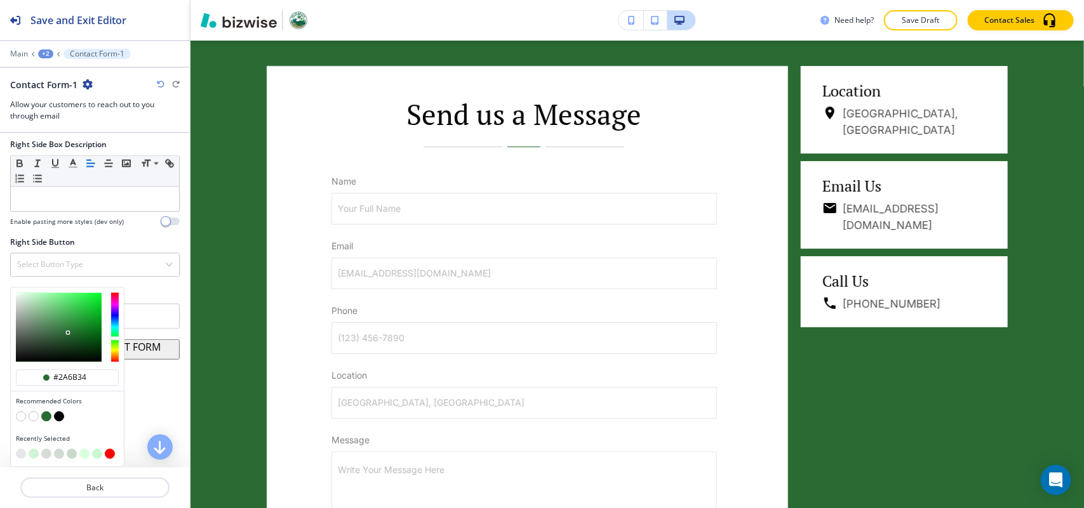
click at [18, 452] on button "button" at bounding box center [21, 454] width 10 height 10
type input "#e4e7e5"
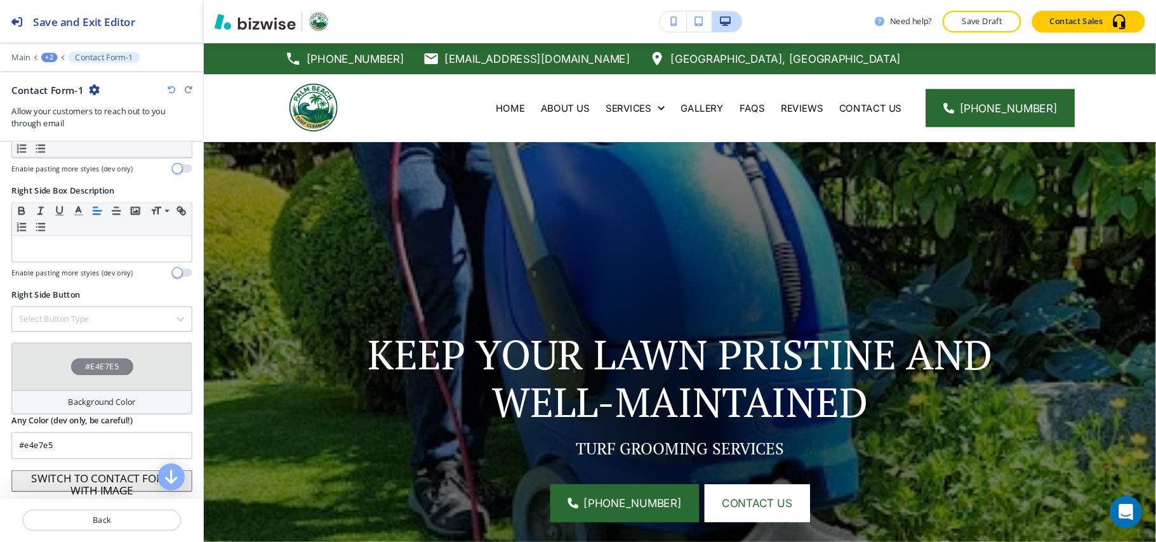
scroll to position [1023, 0]
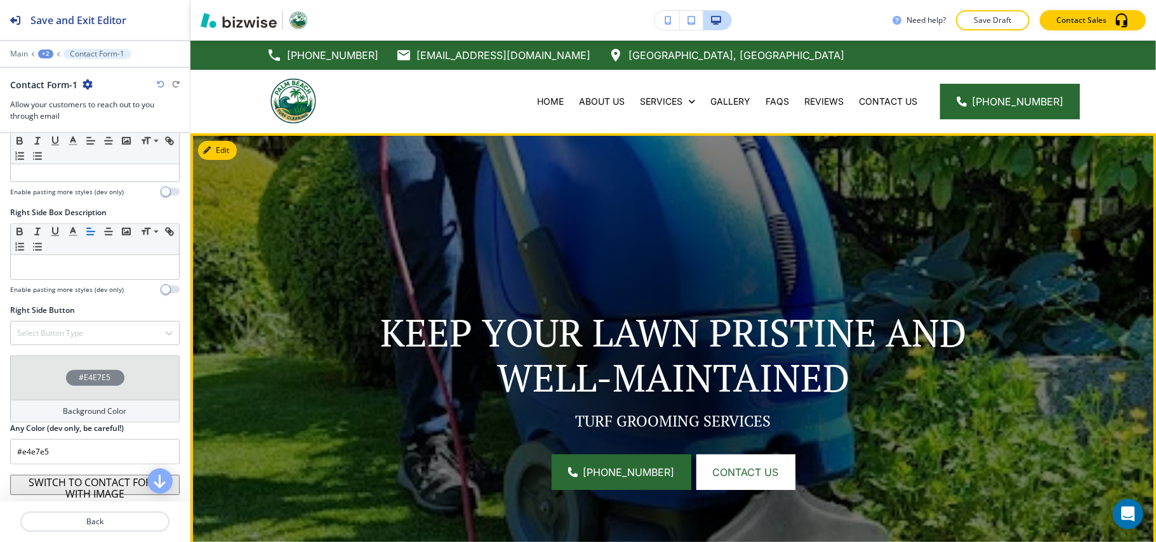
drag, startPoint x: 889, startPoint y: 285, endPoint x: 906, endPoint y: 286, distance: 17.8
click at [889, 285] on div at bounding box center [673, 393] width 521 height 521
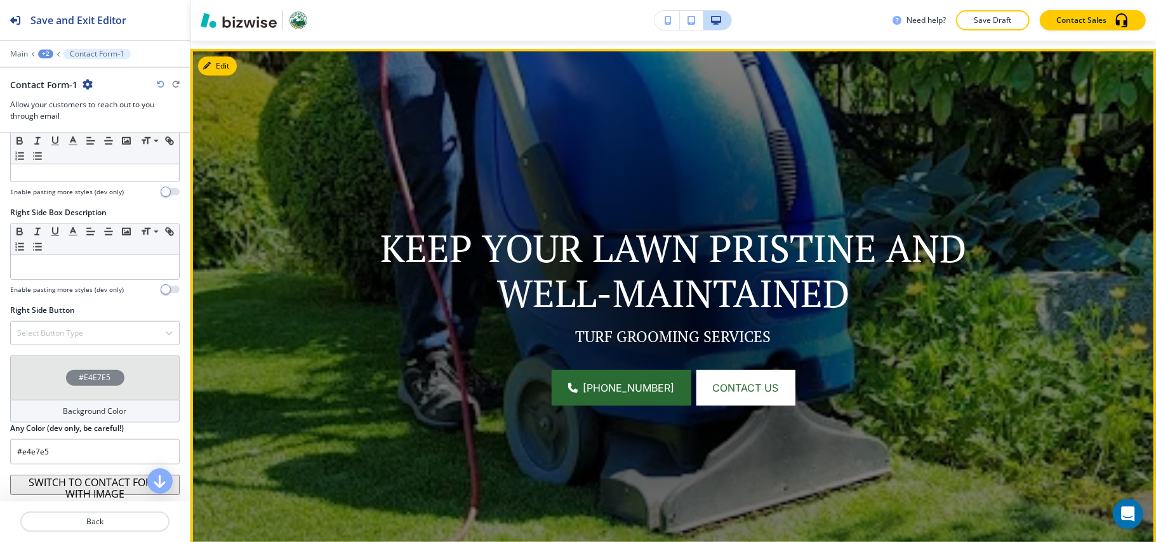
scroll to position [0, 0]
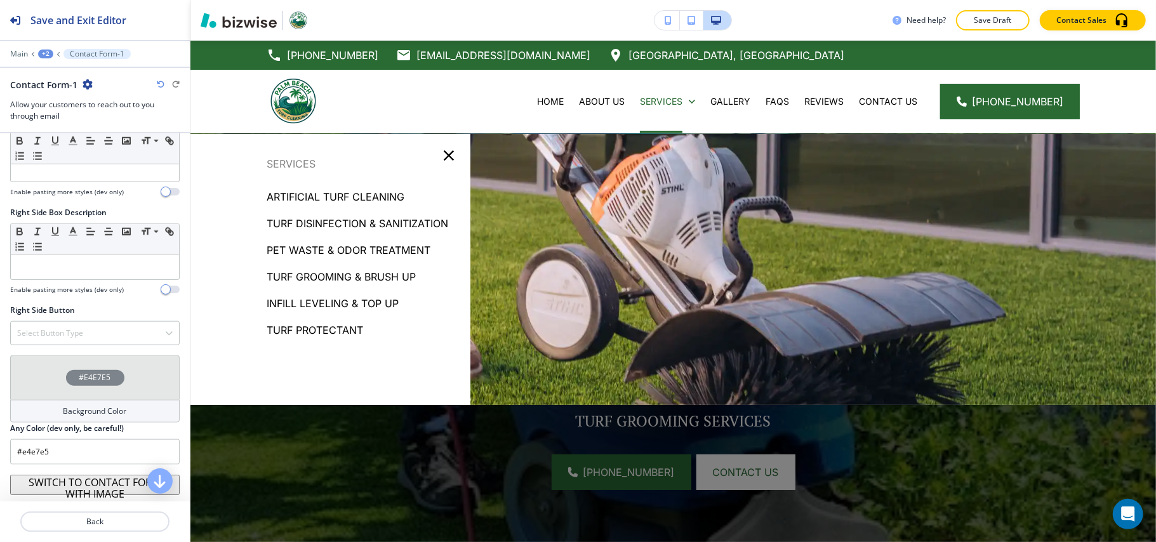
click at [351, 251] on p "Pet Waste & Odor Treatment" at bounding box center [349, 250] width 164 height 19
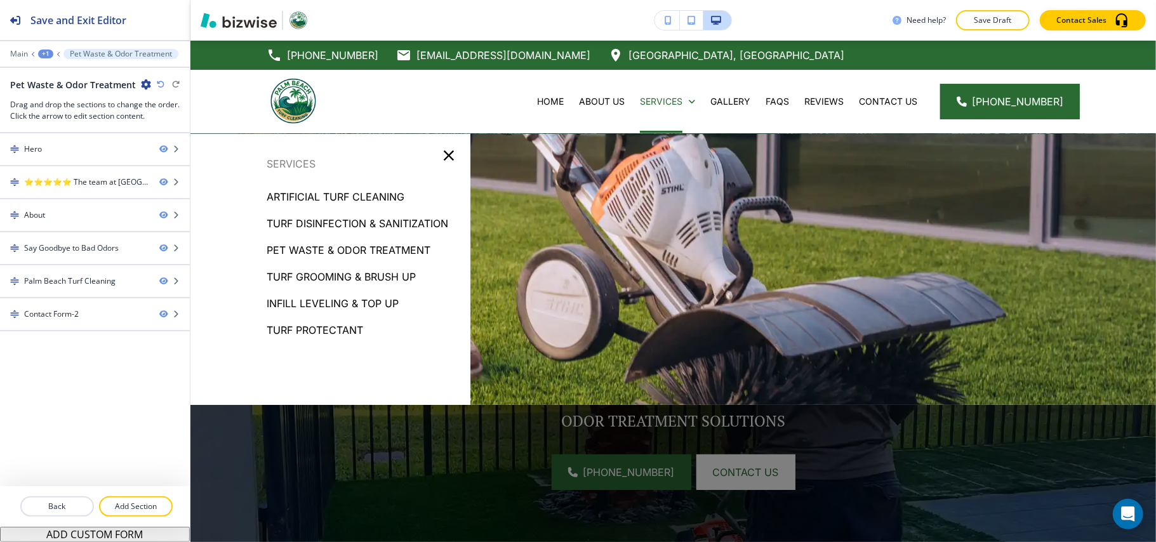
click at [326, 244] on p "Pet Waste & Odor Treatment" at bounding box center [349, 250] width 164 height 19
click at [394, 223] on p "Turf Disinfection & Sanitization" at bounding box center [358, 223] width 182 height 19
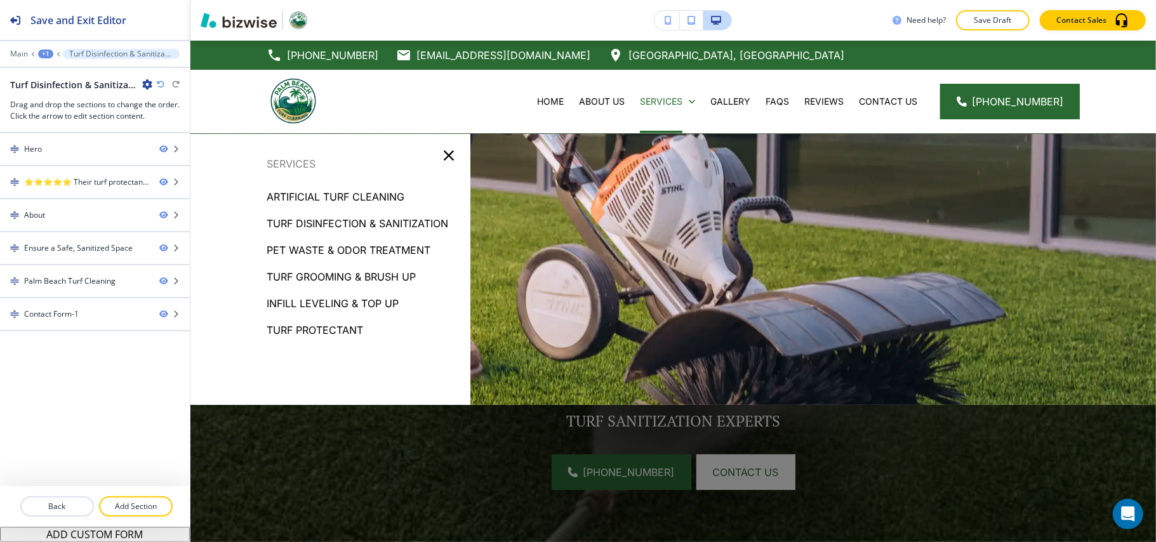
click at [352, 192] on p "Artificial Turf Cleaning" at bounding box center [336, 196] width 138 height 19
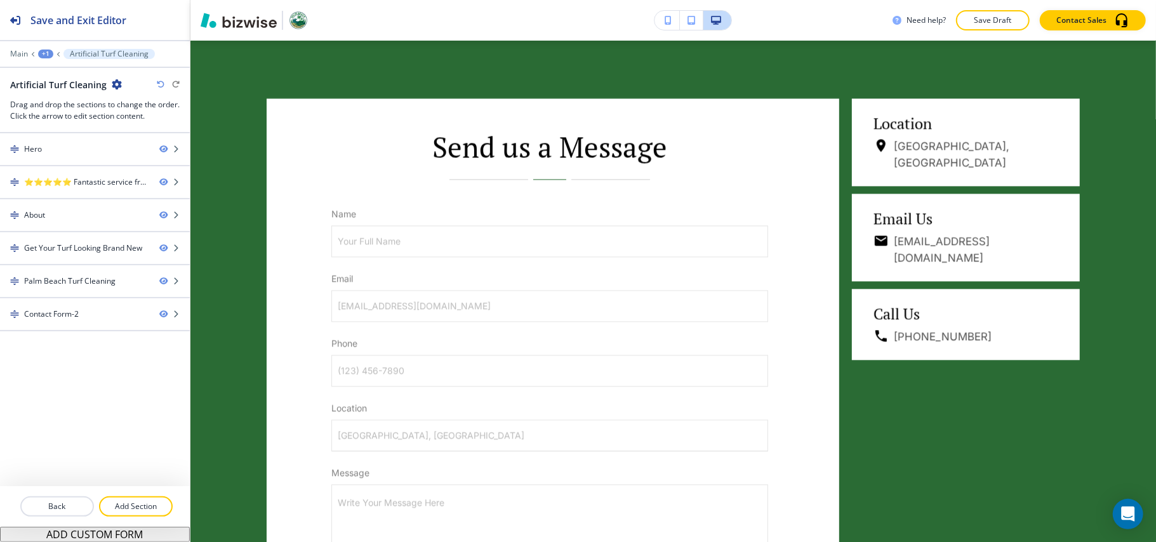
scroll to position [1958, 0]
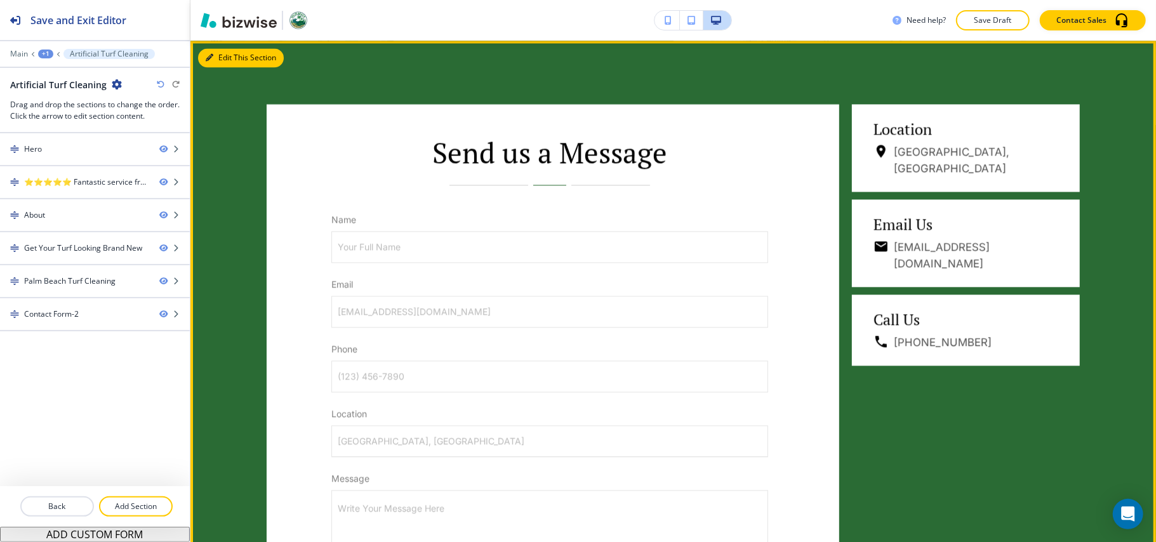
click at [229, 60] on button "Edit This Section" at bounding box center [241, 57] width 86 height 19
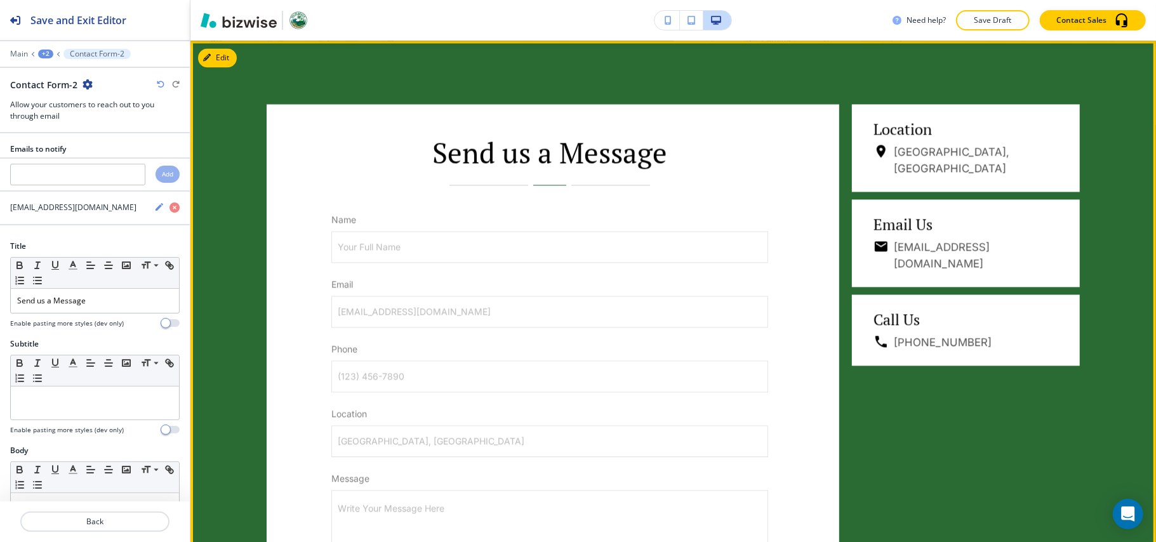
scroll to position [1953, 0]
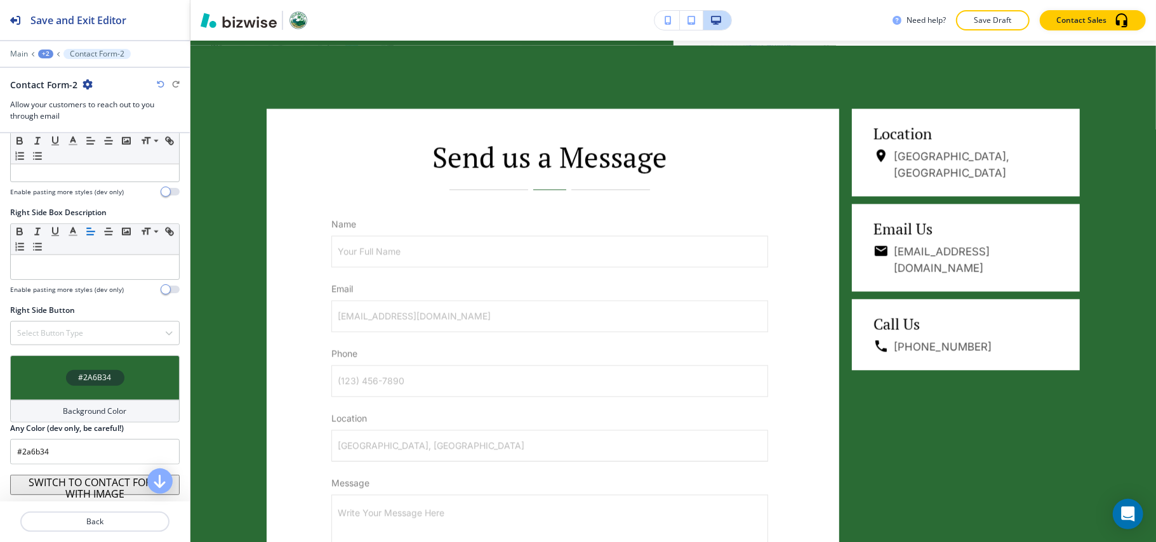
click at [42, 376] on div "#2A6B34" at bounding box center [94, 377] width 169 height 44
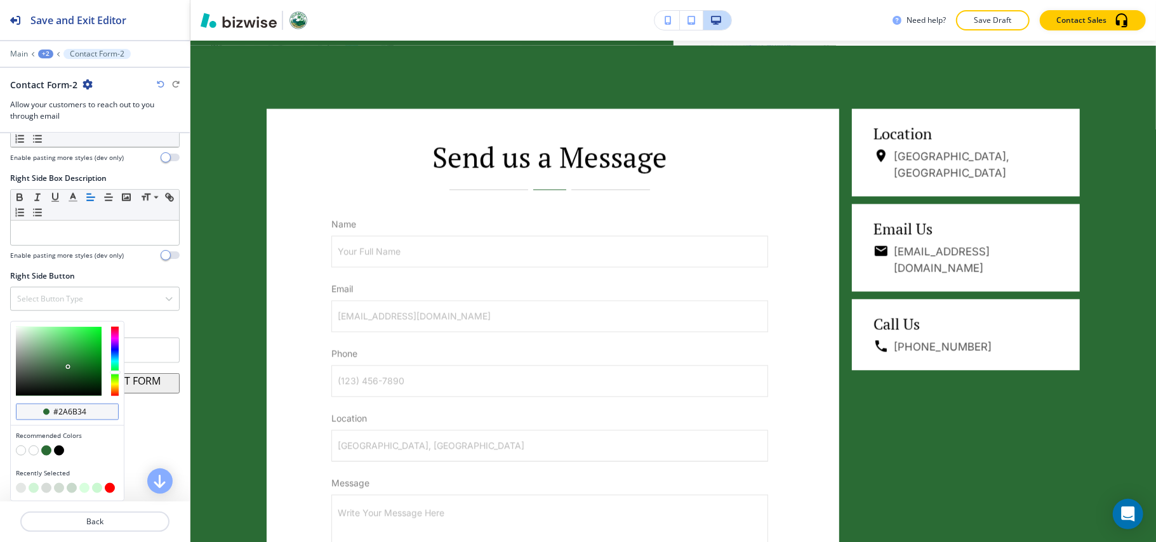
scroll to position [1059, 0]
click at [18, 488] on button "button" at bounding box center [21, 488] width 10 height 10
type input "#e4e7e5"
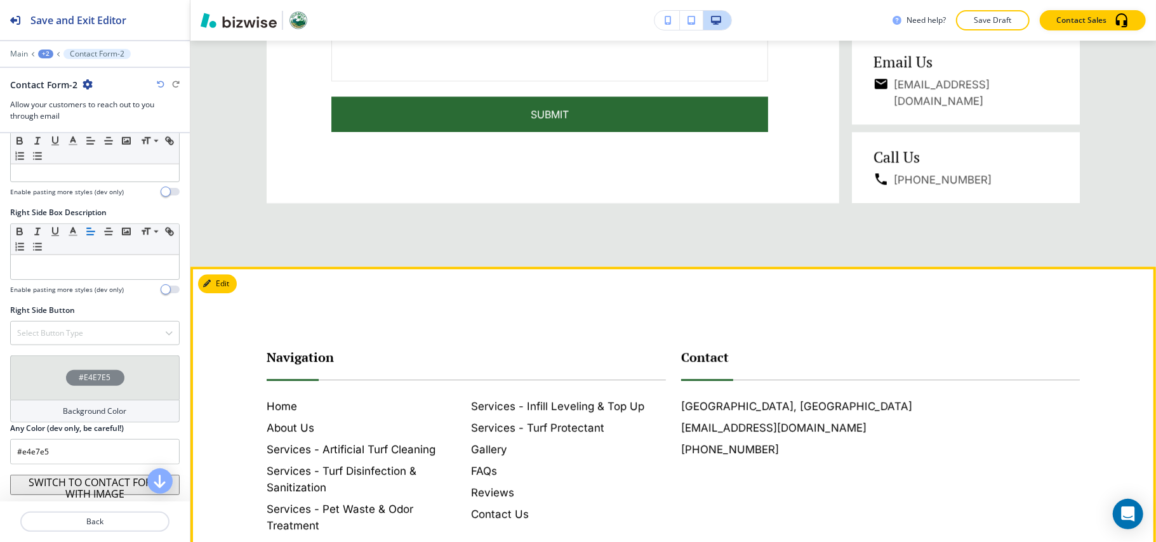
scroll to position [2423, 0]
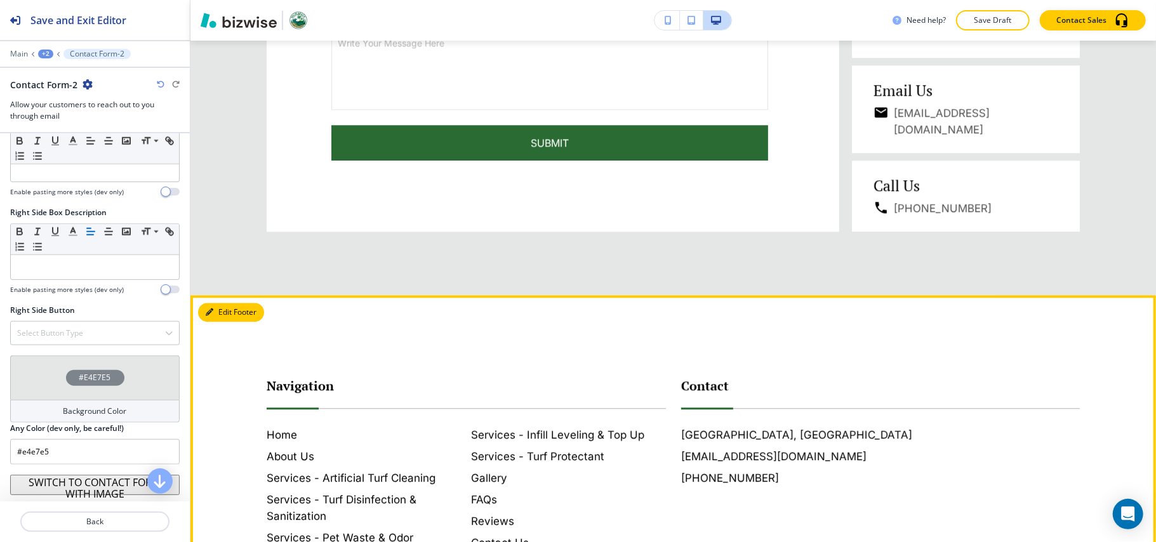
click at [222, 309] on button "Edit Footer" at bounding box center [231, 312] width 66 height 19
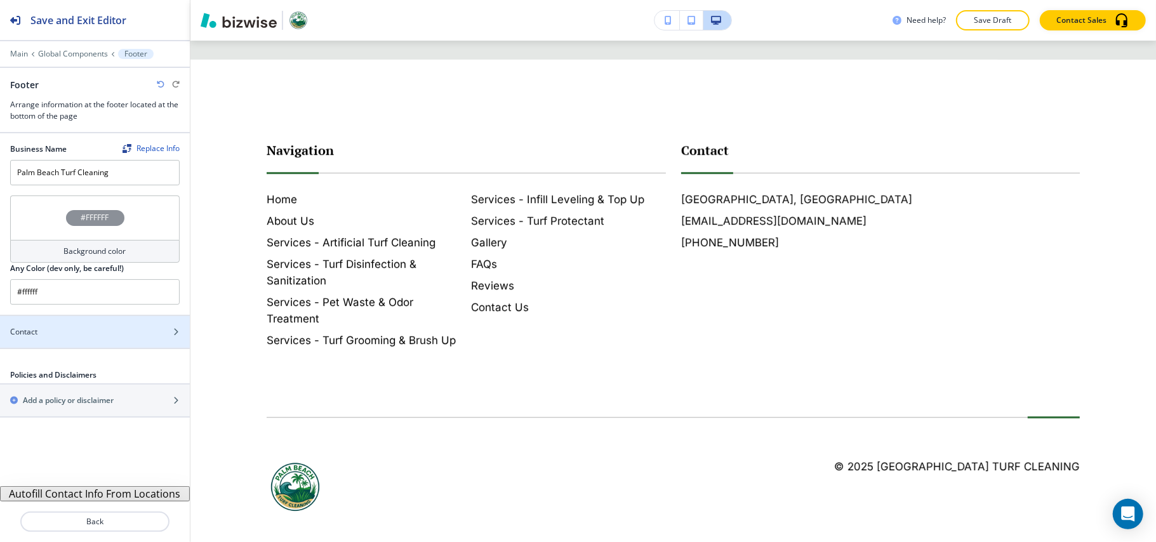
scroll to position [2676, 0]
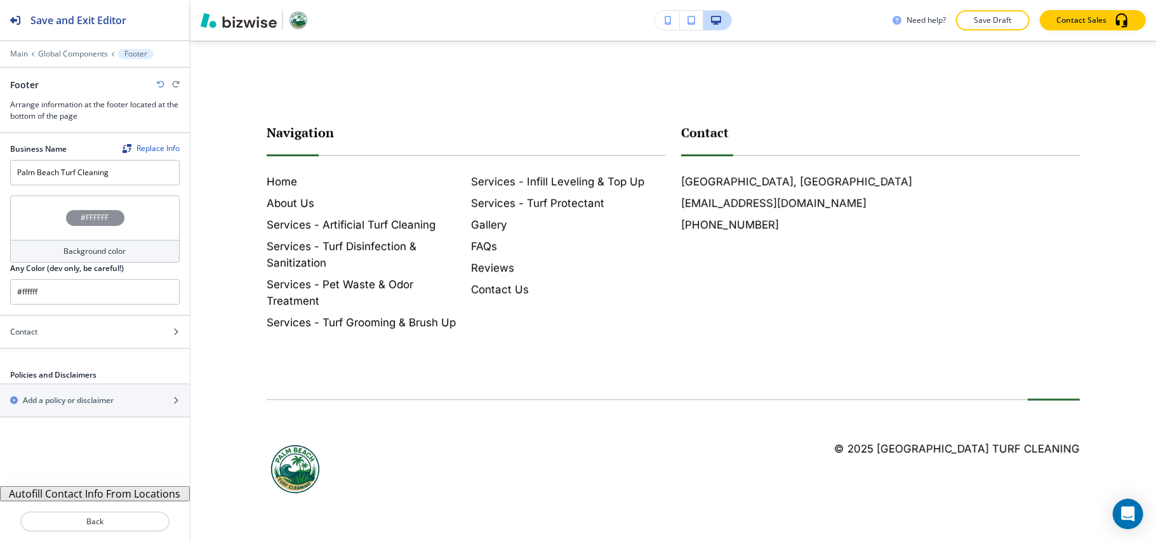
click at [44, 220] on div "#FFFFFF" at bounding box center [94, 218] width 169 height 44
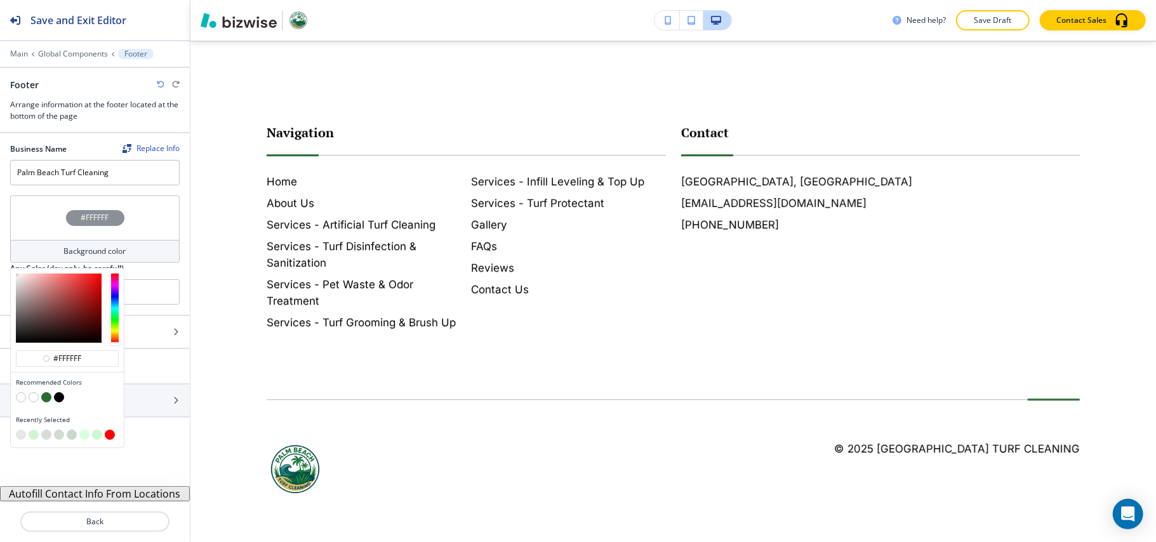
click at [43, 399] on button "button" at bounding box center [46, 397] width 10 height 10
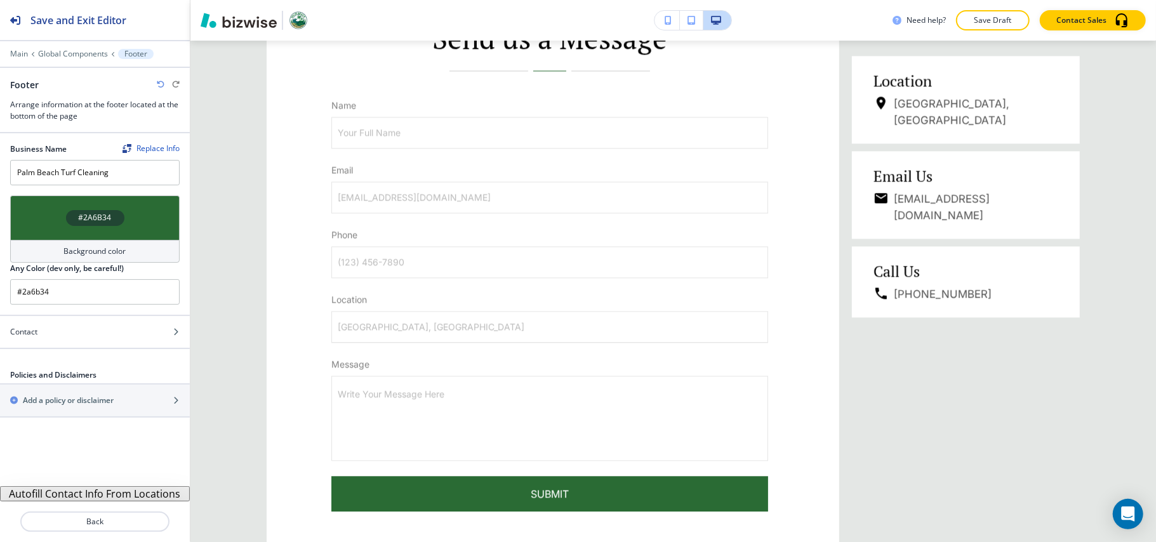
scroll to position [2677, 0]
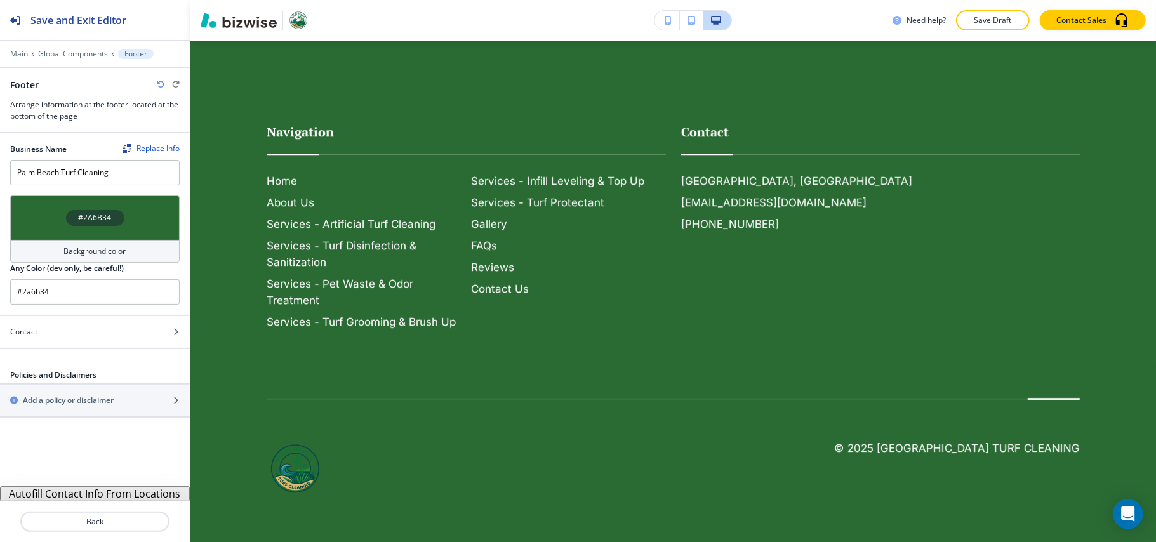
click at [48, 223] on div "#2A6B34" at bounding box center [94, 218] width 169 height 44
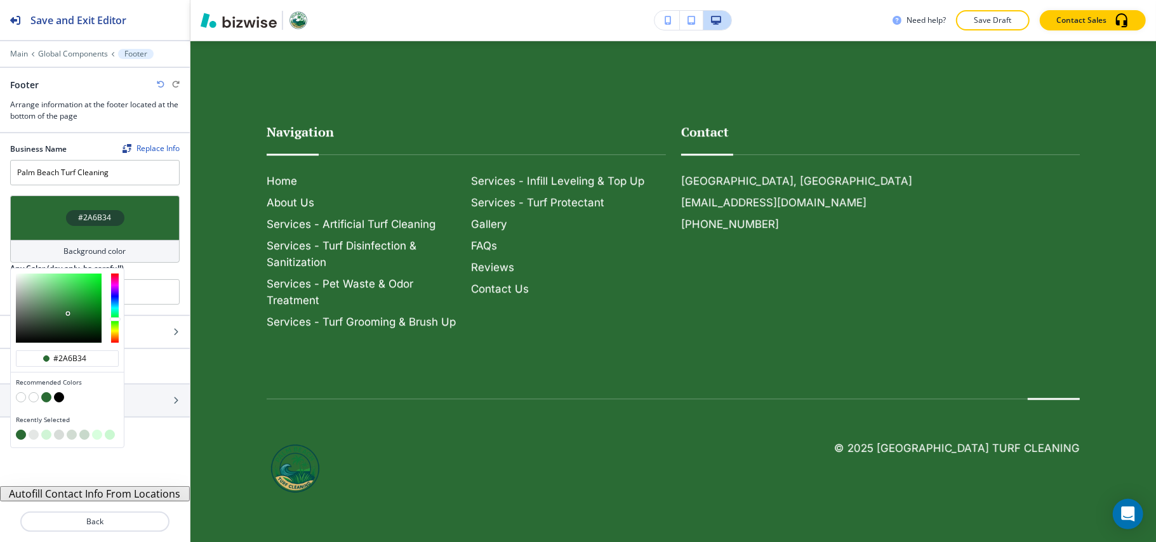
click at [34, 433] on button "button" at bounding box center [34, 435] width 10 height 10
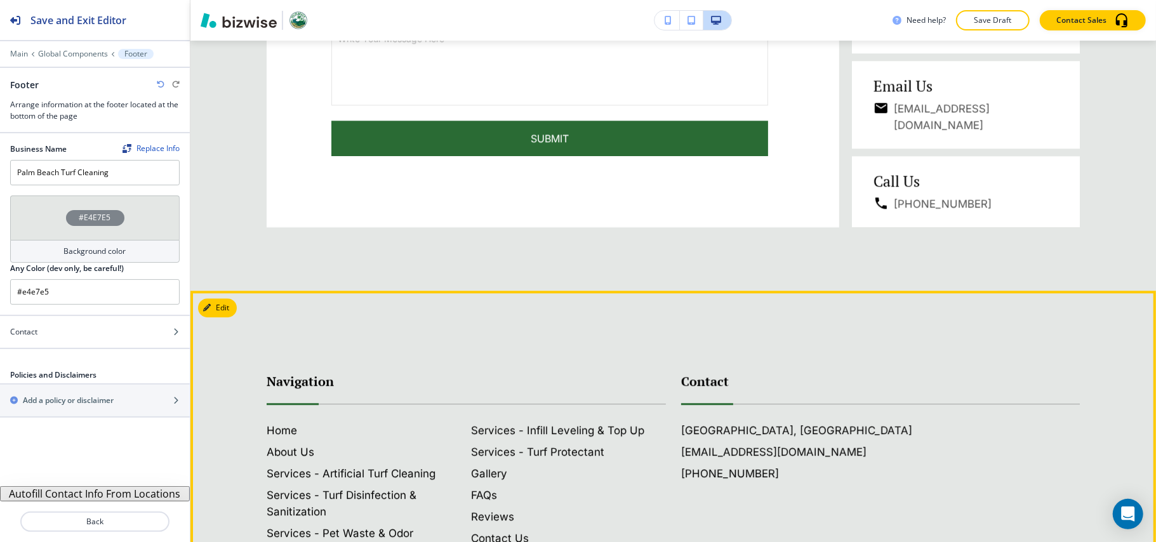
scroll to position [2423, 0]
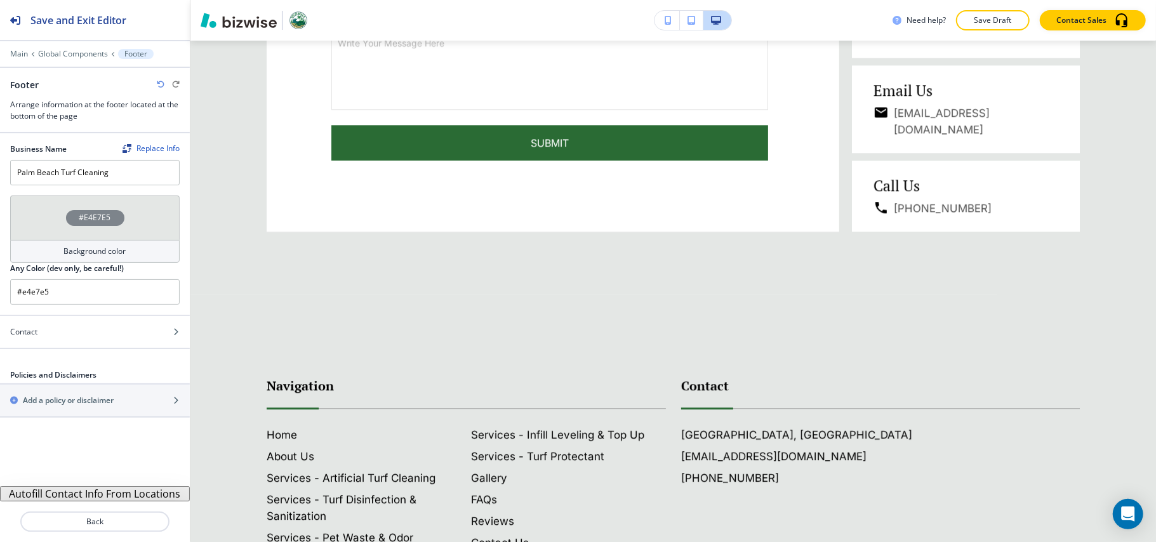
click at [44, 204] on div "#E4E7E5" at bounding box center [94, 218] width 169 height 44
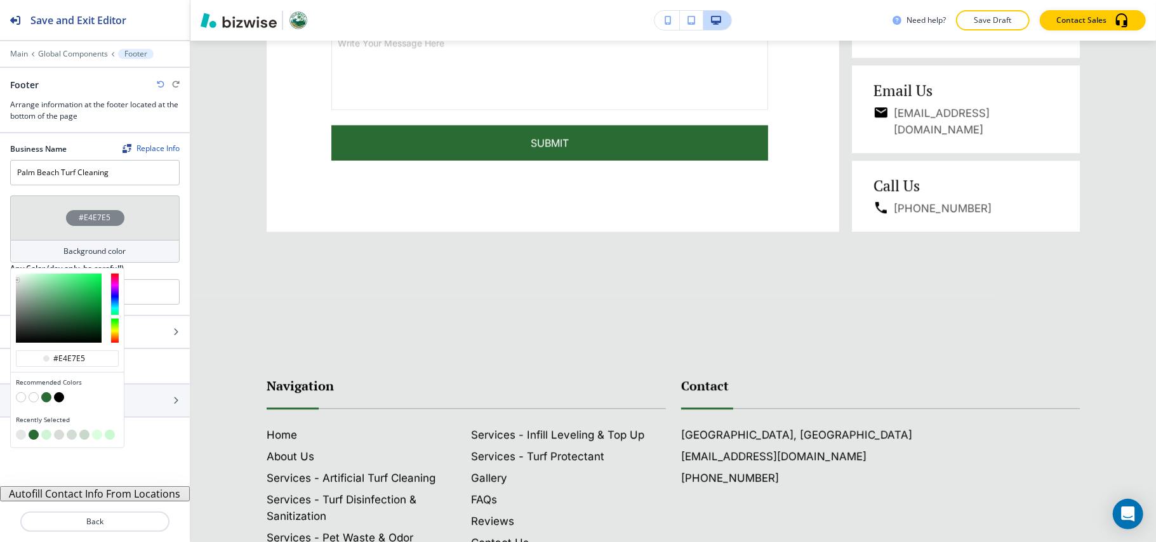
click at [56, 402] on button "button" at bounding box center [59, 397] width 10 height 10
type input "#000000"
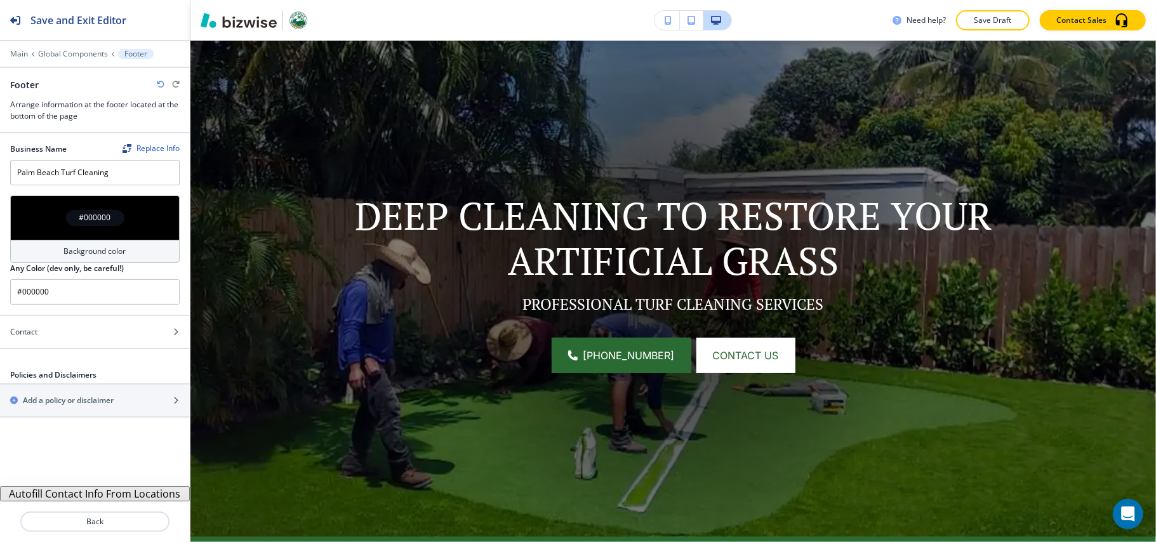
scroll to position [0, 0]
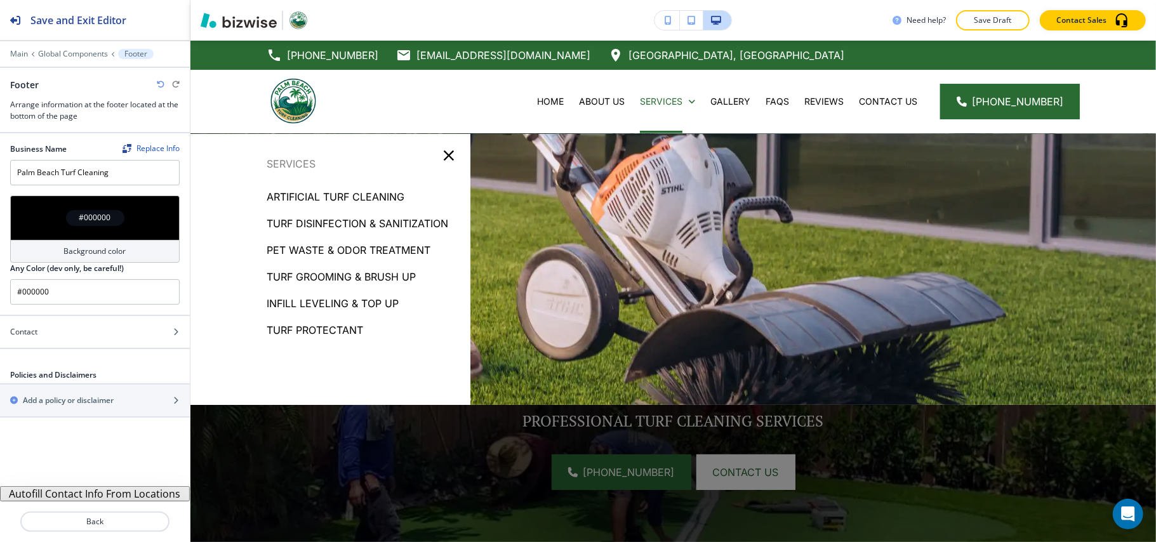
click at [318, 320] on div "Turf Protectant" at bounding box center [330, 330] width 280 height 27
click at [317, 326] on p "Turf Protectant" at bounding box center [315, 330] width 96 height 19
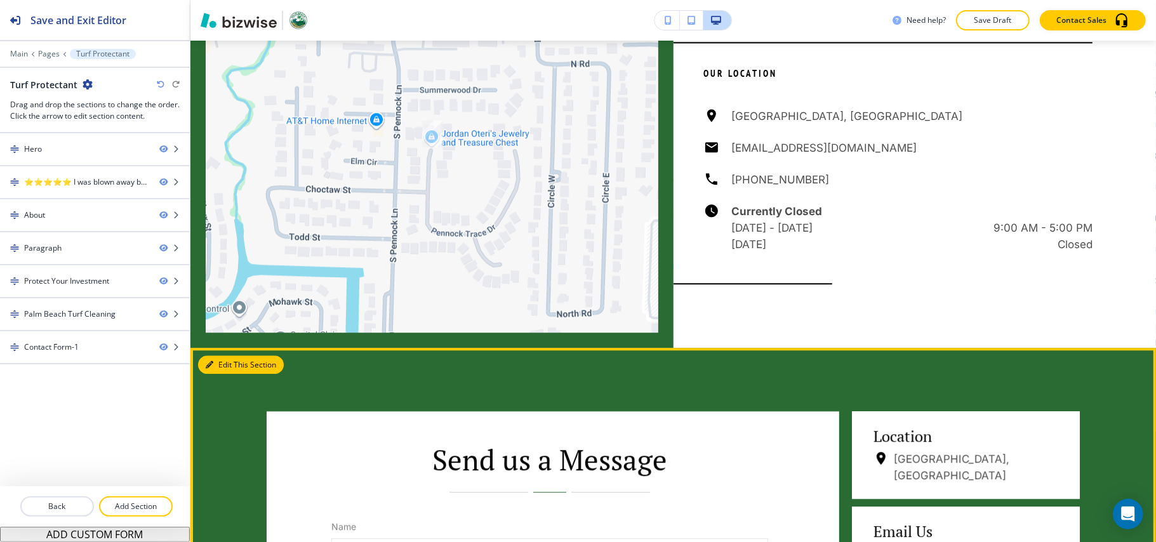
click at [218, 359] on button "Edit This Section" at bounding box center [241, 364] width 86 height 19
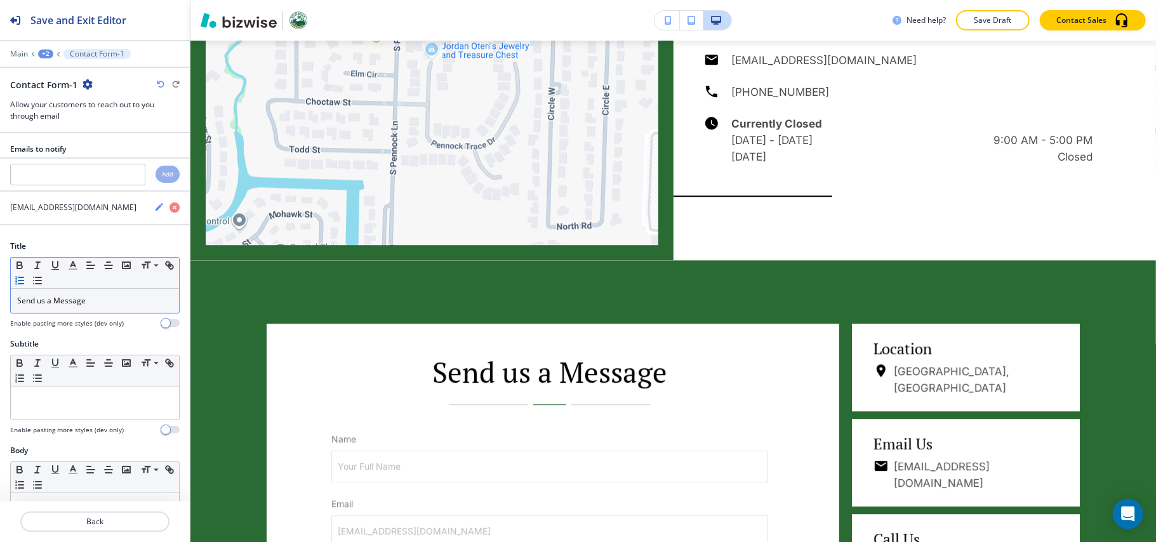
scroll to position [2660, 0]
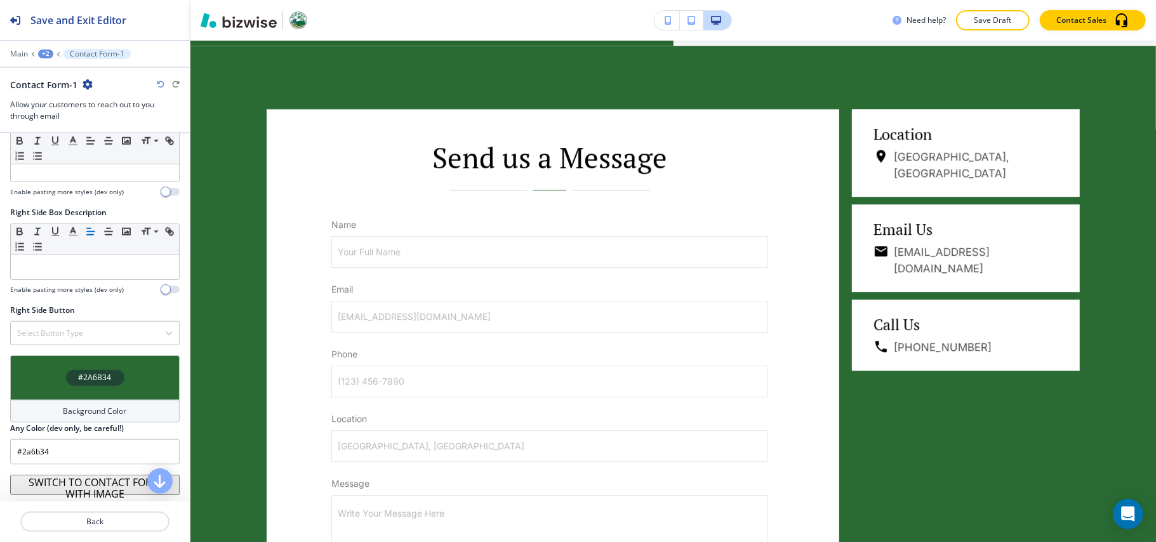
click at [33, 375] on div "#2A6B34" at bounding box center [94, 377] width 169 height 44
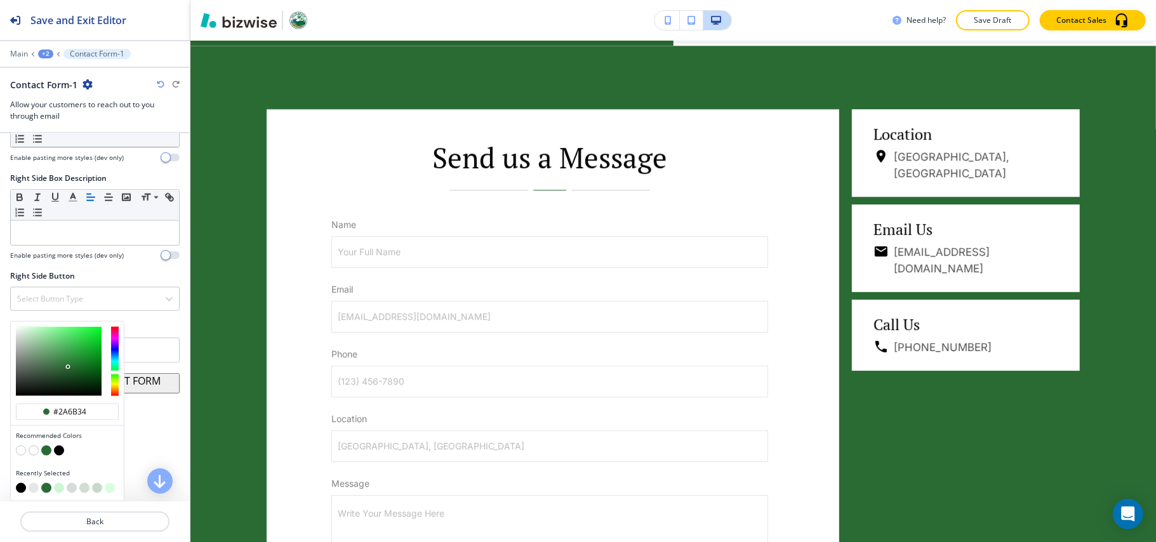
scroll to position [1059, 0]
click at [30, 488] on button "button" at bounding box center [34, 488] width 10 height 10
type input "#e4e7e5"
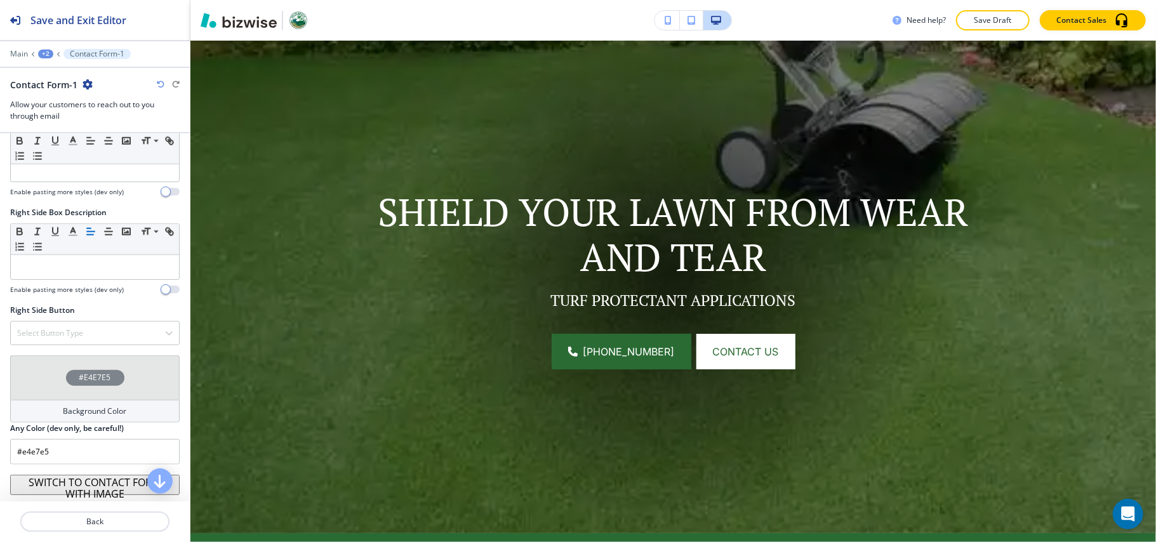
scroll to position [0, 0]
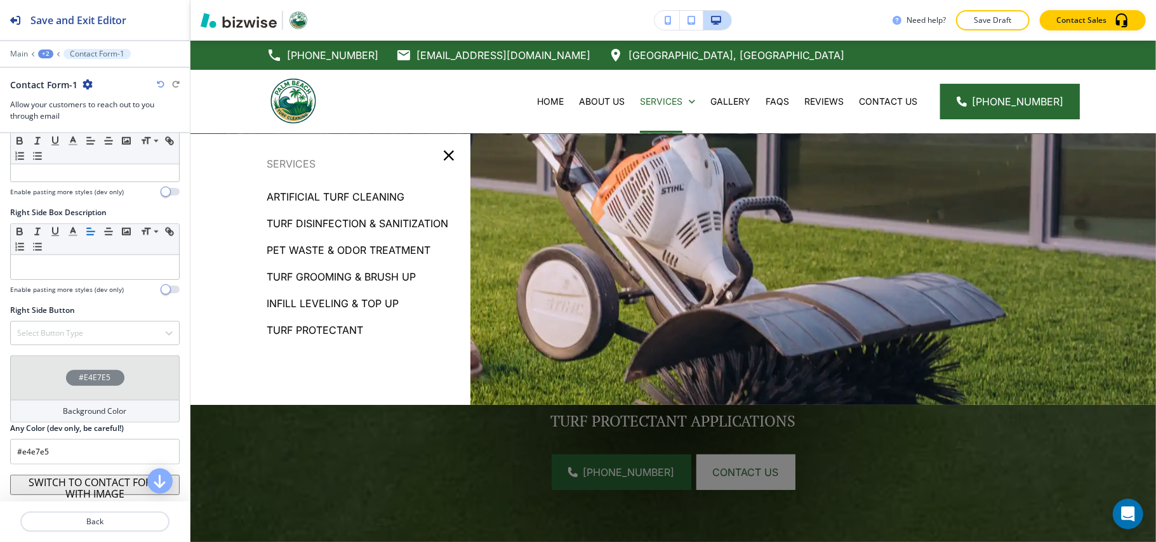
click at [316, 298] on p "Infill Leveling & Top Up" at bounding box center [333, 303] width 132 height 19
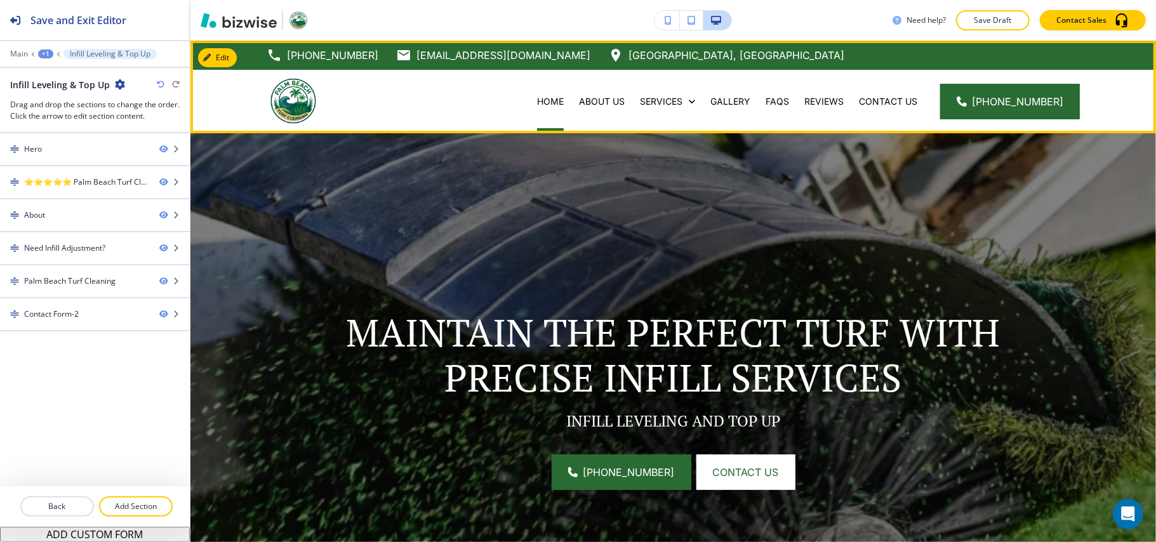
click at [571, 100] on div "Home" at bounding box center [550, 101] width 42 height 13
click at [564, 99] on p "Home" at bounding box center [550, 101] width 27 height 13
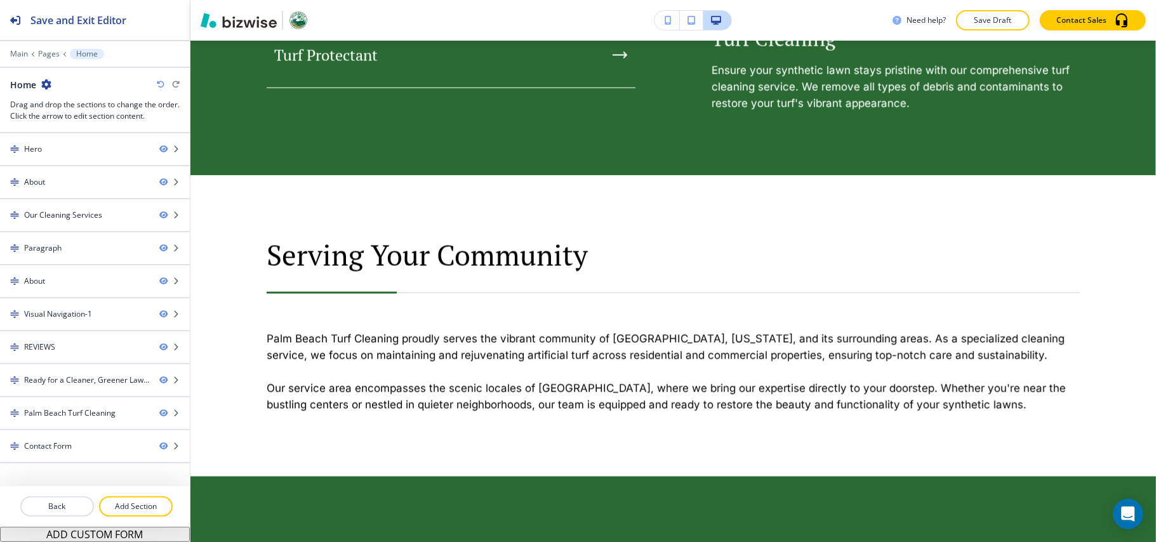
scroll to position [1143, 0]
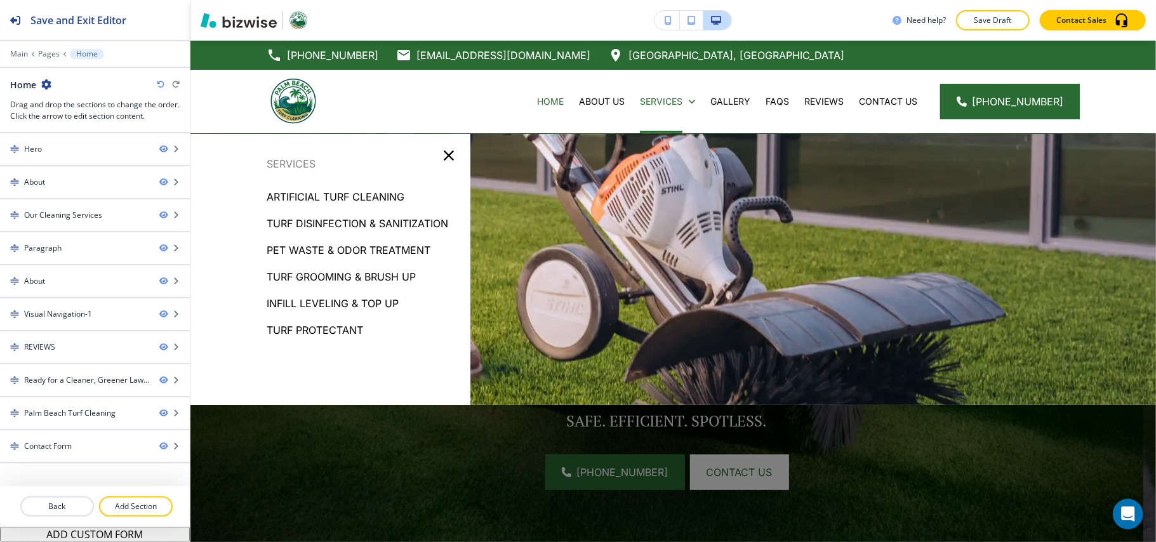
click at [448, 161] on icon "button" at bounding box center [449, 156] width 18 height 18
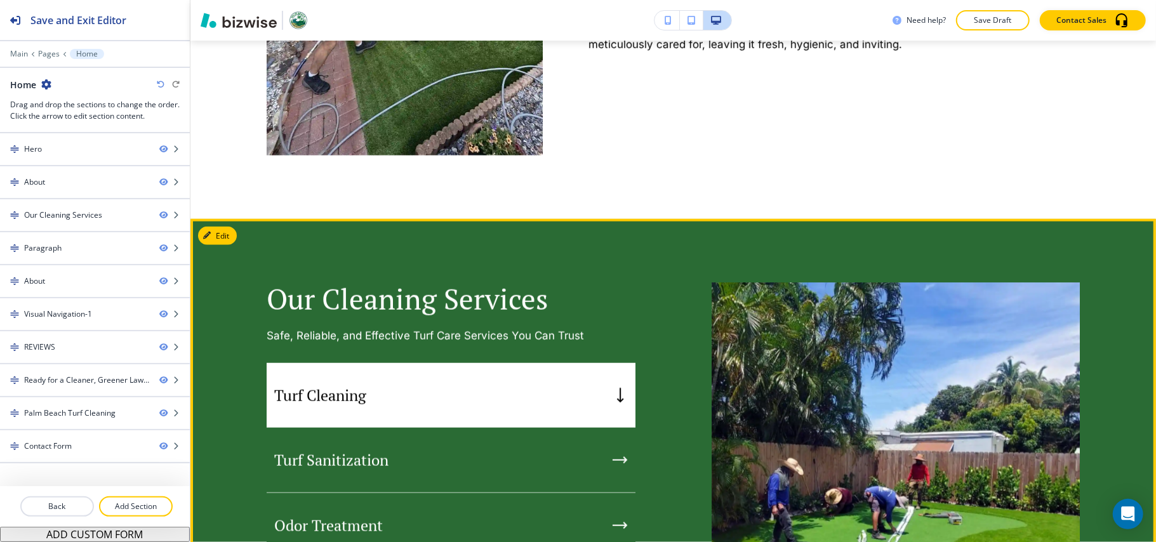
scroll to position [1270, 0]
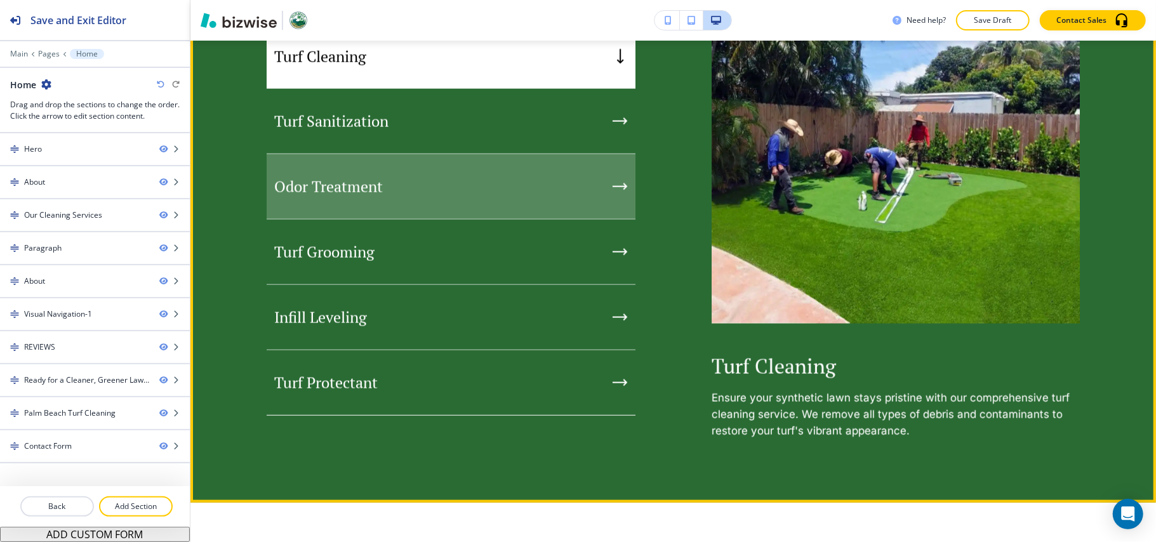
click at [460, 208] on div "Odor Treatment" at bounding box center [451, 186] width 369 height 65
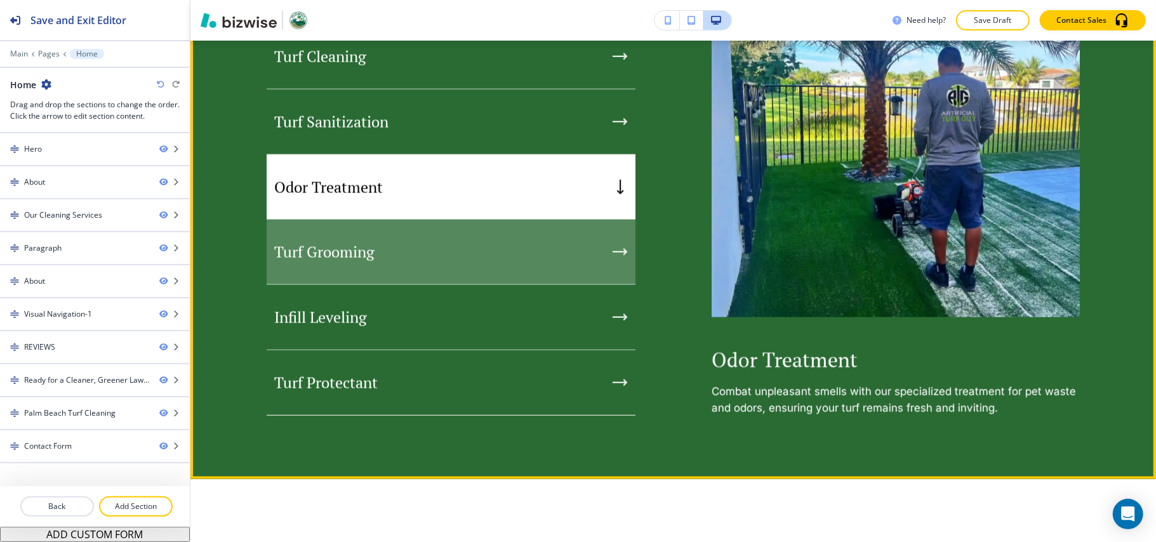
click at [443, 264] on div "Turf Grooming" at bounding box center [451, 252] width 369 height 65
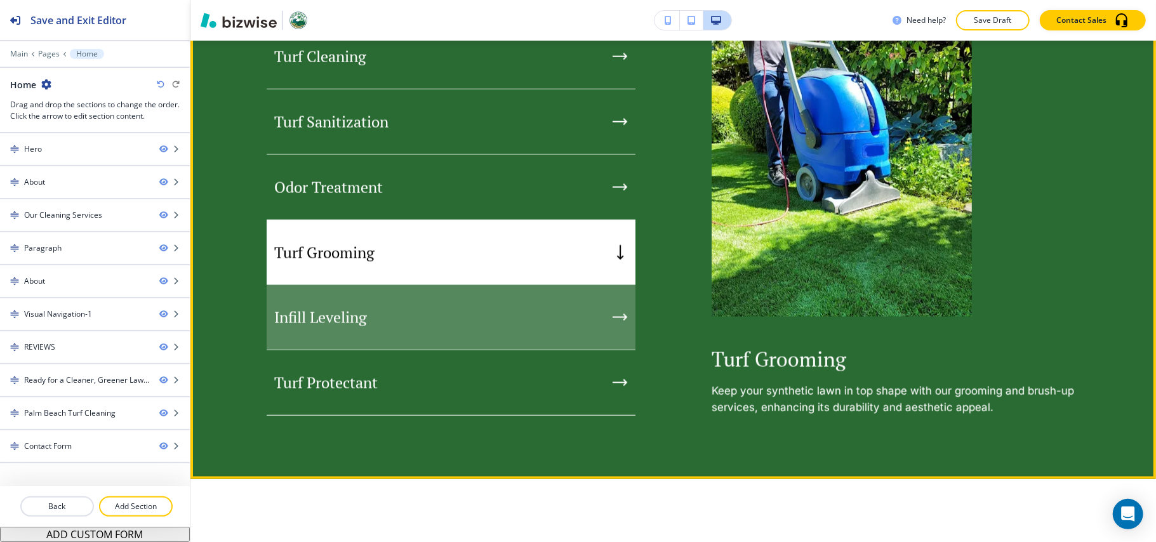
click at [435, 326] on div "Infill Leveling" at bounding box center [451, 317] width 369 height 65
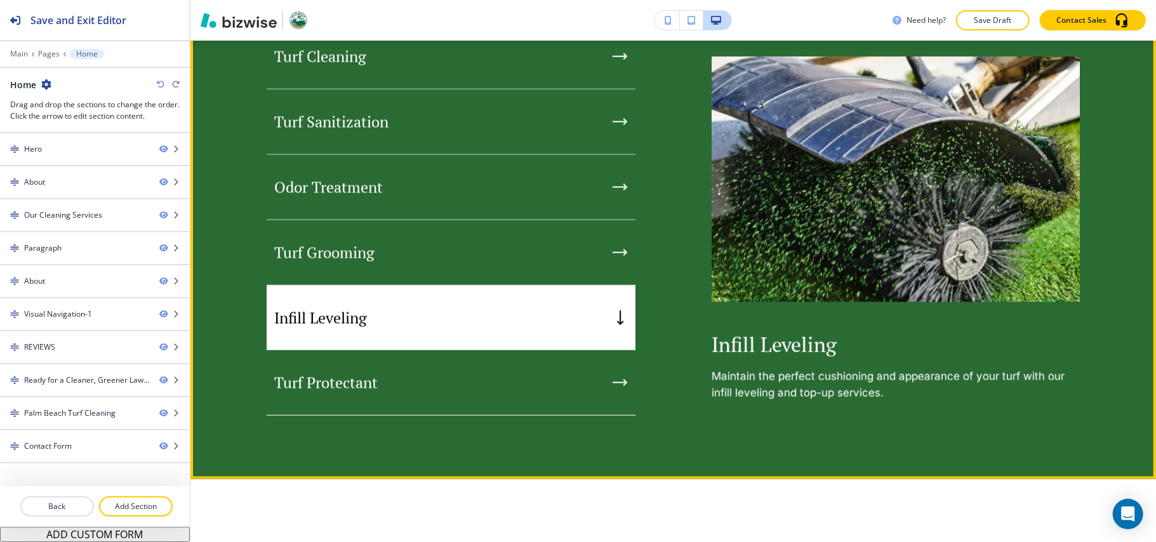
click at [521, 253] on div "Turf Grooming" at bounding box center [451, 252] width 369 height 65
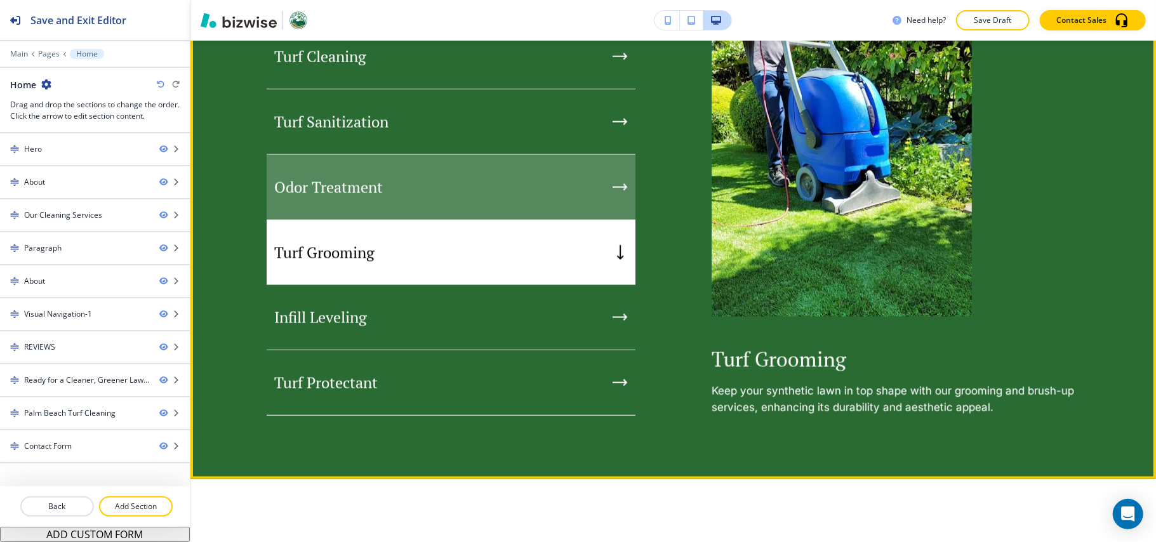
click at [470, 193] on div "Odor Treatment" at bounding box center [451, 187] width 369 height 65
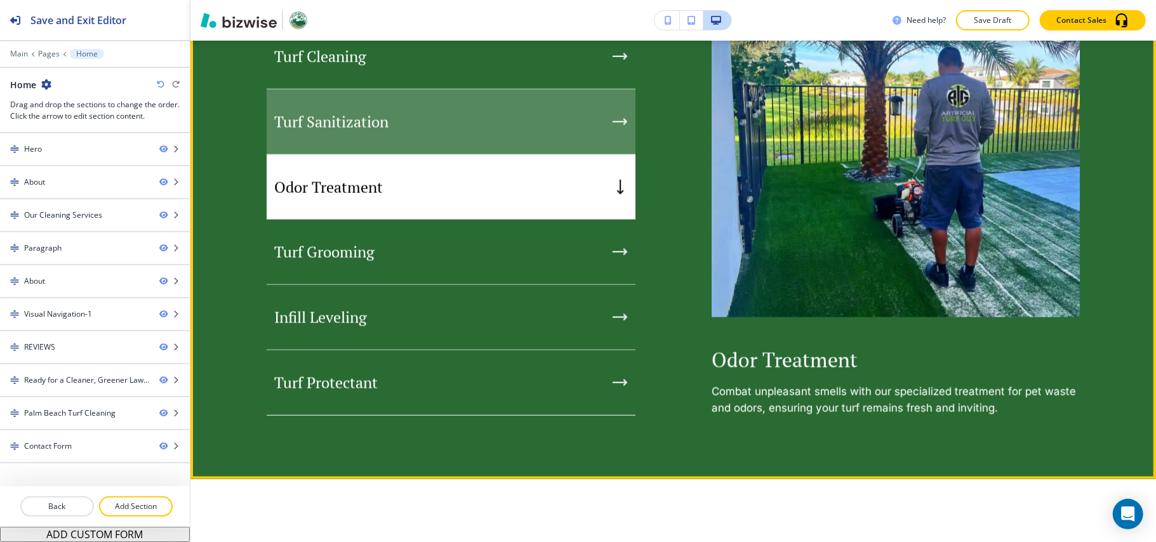
click at [466, 143] on div "Turf Sanitization" at bounding box center [451, 122] width 369 height 65
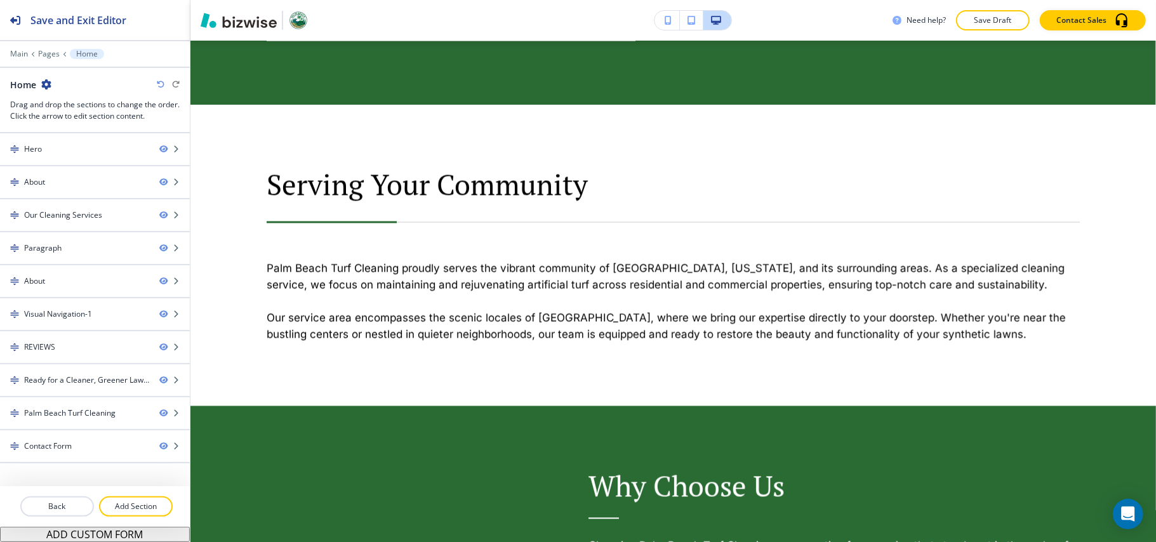
scroll to position [0, 0]
